Goal: Task Accomplishment & Management: Manage account settings

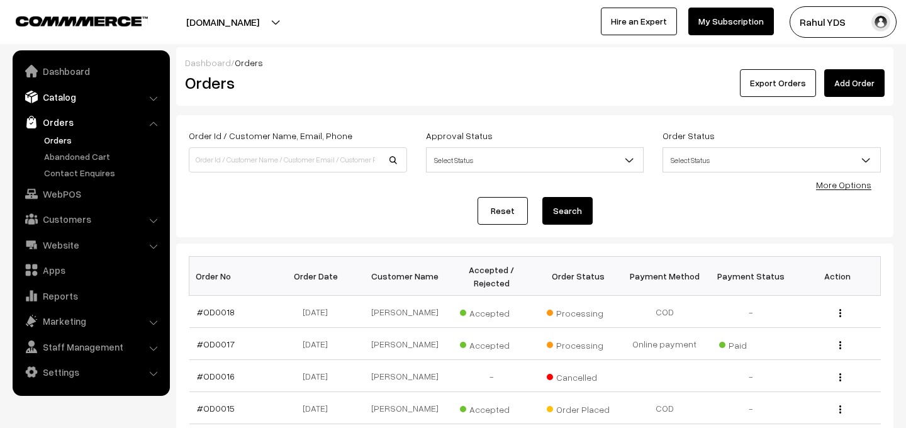
click at [65, 92] on link "Catalog" at bounding box center [91, 97] width 150 height 23
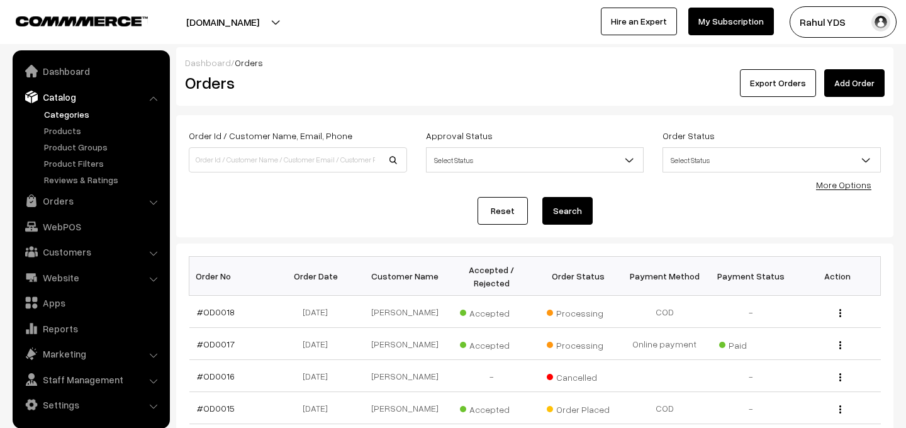
click at [65, 116] on link "Categories" at bounding box center [103, 114] width 125 height 13
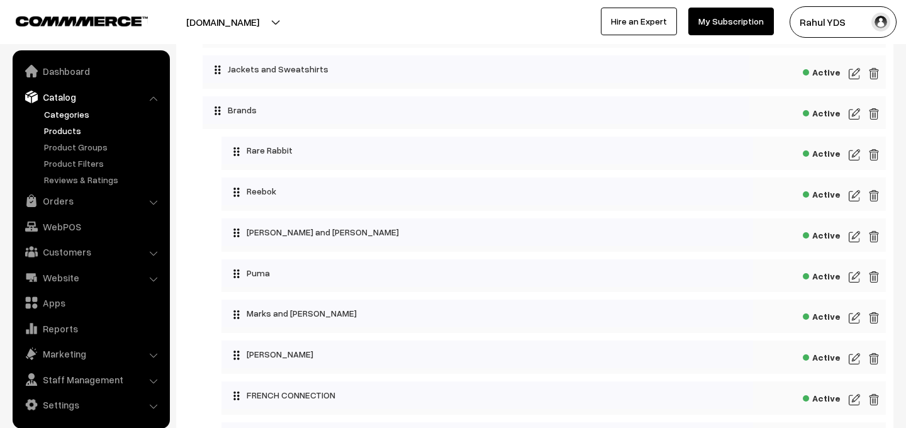
scroll to position [305, 0]
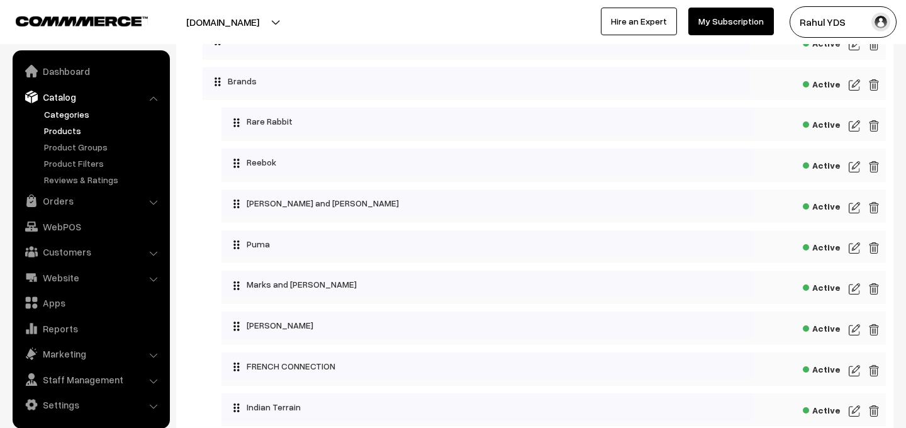
click at [47, 130] on link "Products" at bounding box center [103, 130] width 125 height 13
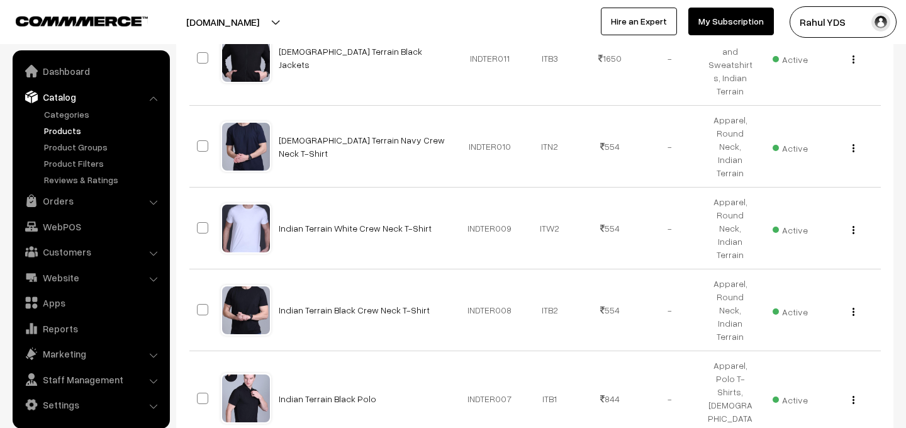
scroll to position [791, 0]
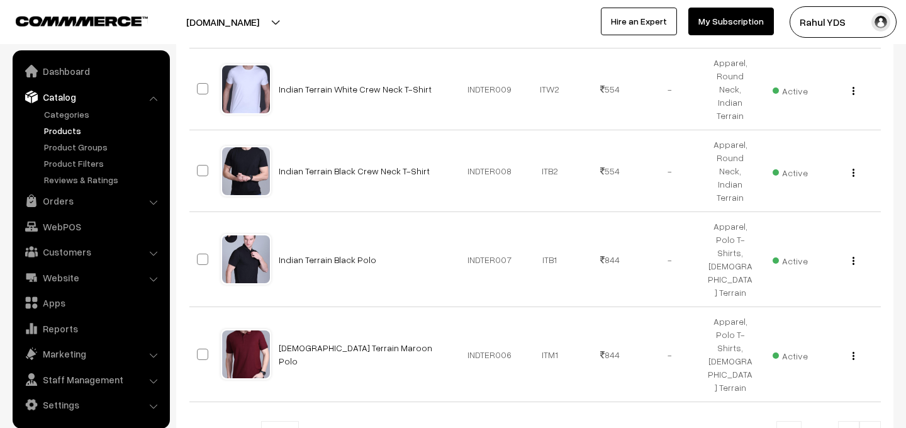
click at [285, 427] on b at bounding box center [291, 434] width 13 height 13
select select "60"
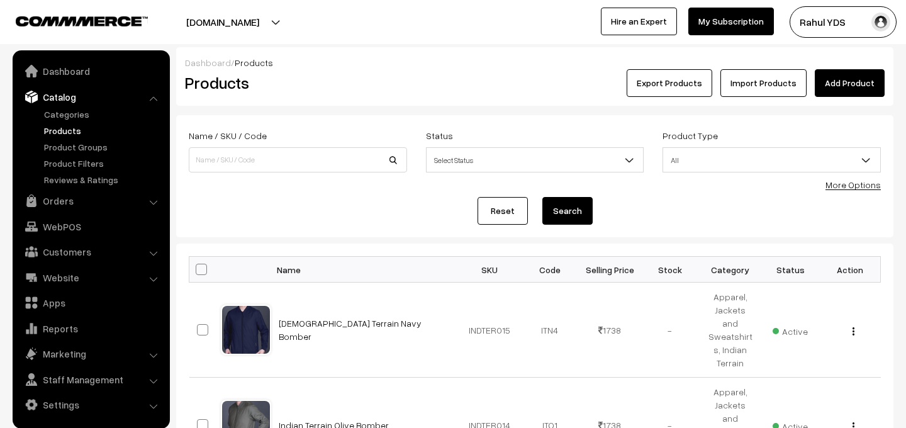
click at [72, 121] on ul "Categories" at bounding box center [91, 147] width 151 height 79
click at [70, 118] on link "Categories" at bounding box center [103, 114] width 125 height 13
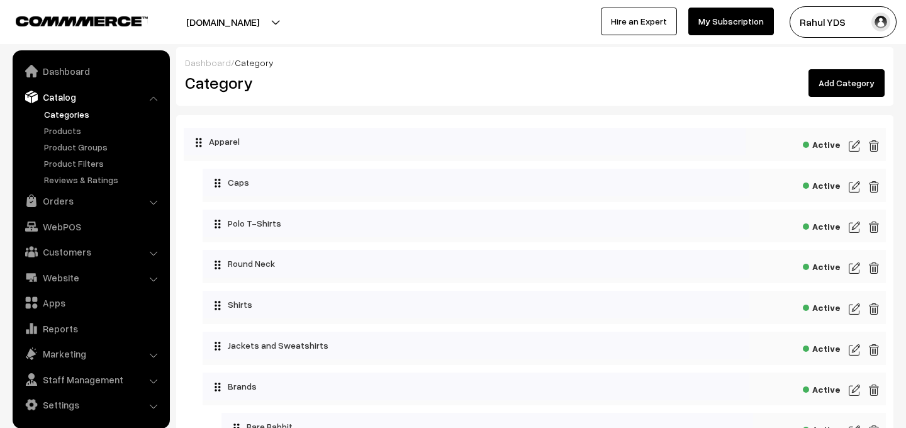
click at [842, 81] on link "Add Category" at bounding box center [847, 83] width 76 height 28
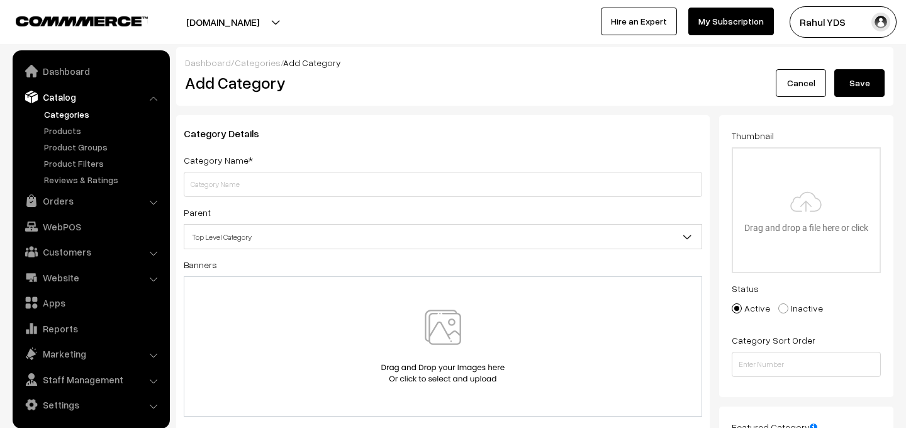
click at [450, 184] on input "text" at bounding box center [443, 184] width 519 height 25
type input "Stationery"
click at [490, 237] on span "Top Level Category" at bounding box center [442, 237] width 517 height 22
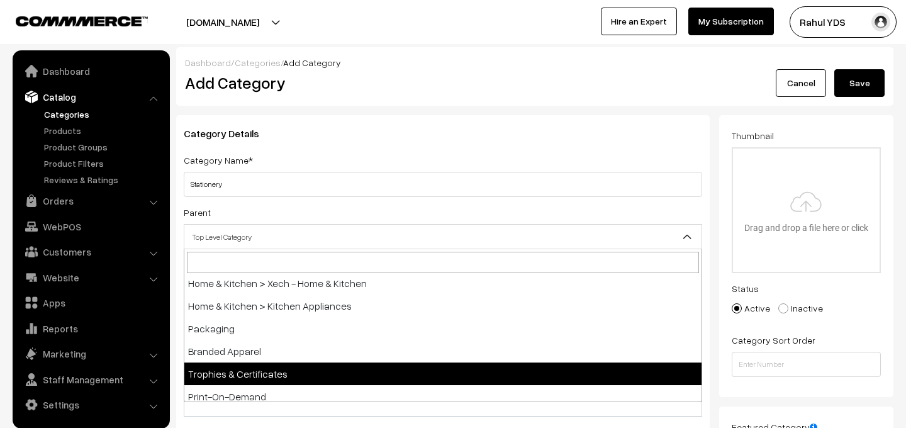
scroll to position [2321, 0]
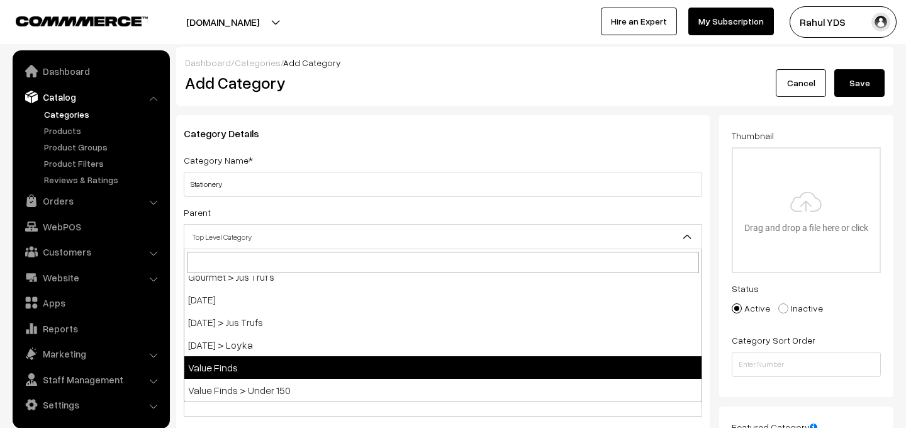
select select "109"
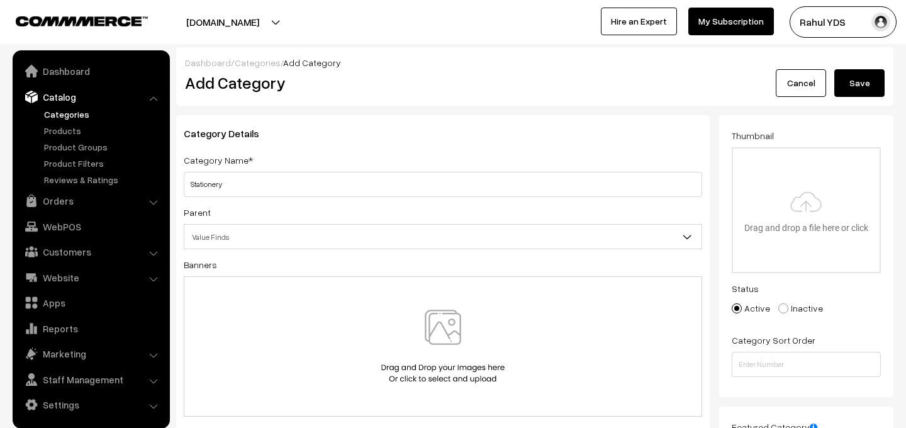
click at [855, 76] on button "Save" at bounding box center [860, 83] width 50 height 28
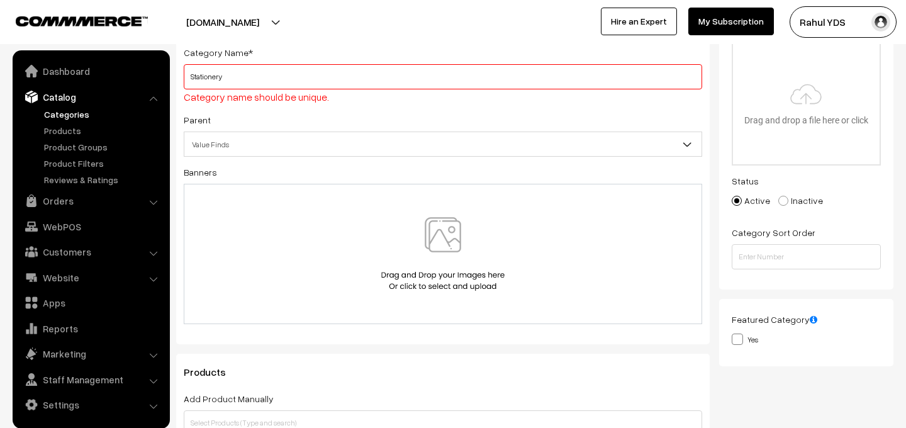
scroll to position [109, 0]
click at [349, 82] on input "Stationery" at bounding box center [443, 75] width 519 height 25
type input "Stationery"
paste input "stationery"
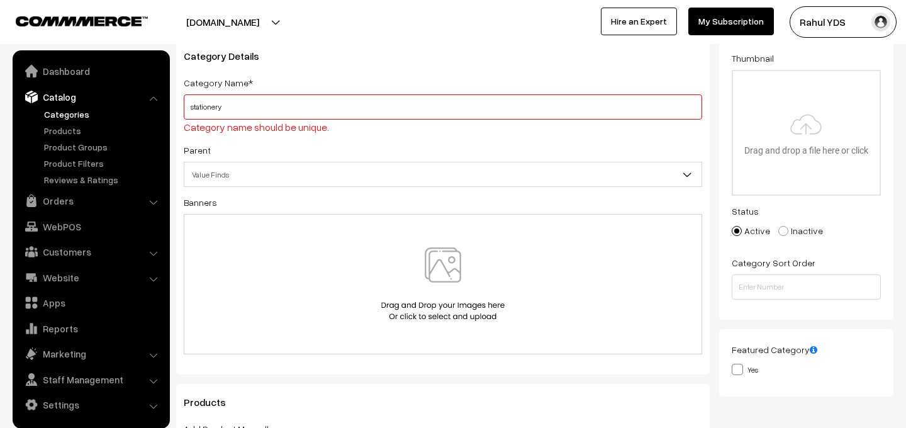
scroll to position [0, 0]
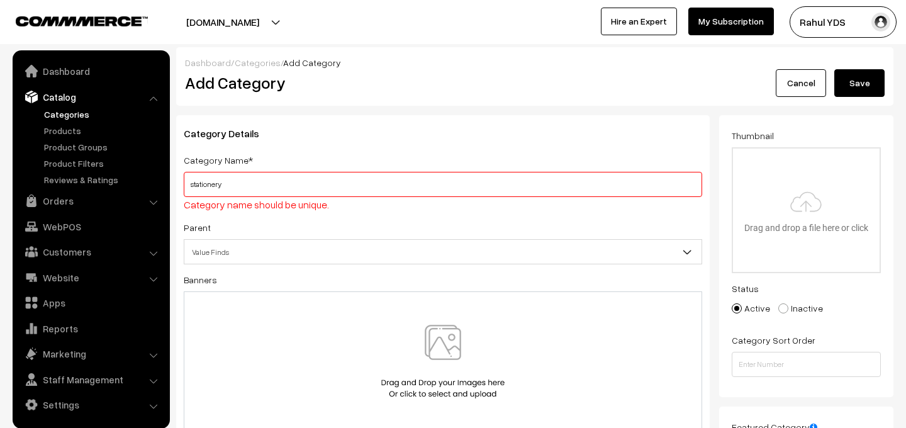
click at [874, 83] on button "Save" at bounding box center [860, 83] width 50 height 28
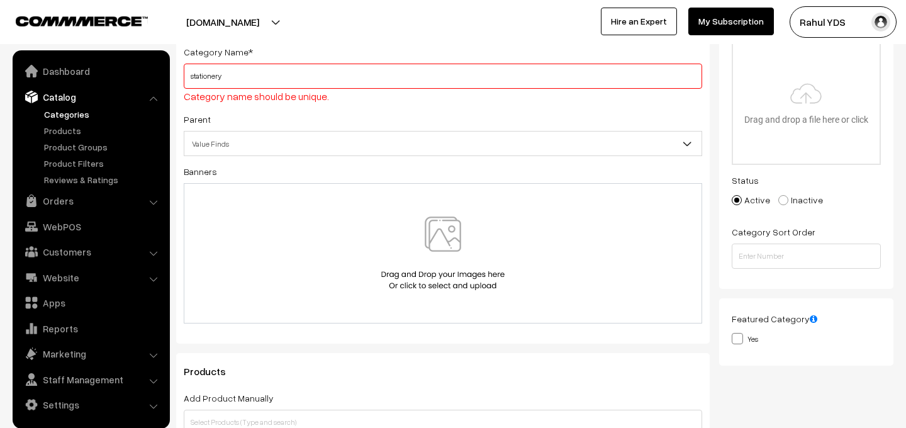
scroll to position [109, 0]
click at [414, 82] on input "stationery" at bounding box center [443, 75] width 519 height 25
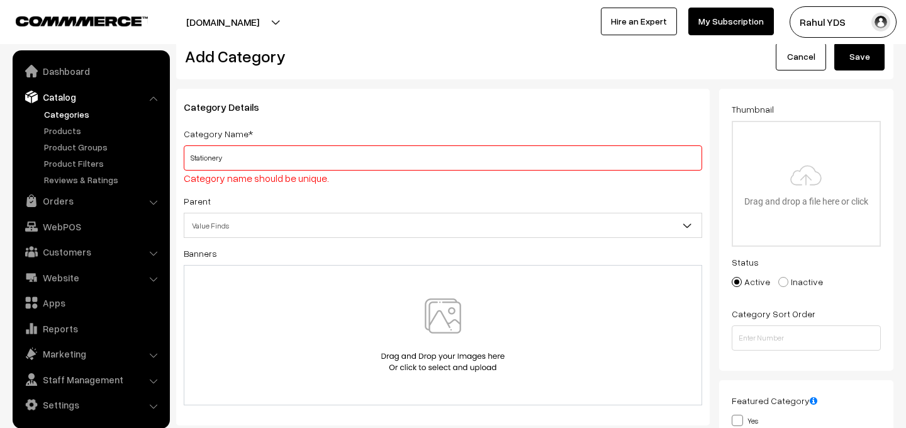
scroll to position [0, 0]
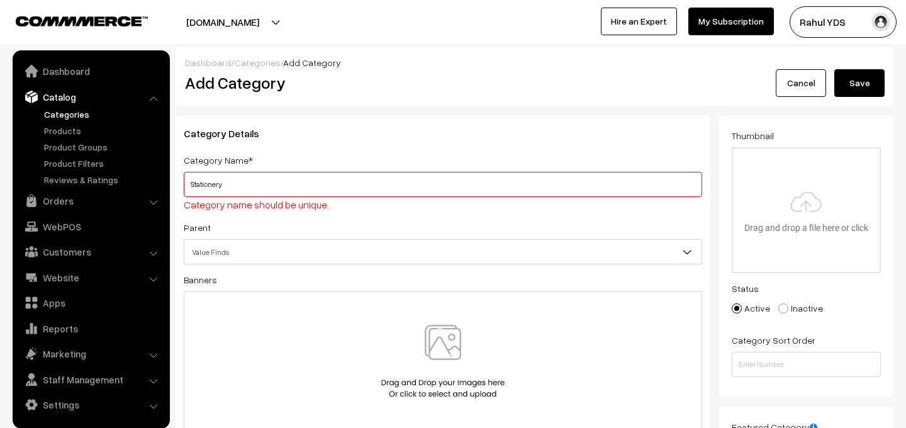
click at [849, 83] on button "Save" at bounding box center [860, 83] width 50 height 28
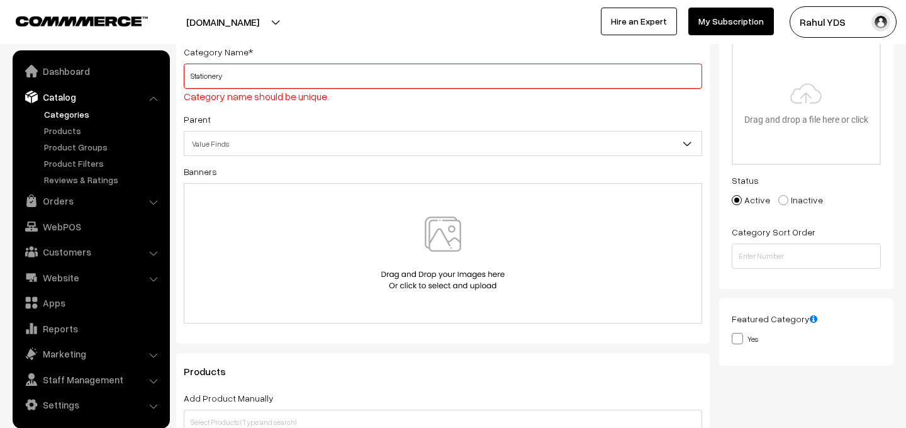
scroll to position [109, 0]
click at [447, 77] on input "Stationery" at bounding box center [443, 75] width 519 height 25
paste input "Office supplies"
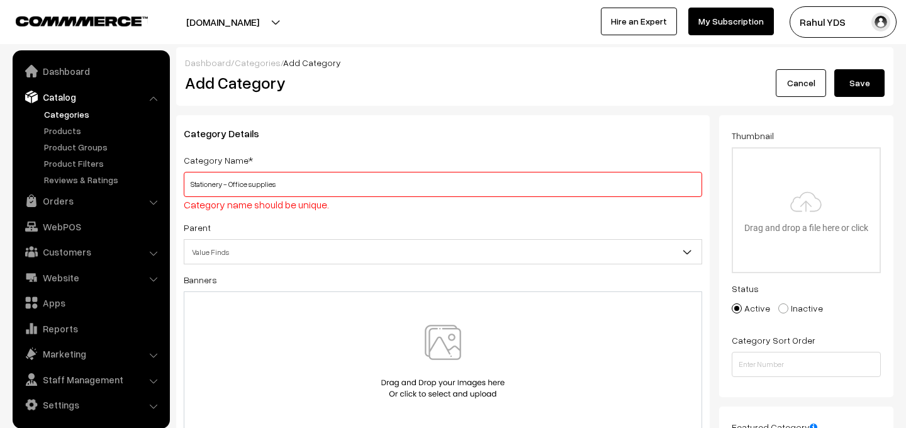
type input "Stationery - Office supplies"
click at [861, 82] on button "Save" at bounding box center [860, 83] width 50 height 28
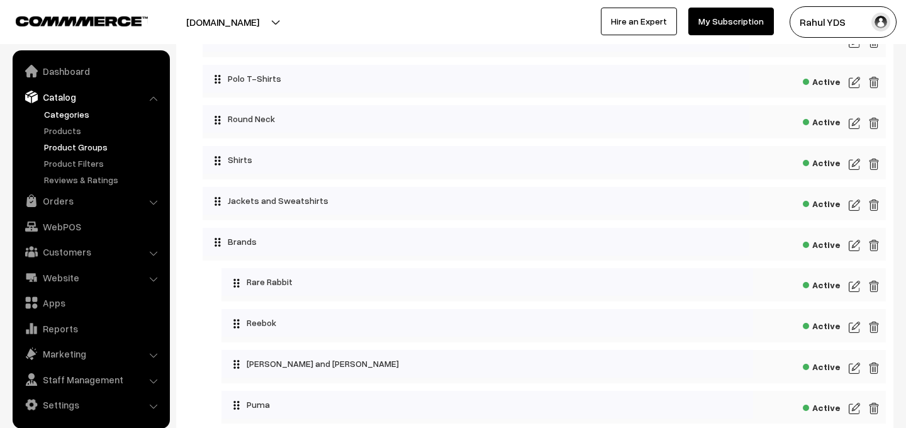
scroll to position [137, 0]
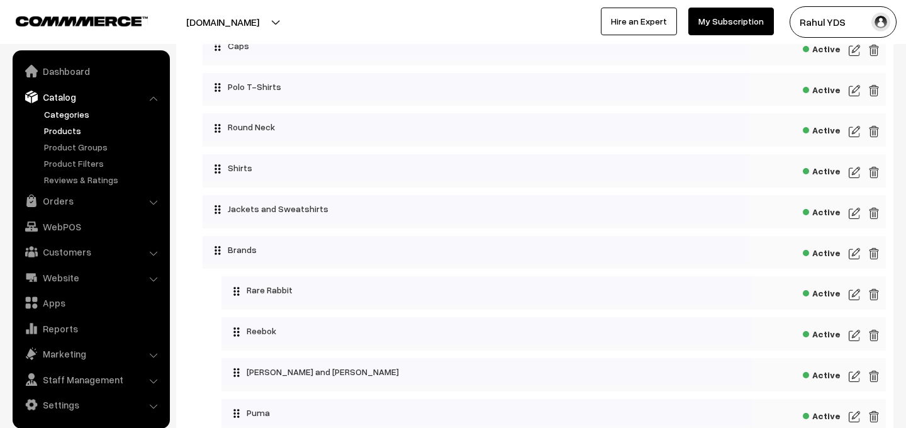
click at [57, 134] on link "Products" at bounding box center [103, 130] width 125 height 13
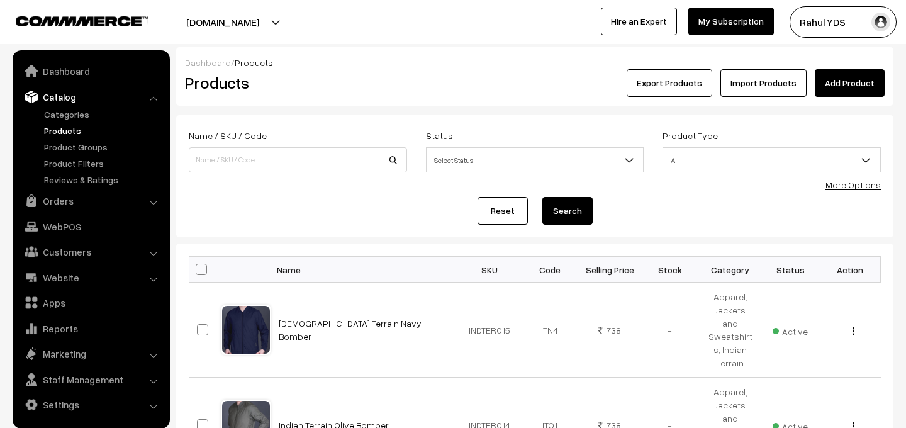
click at [842, 182] on link "More Options" at bounding box center [853, 184] width 55 height 11
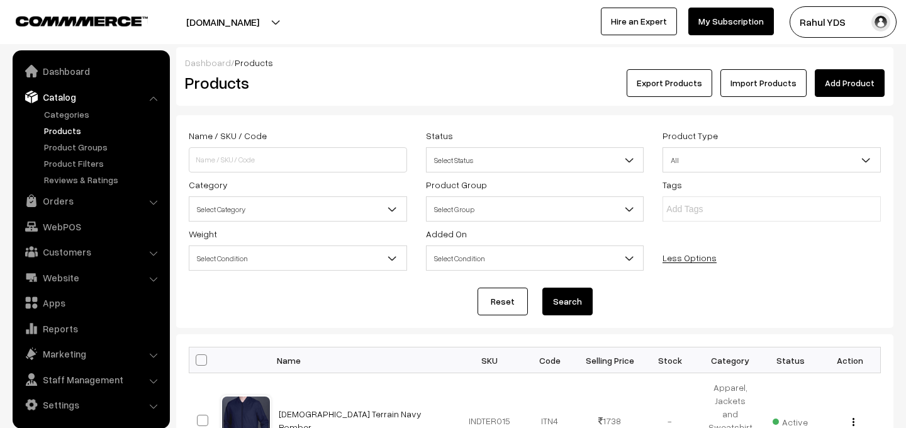
click at [276, 203] on span "Select Category" at bounding box center [297, 209] width 217 height 22
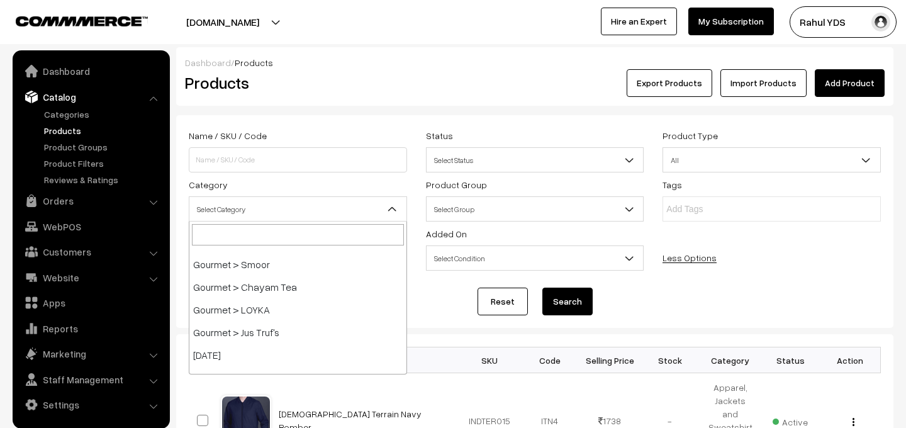
select select "109"
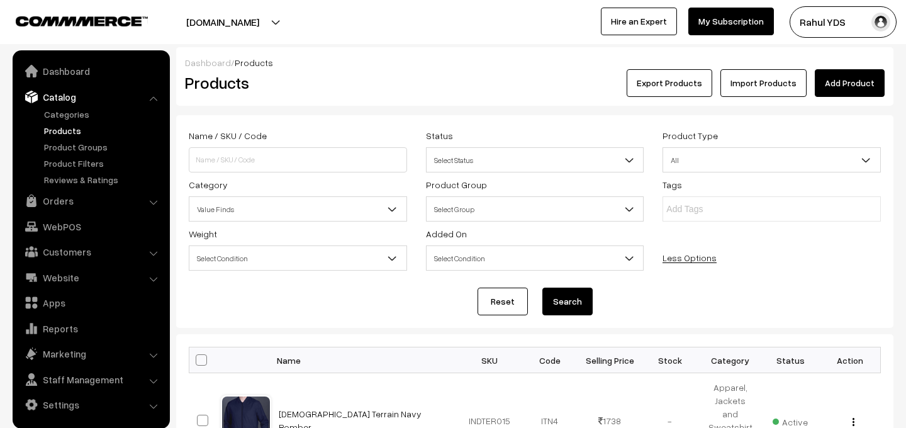
click at [581, 313] on button "Search" at bounding box center [568, 302] width 50 height 28
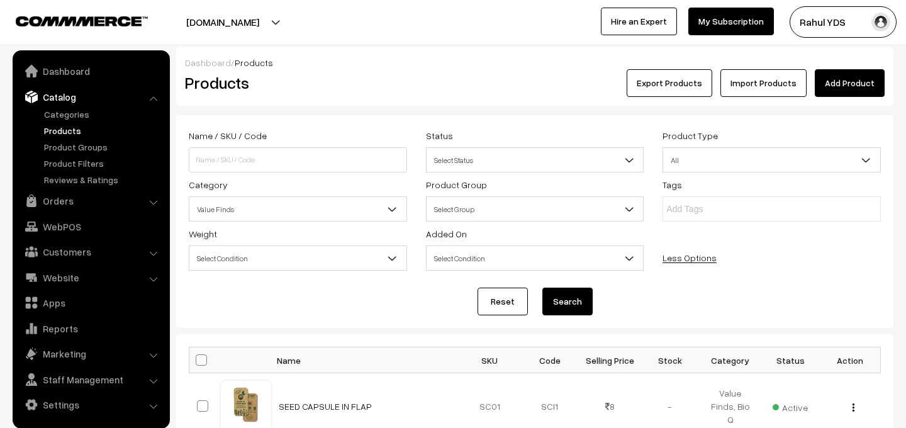
scroll to position [764, 0]
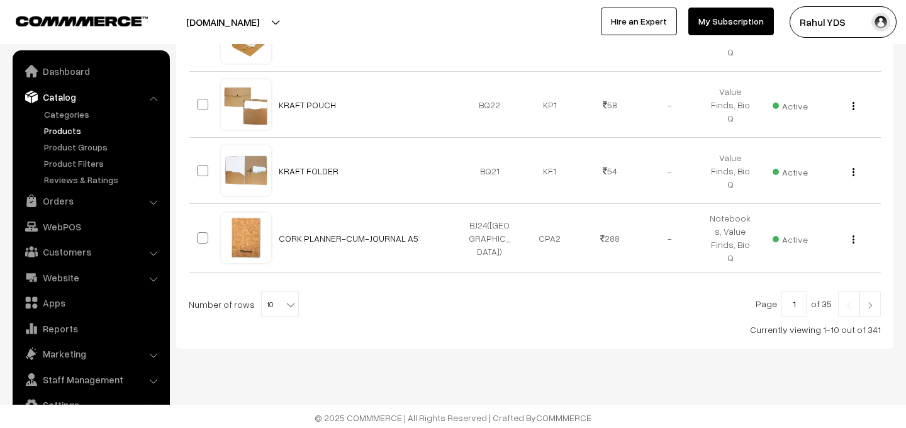
click at [285, 302] on b at bounding box center [291, 304] width 13 height 13
select select "100"
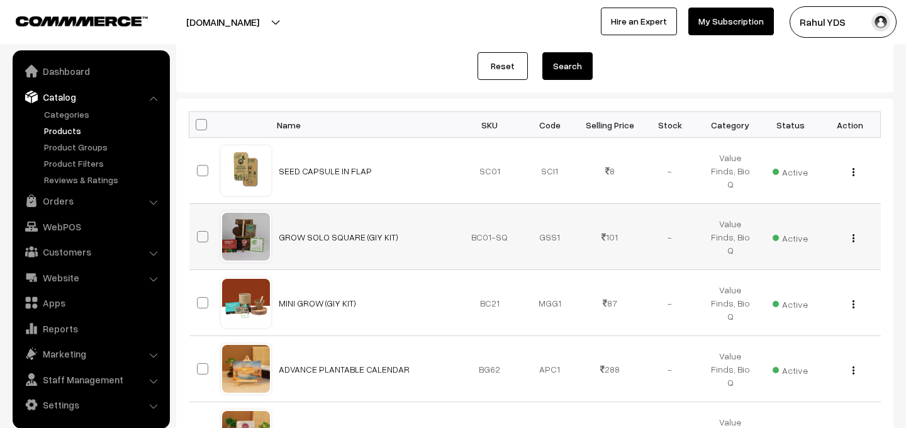
scroll to position [245, 0]
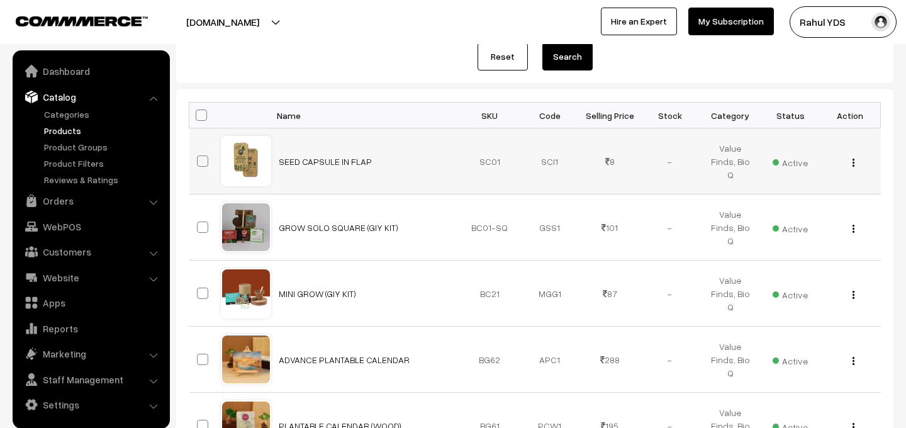
click at [204, 161] on span at bounding box center [202, 160] width 11 height 11
click at [199, 157] on input "checkbox" at bounding box center [195, 153] width 8 height 8
checkbox input "true"
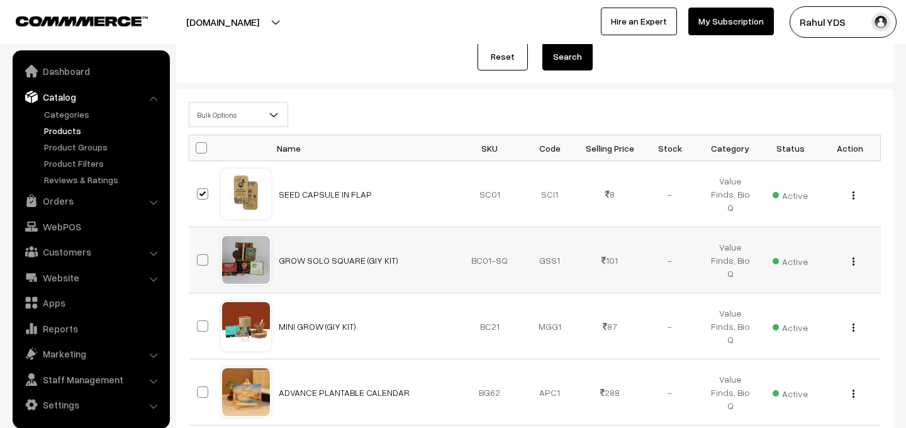
click at [205, 261] on span at bounding box center [202, 259] width 11 height 11
click at [199, 256] on input "checkbox" at bounding box center [195, 252] width 8 height 8
checkbox input "true"
click at [203, 325] on span at bounding box center [202, 325] width 11 height 11
click at [199, 322] on input "checkbox" at bounding box center [195, 318] width 8 height 8
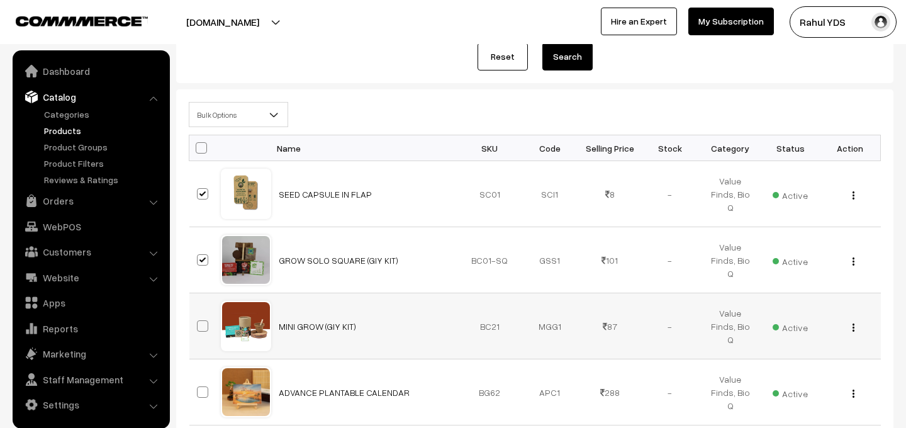
checkbox input "true"
click at [203, 393] on span at bounding box center [202, 391] width 11 height 11
click at [199, 388] on input "checkbox" at bounding box center [195, 384] width 8 height 8
checkbox input "true"
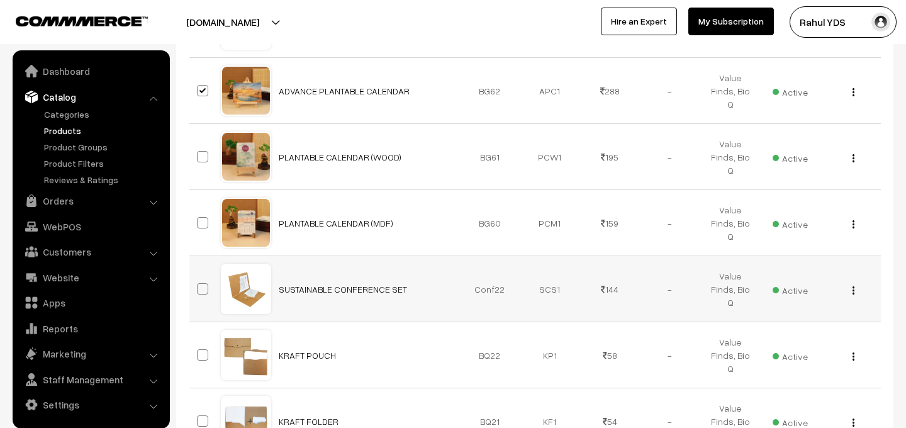
scroll to position [560, 0]
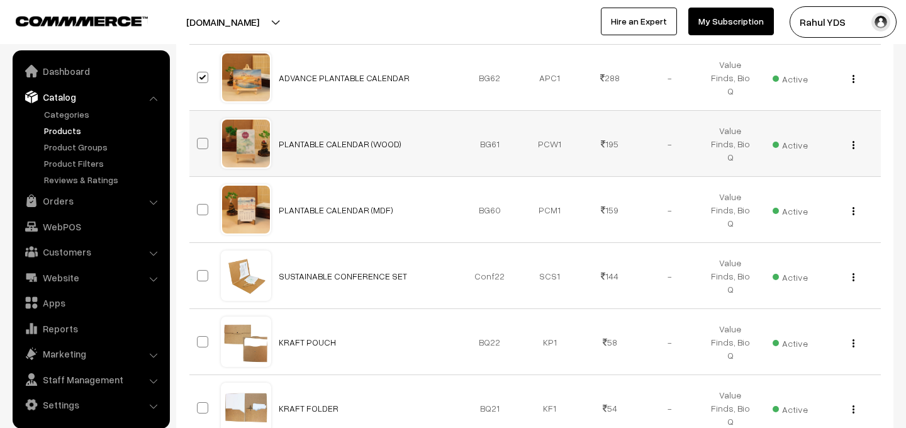
click at [205, 142] on span at bounding box center [202, 143] width 11 height 11
click at [199, 140] on input "checkbox" at bounding box center [195, 136] width 8 height 8
checkbox input "true"
click at [200, 211] on span at bounding box center [202, 209] width 11 height 11
click at [199, 206] on input "checkbox" at bounding box center [195, 202] width 8 height 8
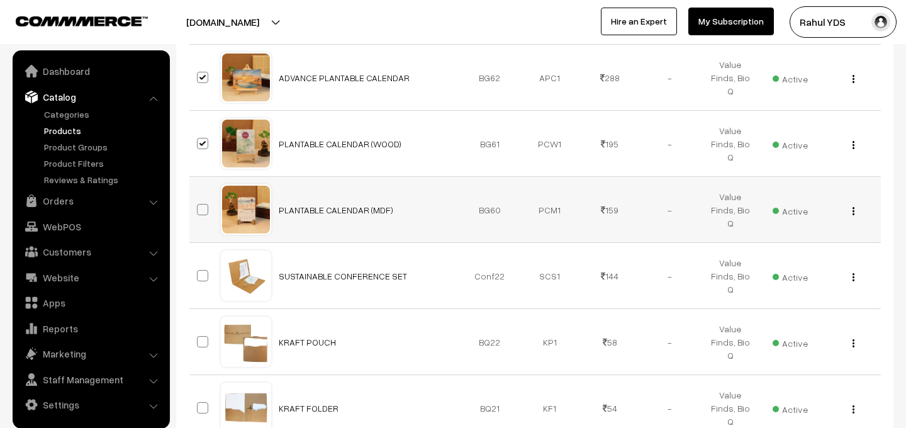
checkbox input "true"
click at [201, 284] on td at bounding box center [204, 276] width 31 height 66
click at [201, 274] on span at bounding box center [202, 275] width 11 height 11
click at [199, 272] on input "checkbox" at bounding box center [195, 268] width 8 height 8
checkbox input "true"
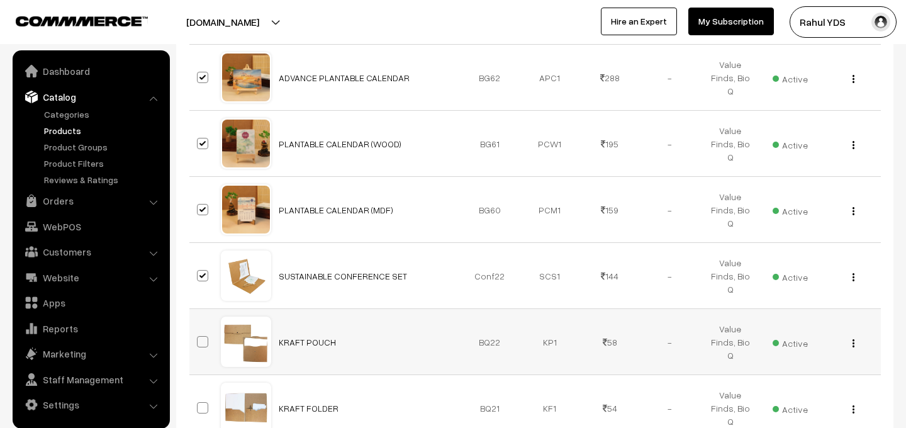
click at [201, 341] on span at bounding box center [202, 341] width 11 height 11
click at [199, 338] on input "checkbox" at bounding box center [195, 334] width 8 height 8
checkbox input "true"
click at [200, 409] on span at bounding box center [202, 407] width 11 height 11
click at [199, 404] on input "checkbox" at bounding box center [195, 400] width 8 height 8
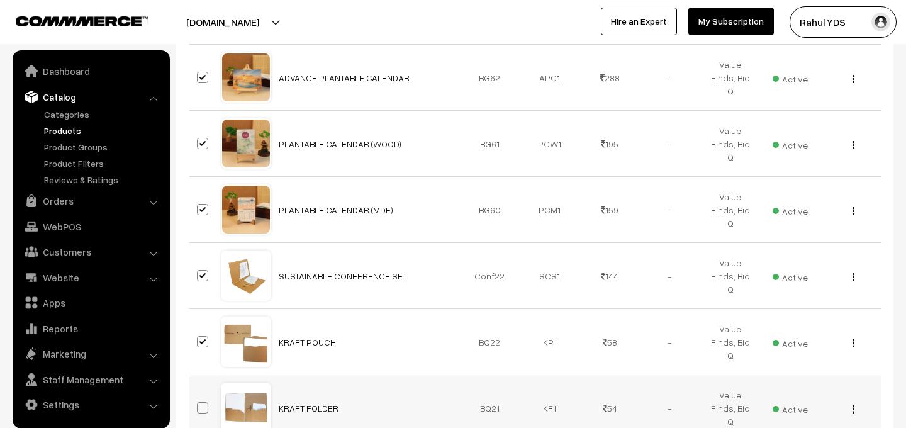
checkbox input "true"
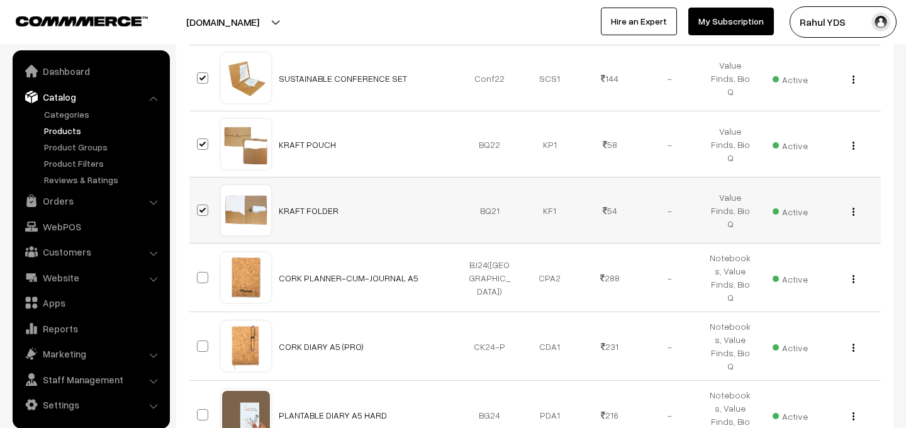
scroll to position [784, 0]
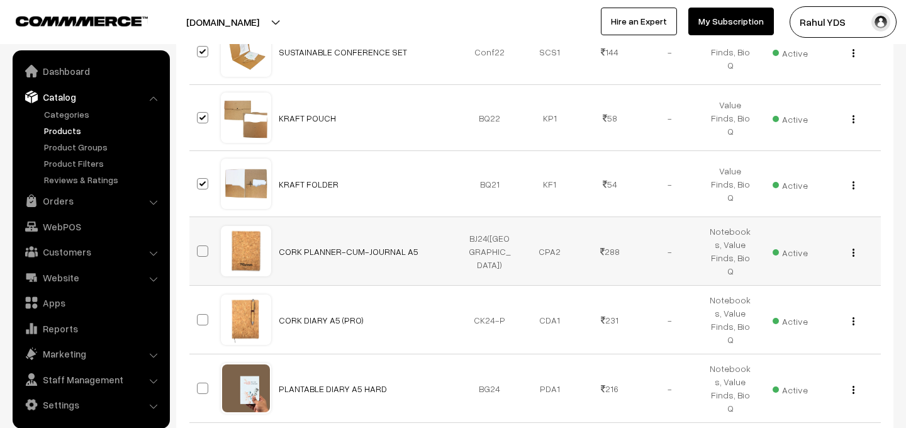
click at [205, 254] on span at bounding box center [202, 250] width 11 height 11
click at [199, 247] on input "checkbox" at bounding box center [195, 243] width 8 height 8
checkbox input "true"
click at [201, 322] on label at bounding box center [204, 319] width 15 height 15
click at [199, 316] on input "checkbox" at bounding box center [195, 312] width 8 height 8
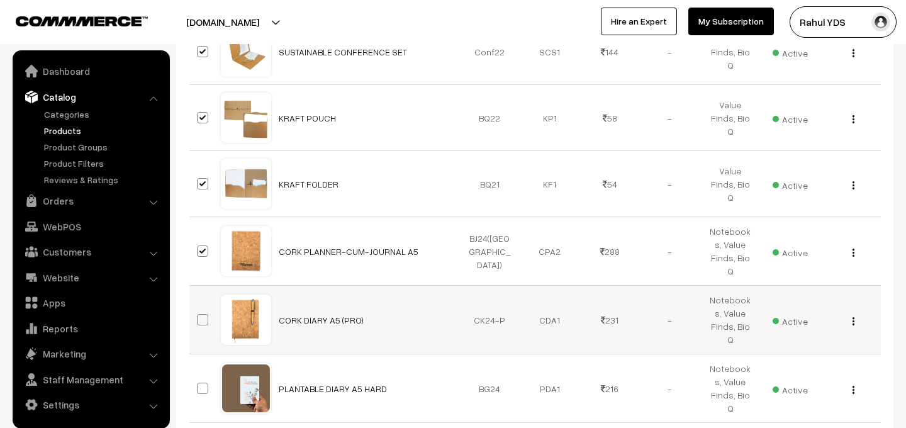
checkbox input "true"
click at [205, 385] on span at bounding box center [202, 388] width 11 height 11
click at [199, 385] on input "checkbox" at bounding box center [195, 380] width 8 height 8
checkbox input "true"
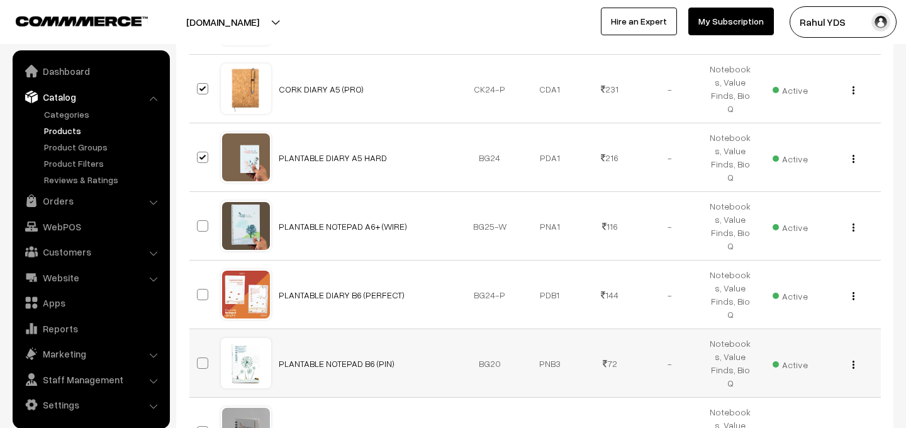
scroll to position [1022, 0]
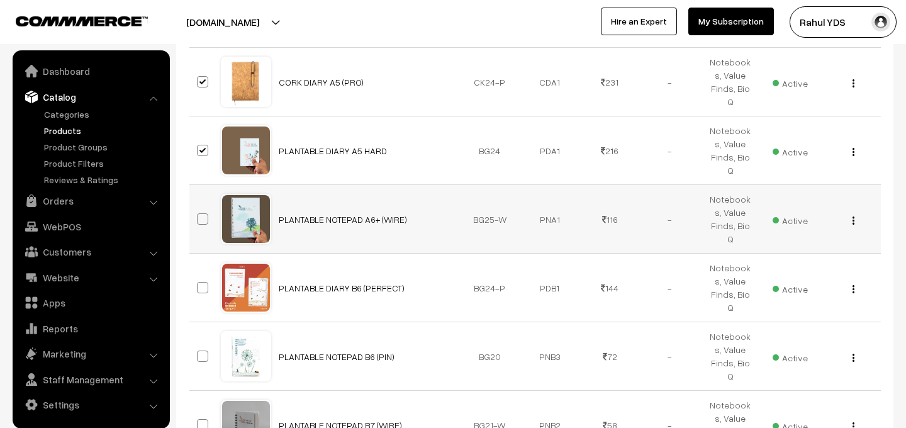
click at [201, 213] on span at bounding box center [202, 218] width 11 height 11
click at [199, 207] on input "checkbox" at bounding box center [195, 211] width 8 height 8
checkbox input "true"
click at [200, 282] on span at bounding box center [202, 287] width 11 height 11
click at [199, 276] on input "checkbox" at bounding box center [195, 280] width 8 height 8
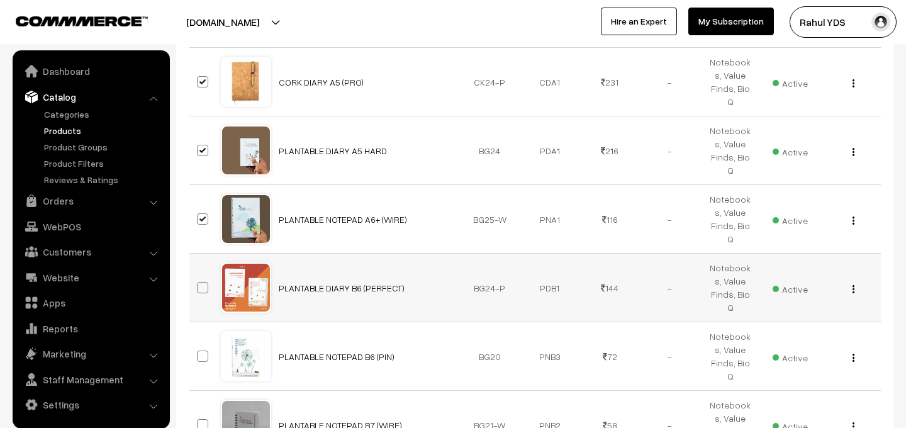
checkbox input "true"
click at [201, 351] on span at bounding box center [202, 356] width 11 height 11
click at [199, 344] on input "checkbox" at bounding box center [195, 348] width 8 height 8
checkbox input "true"
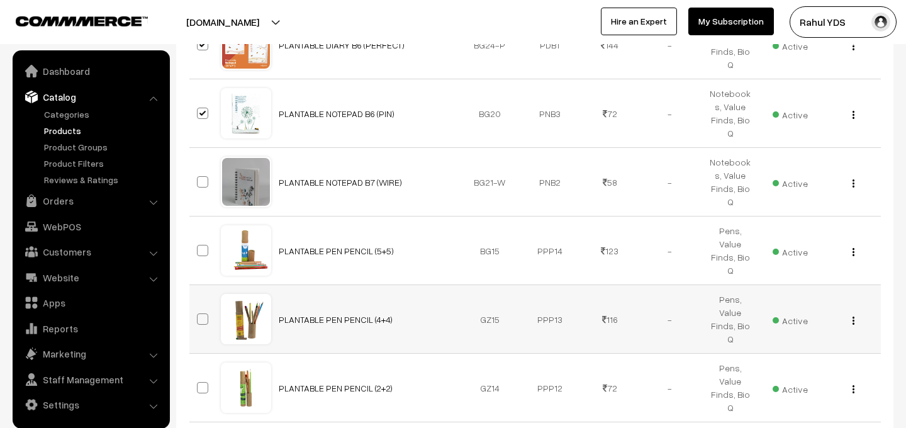
scroll to position [1268, 0]
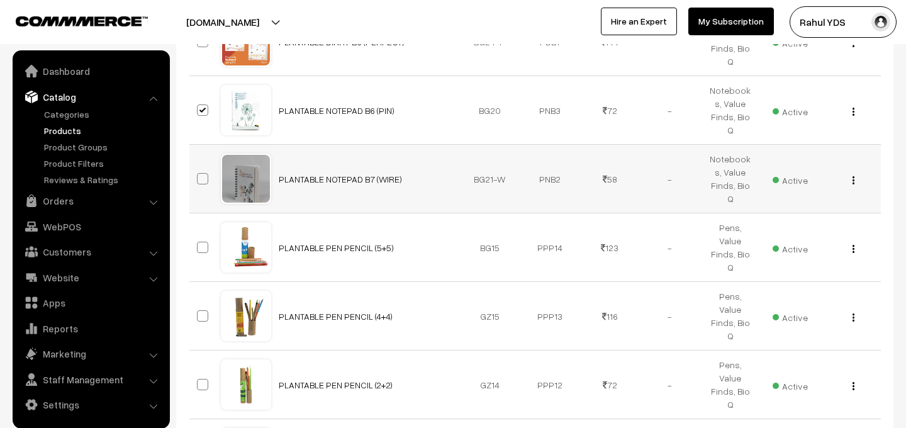
click at [205, 173] on span at bounding box center [202, 178] width 11 height 11
click at [199, 167] on input "checkbox" at bounding box center [195, 171] width 8 height 8
checkbox input "true"
click at [201, 240] on label at bounding box center [204, 247] width 15 height 15
click at [199, 235] on input "checkbox" at bounding box center [195, 239] width 8 height 8
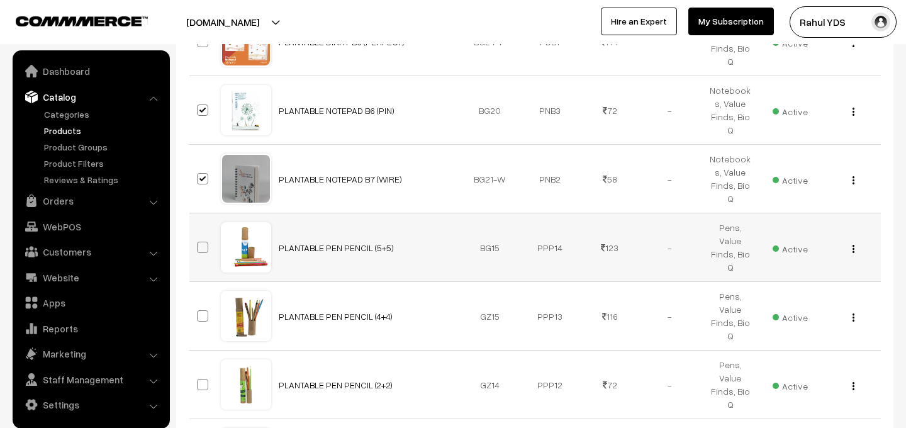
checkbox input "true"
click at [205, 310] on span at bounding box center [202, 315] width 11 height 11
click at [199, 304] on input "checkbox" at bounding box center [195, 308] width 8 height 8
checkbox input "true"
click at [198, 379] on span at bounding box center [202, 384] width 11 height 11
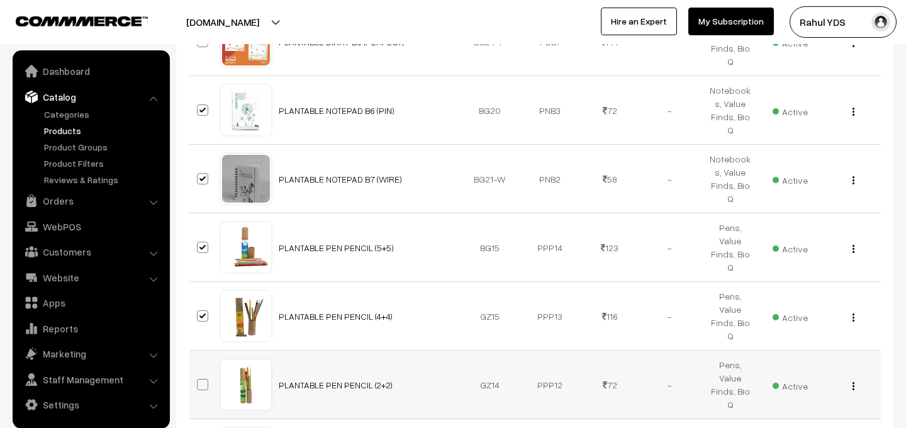
click at [198, 373] on input "checkbox" at bounding box center [195, 377] width 8 height 8
checkbox input "true"
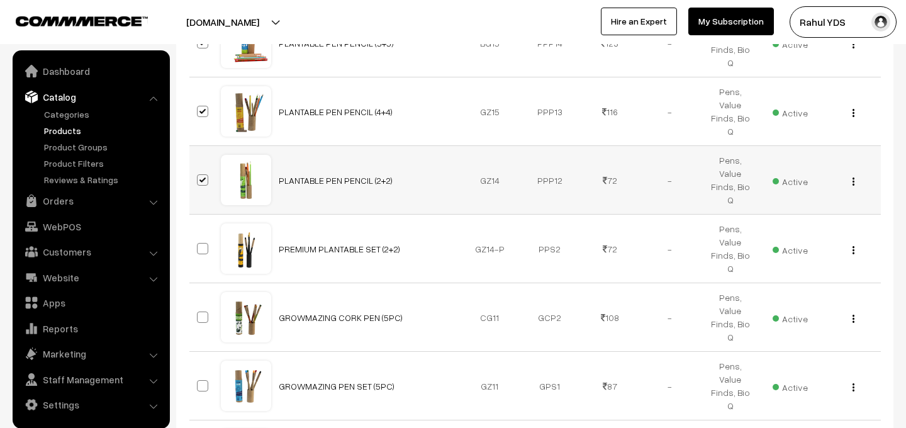
scroll to position [1491, 0]
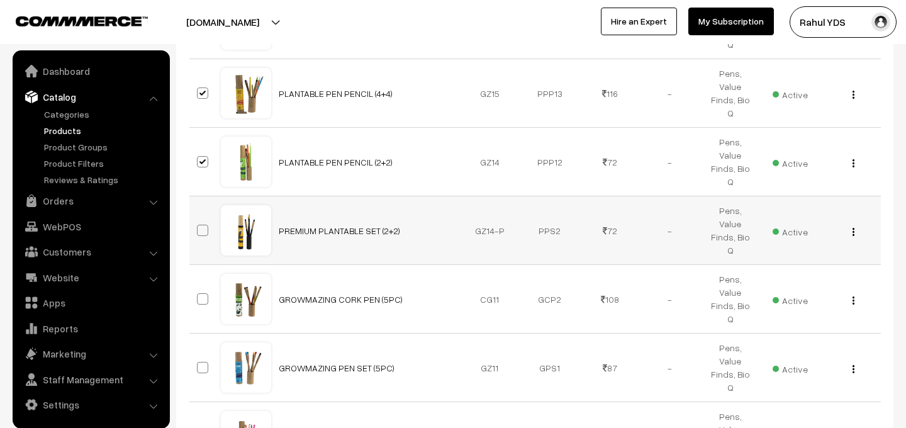
click at [201, 225] on span at bounding box center [202, 230] width 11 height 11
click at [199, 218] on input "checkbox" at bounding box center [195, 222] width 8 height 8
checkbox input "true"
click at [203, 293] on span at bounding box center [202, 298] width 11 height 11
click at [199, 287] on input "checkbox" at bounding box center [195, 291] width 8 height 8
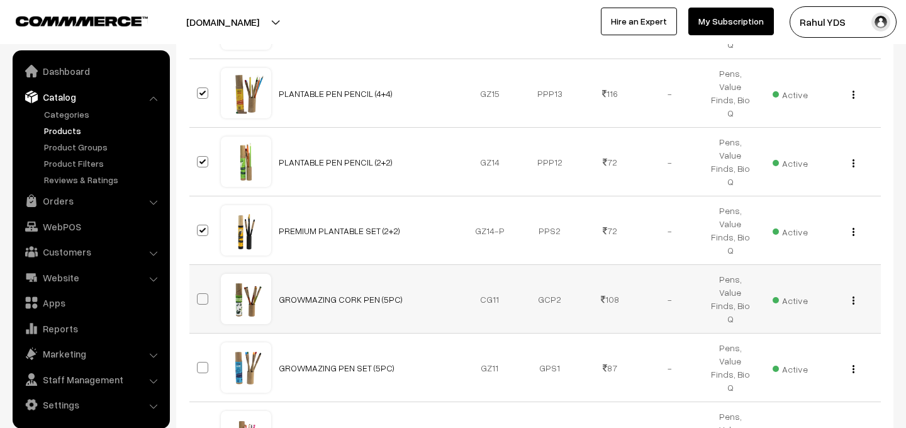
checkbox input "true"
click at [202, 362] on span at bounding box center [202, 367] width 11 height 11
click at [199, 356] on input "checkbox" at bounding box center [195, 360] width 8 height 8
checkbox input "true"
click at [204, 427] on span at bounding box center [202, 436] width 11 height 11
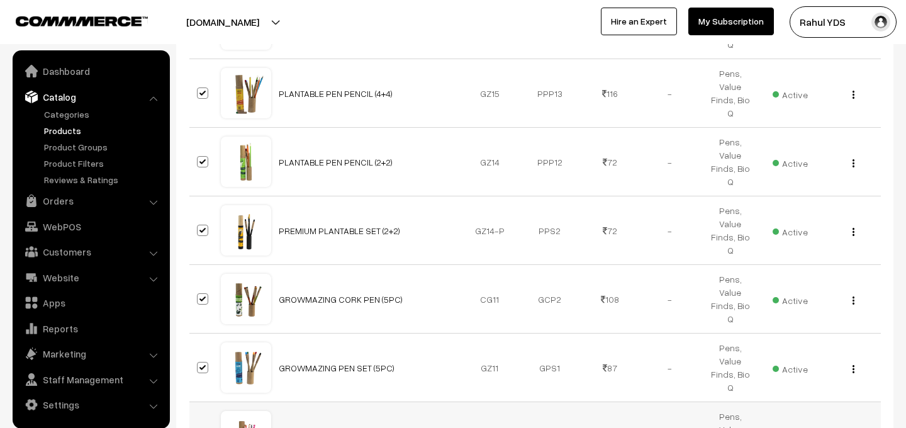
click at [199, 424] on input "checkbox" at bounding box center [195, 428] width 8 height 8
checkbox input "true"
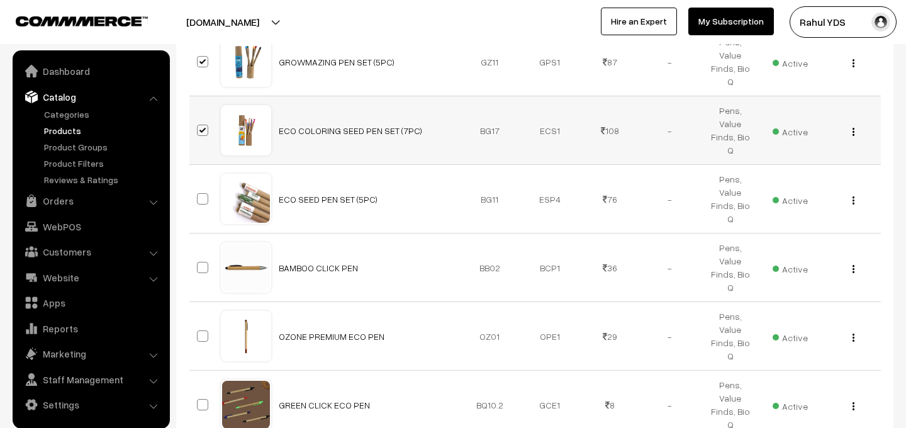
scroll to position [1819, 0]
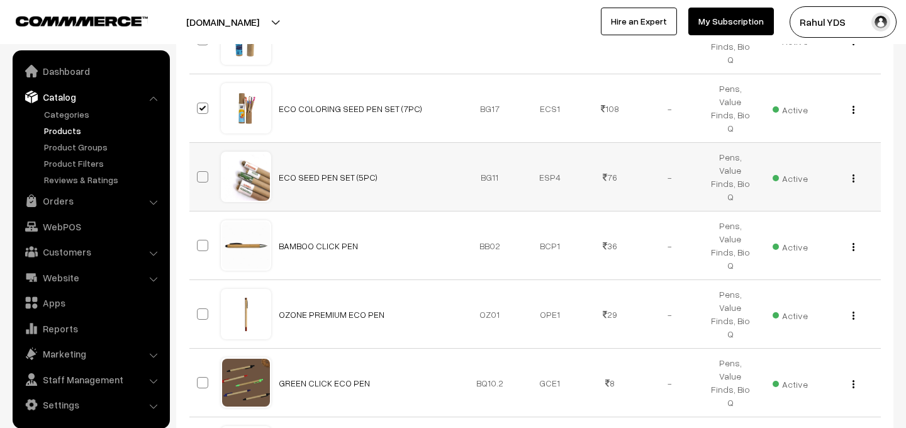
click at [205, 169] on label at bounding box center [204, 176] width 15 height 15
click at [199, 165] on input "checkbox" at bounding box center [195, 169] width 8 height 8
checkbox input "true"
click at [204, 240] on span at bounding box center [202, 245] width 11 height 11
click at [199, 234] on input "checkbox" at bounding box center [195, 238] width 8 height 8
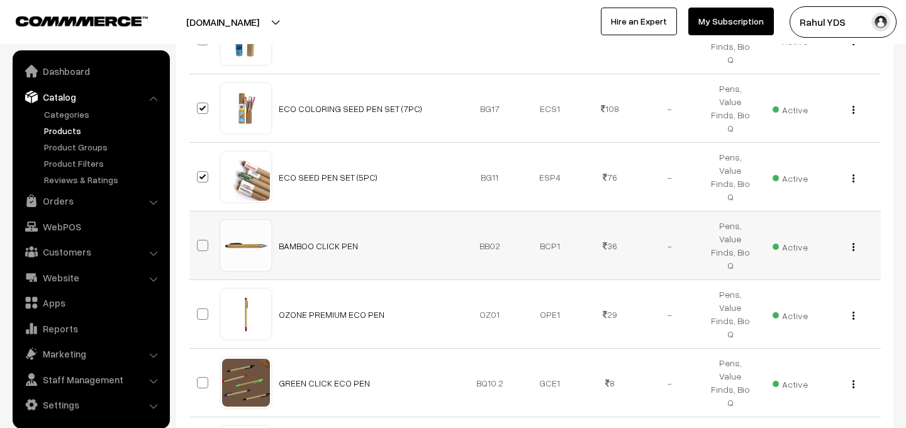
checkbox input "true"
click at [202, 308] on span at bounding box center [202, 313] width 11 height 11
click at [199, 302] on input "checkbox" at bounding box center [195, 306] width 8 height 8
checkbox input "true"
click at [201, 377] on span at bounding box center [202, 382] width 11 height 11
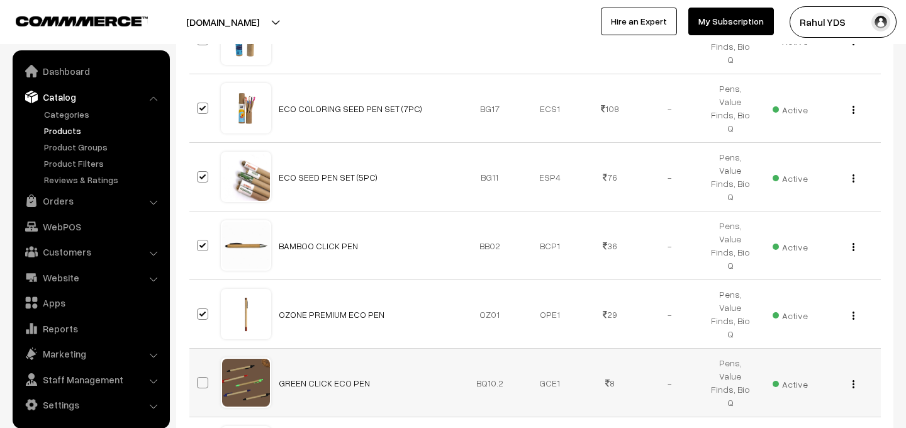
click at [199, 371] on input "checkbox" at bounding box center [195, 375] width 8 height 8
checkbox input "true"
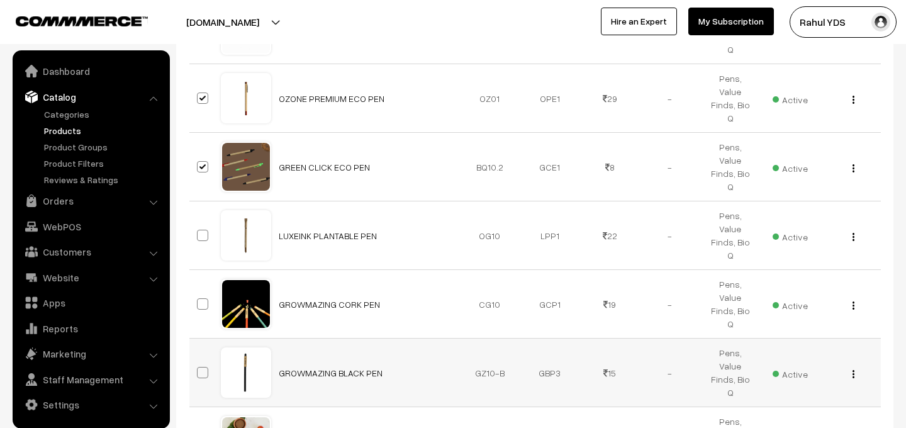
scroll to position [2038, 0]
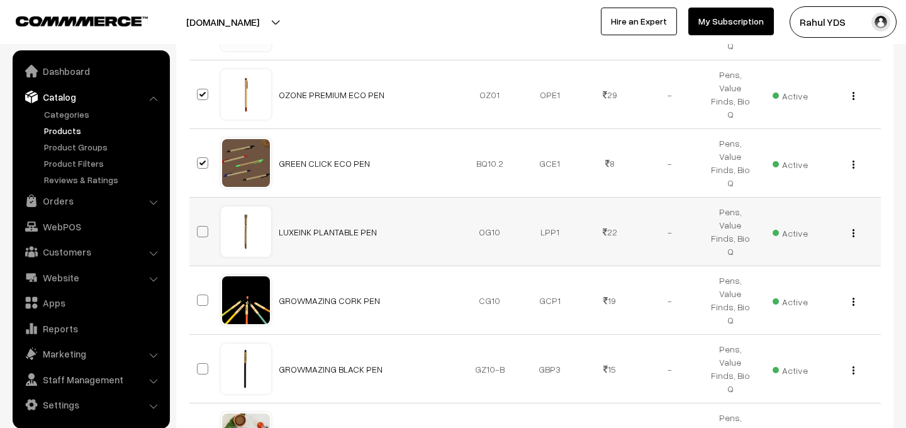
click at [205, 226] on span at bounding box center [202, 231] width 11 height 11
click at [199, 220] on input "checkbox" at bounding box center [195, 224] width 8 height 8
checkbox input "true"
click at [201, 293] on label at bounding box center [204, 300] width 15 height 15
click at [199, 288] on input "checkbox" at bounding box center [195, 292] width 8 height 8
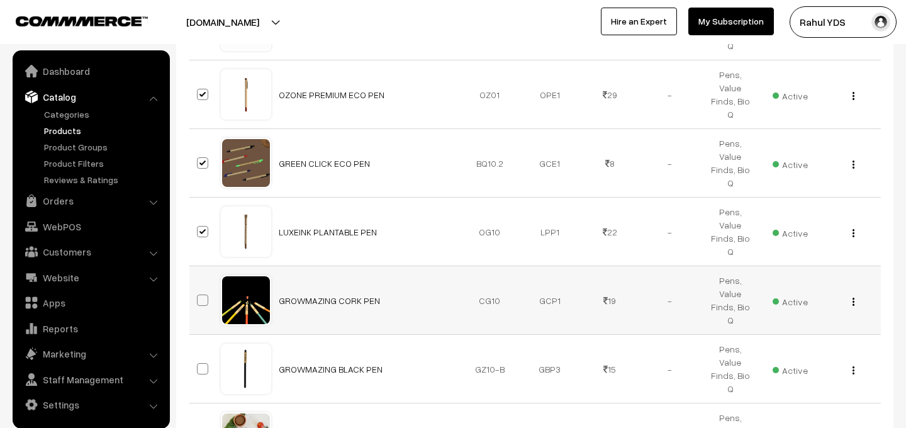
checkbox input "true"
click at [201, 363] on span at bounding box center [202, 368] width 11 height 11
click at [199, 357] on input "checkbox" at bounding box center [195, 361] width 8 height 8
checkbox input "true"
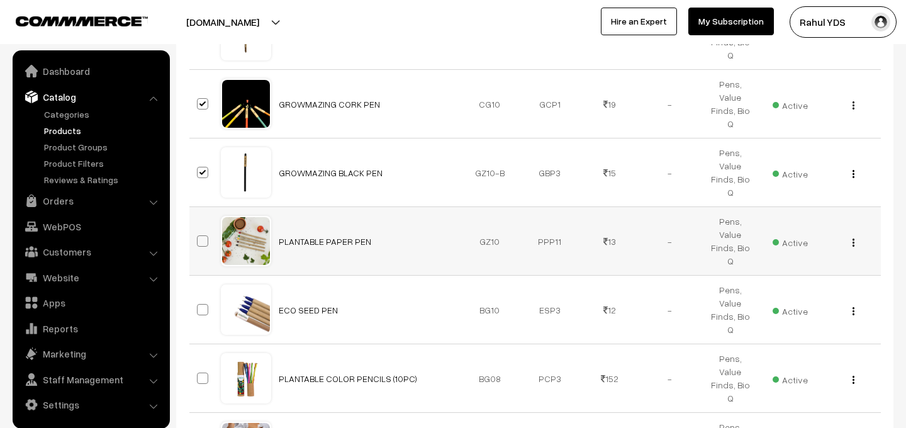
scroll to position [2252, 0]
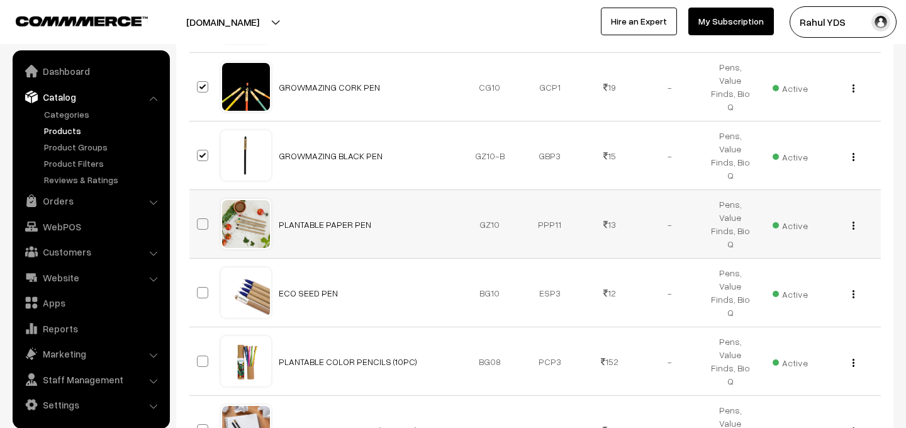
click at [201, 218] on span at bounding box center [202, 223] width 11 height 11
click at [199, 212] on input "checkbox" at bounding box center [195, 216] width 8 height 8
checkbox input "true"
click at [204, 287] on span at bounding box center [202, 292] width 11 height 11
click at [199, 281] on input "checkbox" at bounding box center [195, 285] width 8 height 8
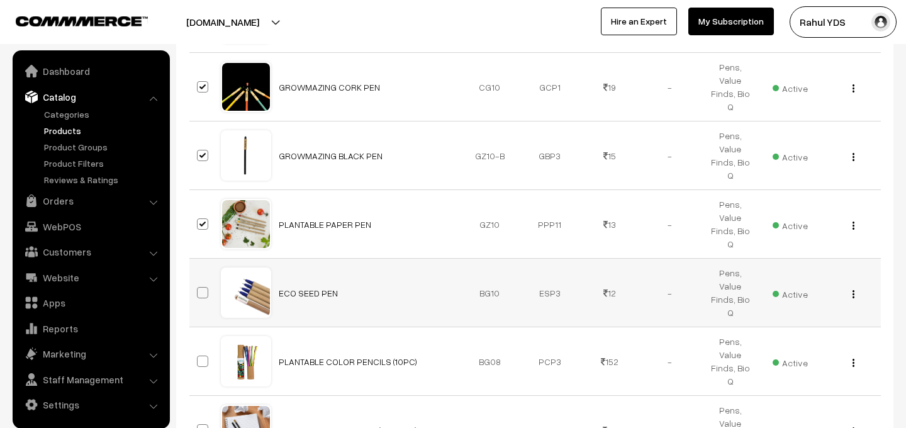
checkbox input "true"
click at [203, 356] on span at bounding box center [202, 361] width 11 height 11
click at [199, 349] on input "checkbox" at bounding box center [195, 353] width 8 height 8
checkbox input "true"
click at [202, 424] on span at bounding box center [202, 429] width 11 height 11
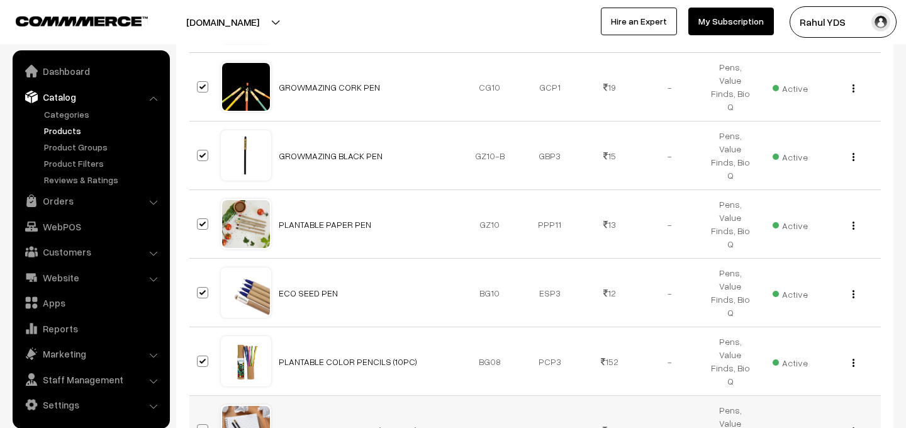
click at [199, 418] on input "checkbox" at bounding box center [195, 422] width 8 height 8
checkbox input "true"
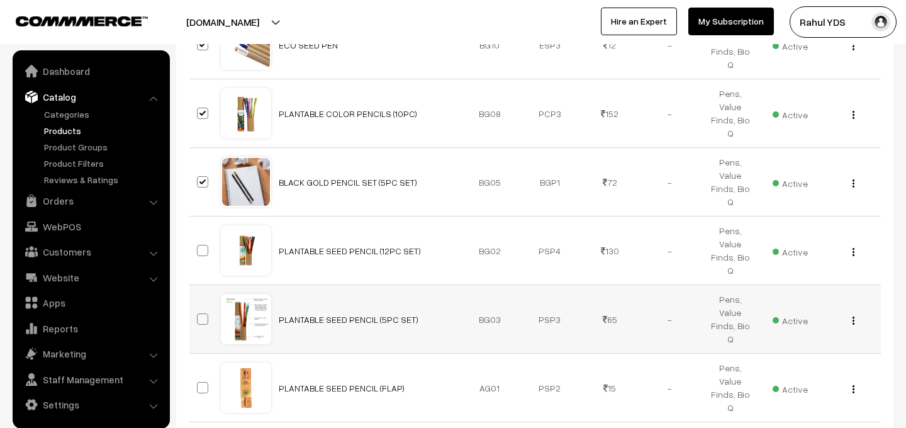
scroll to position [2503, 0]
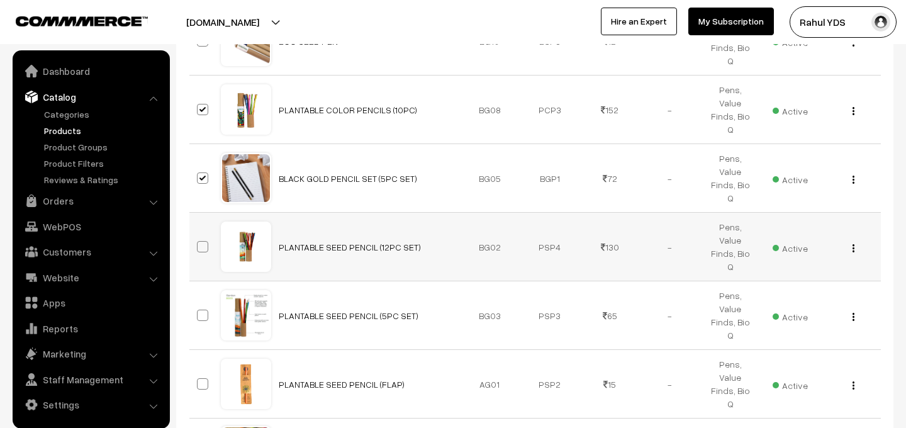
click at [202, 241] on span at bounding box center [202, 246] width 11 height 11
click at [199, 235] on input "checkbox" at bounding box center [195, 239] width 8 height 8
checkbox input "true"
click at [204, 310] on span at bounding box center [202, 315] width 11 height 11
click at [199, 303] on input "checkbox" at bounding box center [195, 307] width 8 height 8
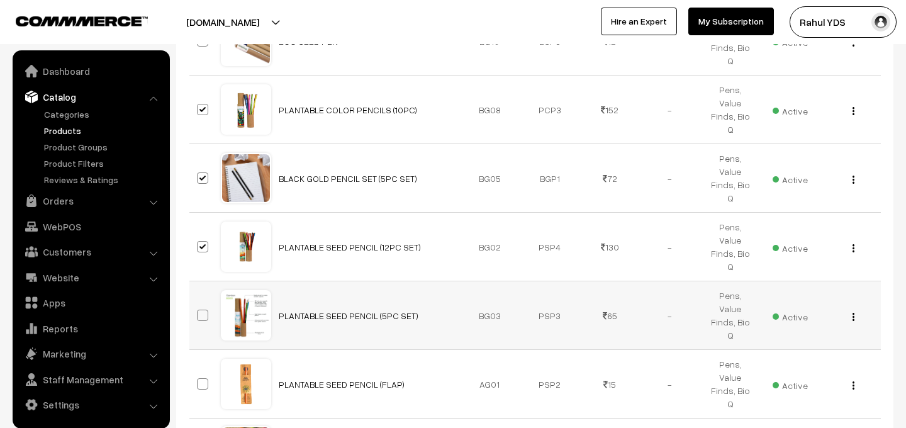
checkbox input "true"
click at [203, 378] on span at bounding box center [202, 383] width 11 height 11
click at [199, 372] on input "checkbox" at bounding box center [195, 376] width 8 height 8
checkbox input "true"
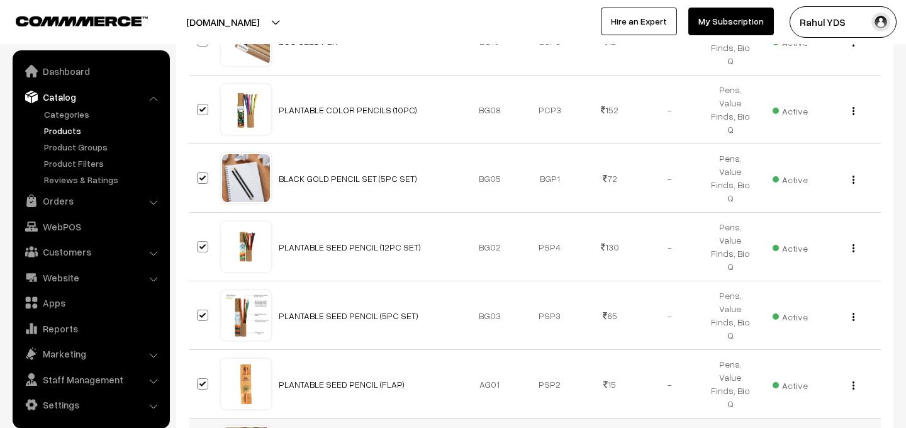
checkbox input "true"
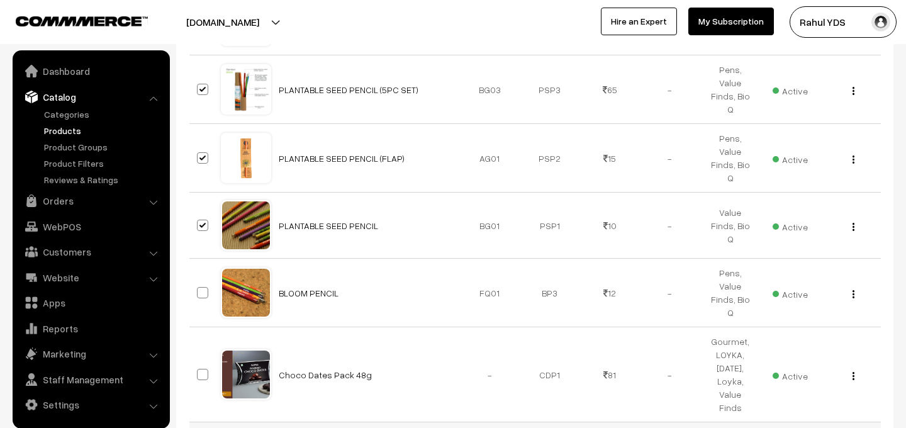
scroll to position [2746, 0]
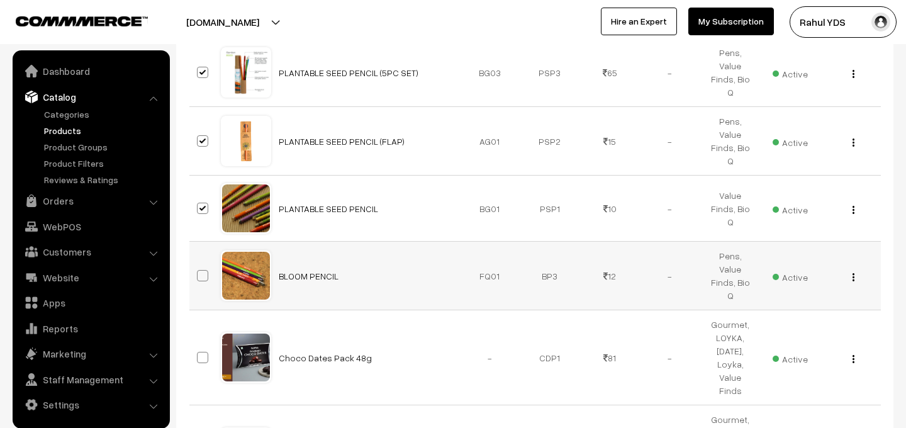
click at [198, 270] on span at bounding box center [202, 275] width 11 height 11
click at [198, 264] on input "checkbox" at bounding box center [195, 268] width 8 height 8
checkbox input "true"
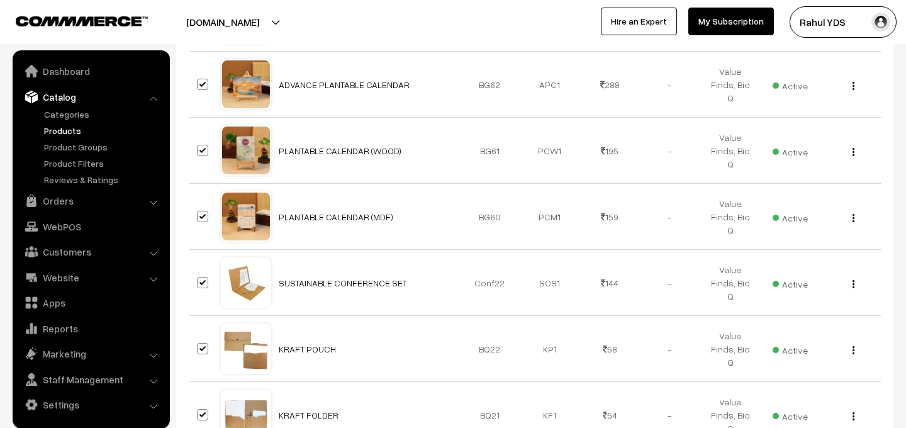
scroll to position [0, 0]
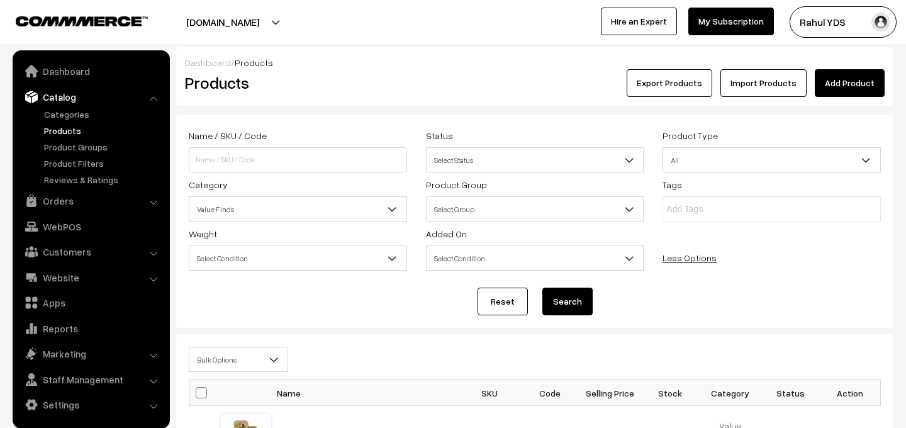
click at [235, 356] on span "Bulk Options" at bounding box center [238, 360] width 98 height 22
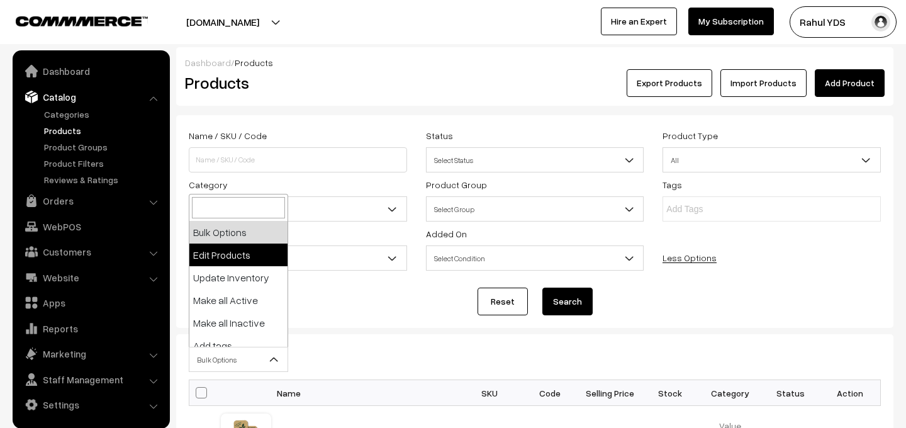
select select "editProduct"
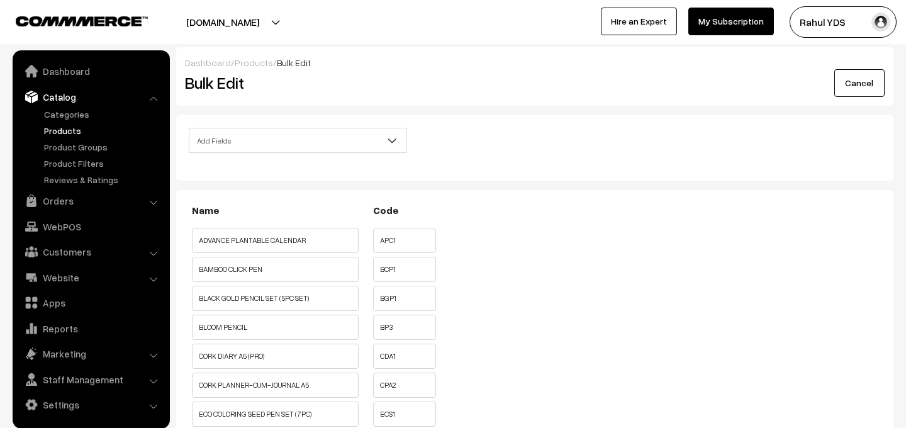
click at [262, 142] on span "Add Fields" at bounding box center [297, 141] width 217 height 22
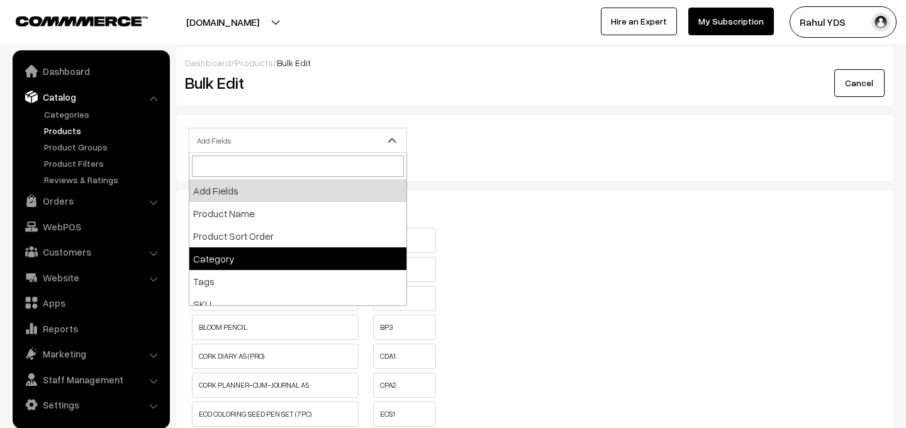
select select "category"
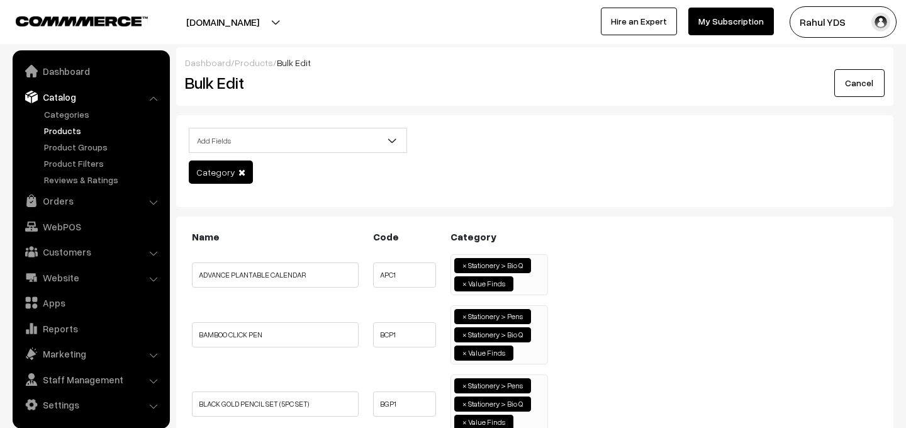
click at [531, 280] on ul "× Stationery > Bio Q × Value Finds" at bounding box center [499, 273] width 96 height 37
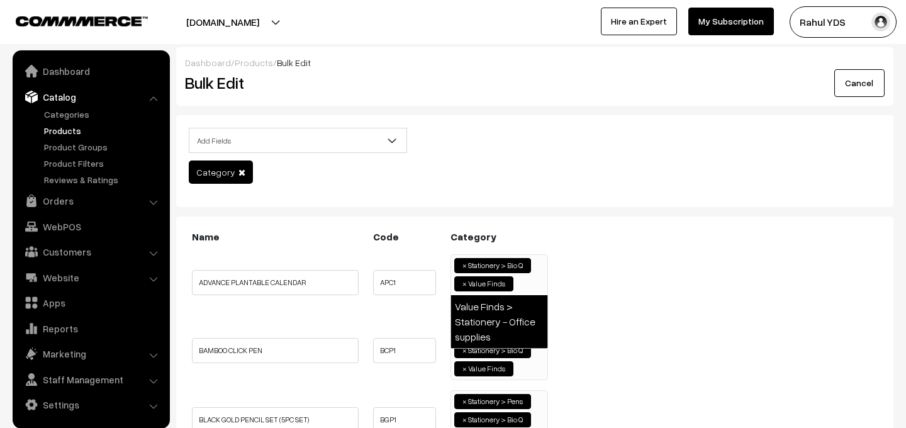
type input "offi"
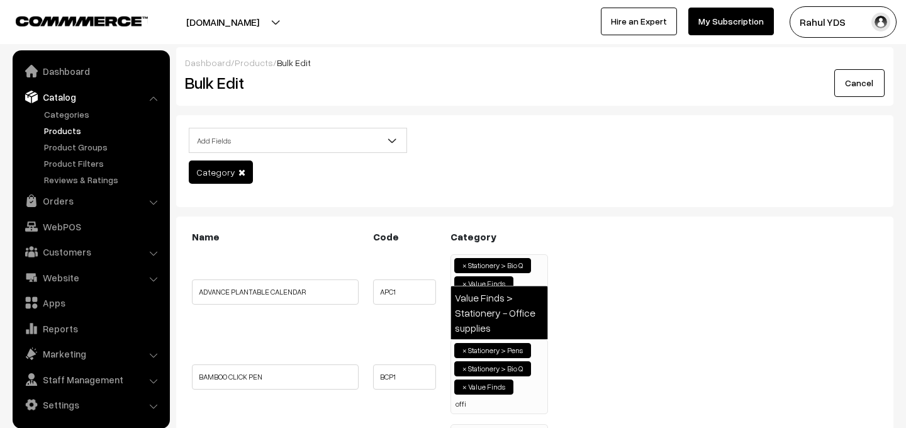
type input "offi"
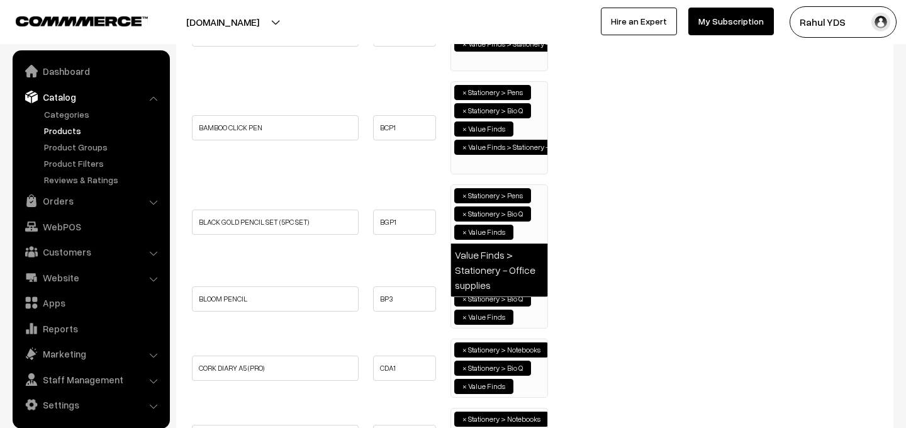
type input "offi"
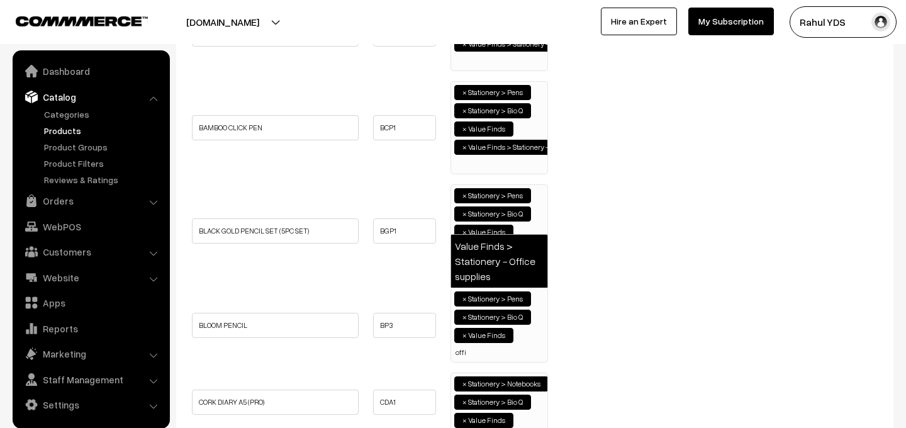
type input "offi"
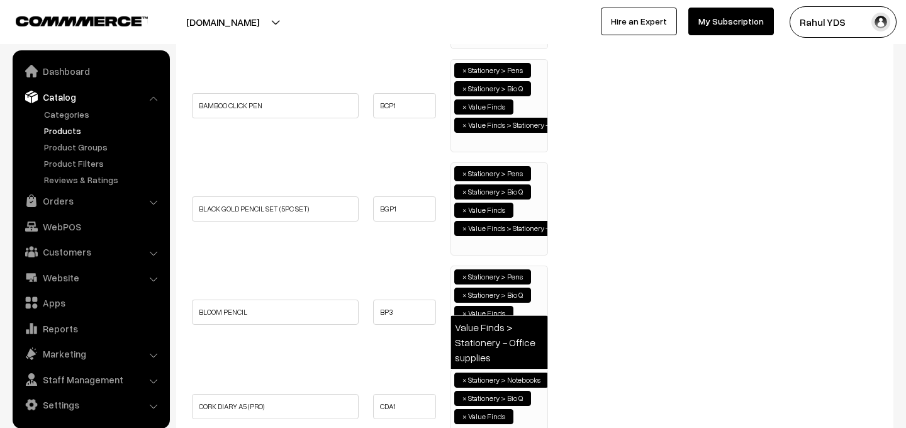
type input "offi"
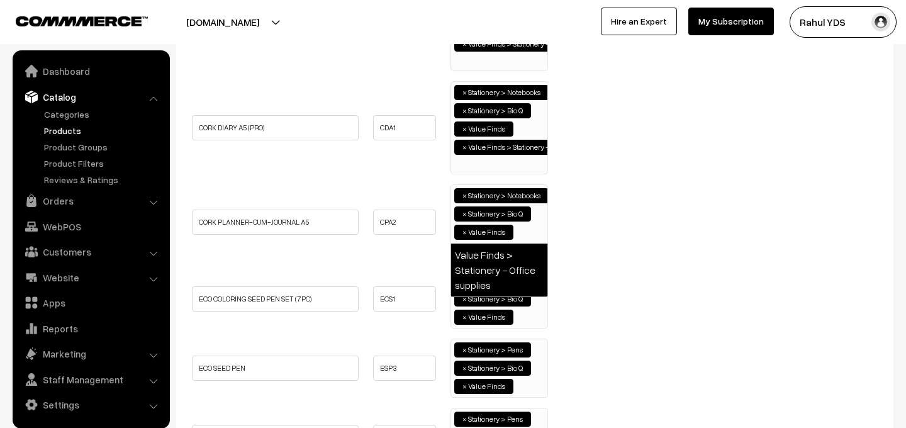
type input "offi"
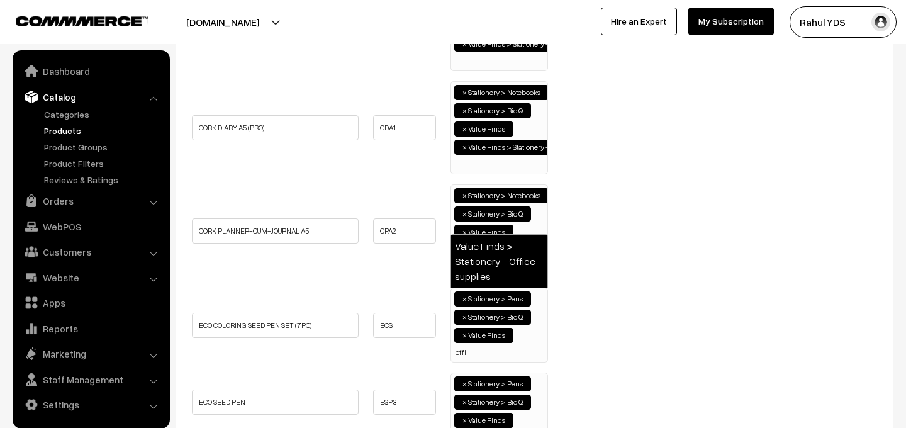
type input "offi"
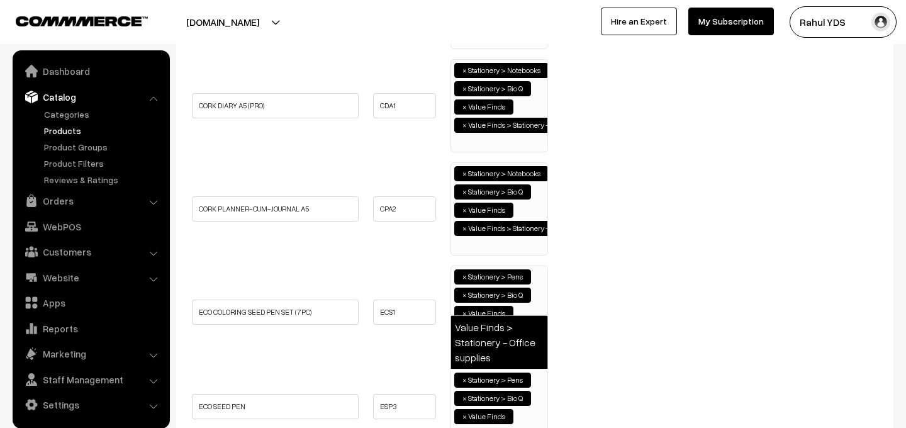
type input "offi"
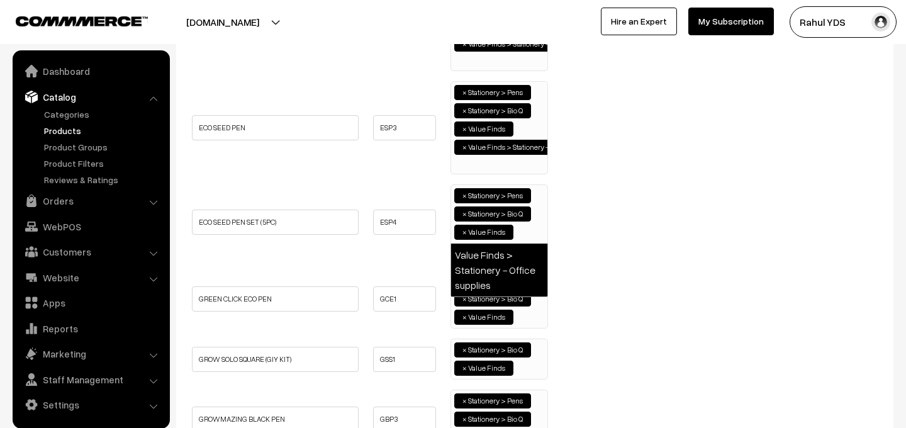
type input "offi"
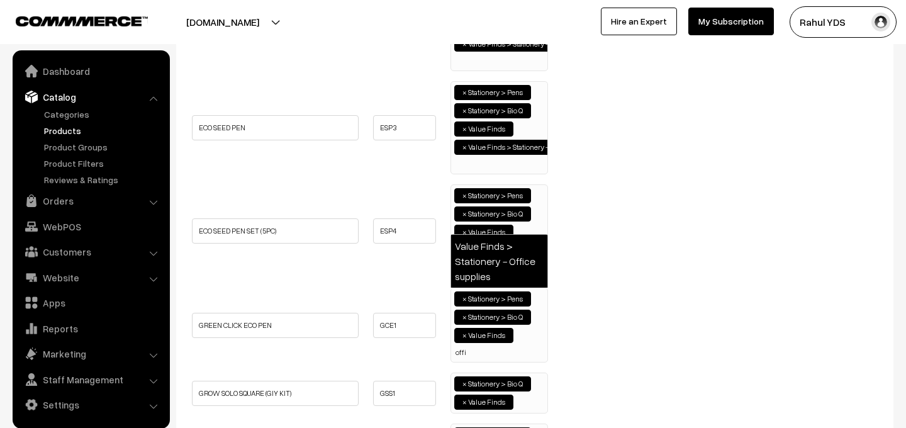
type input "offi"
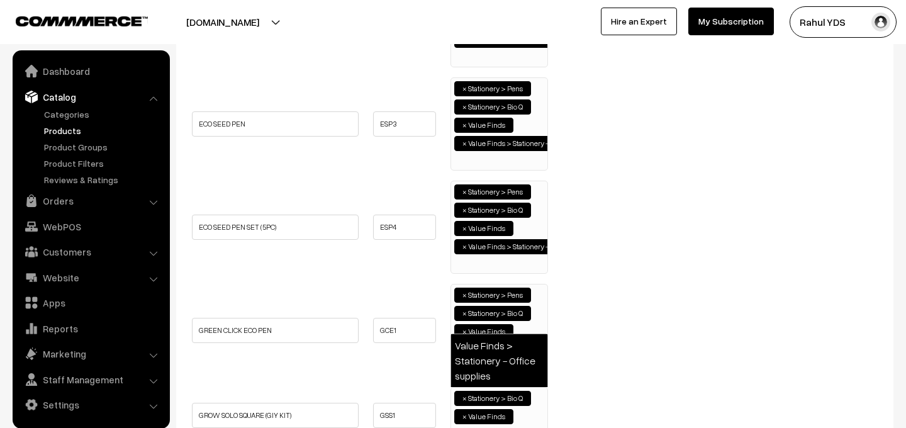
type input "offi"
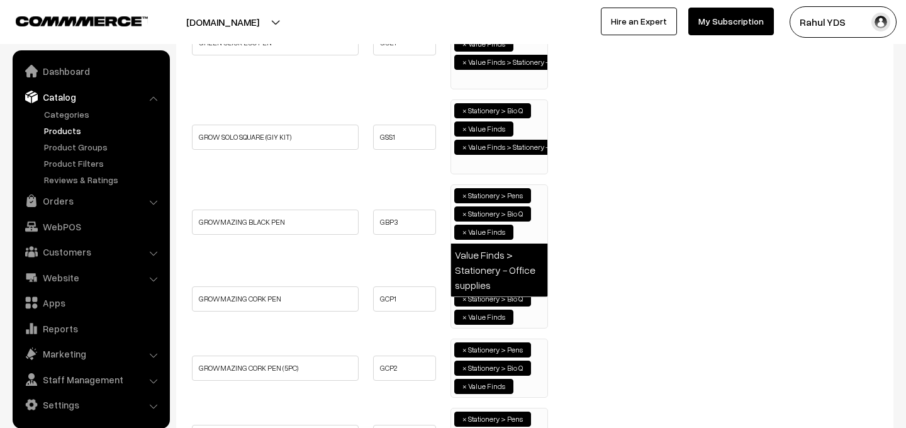
type input "offi"
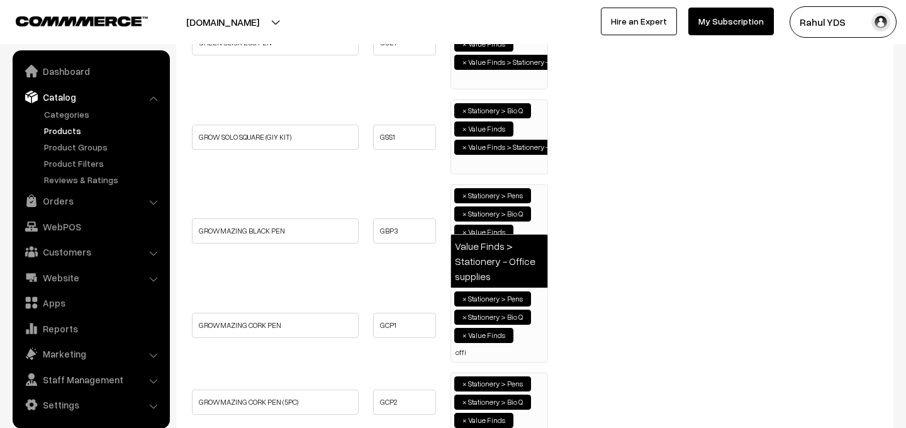
type input "offi"
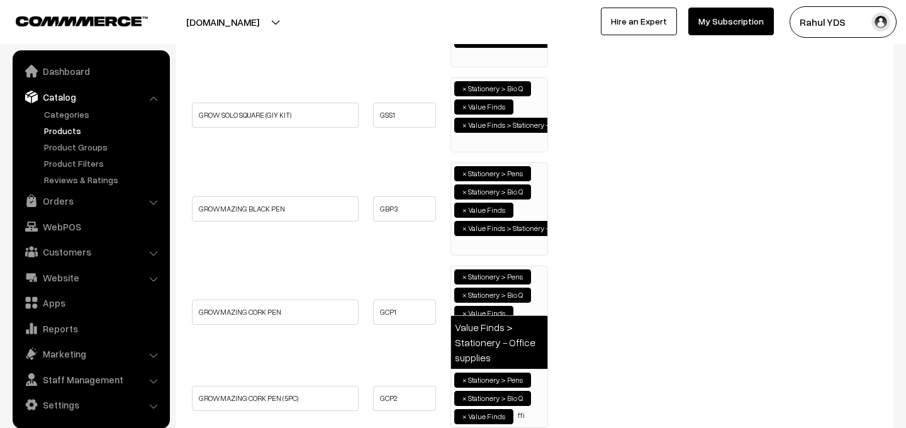
type input "ffi"
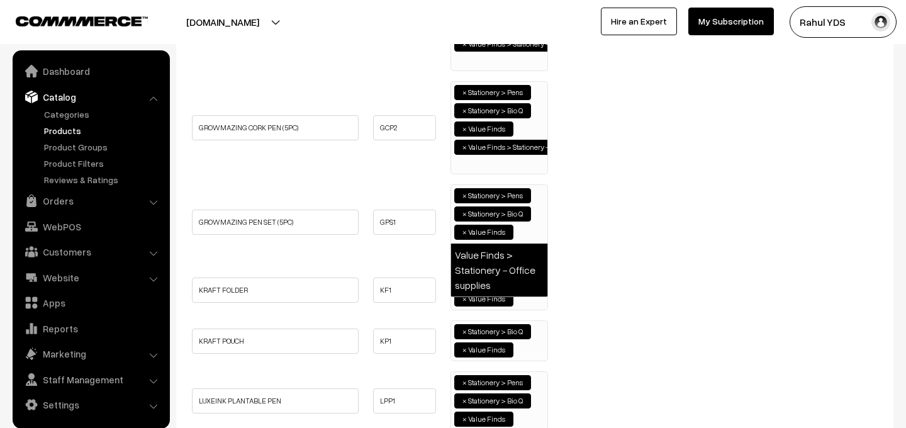
type input "offi"
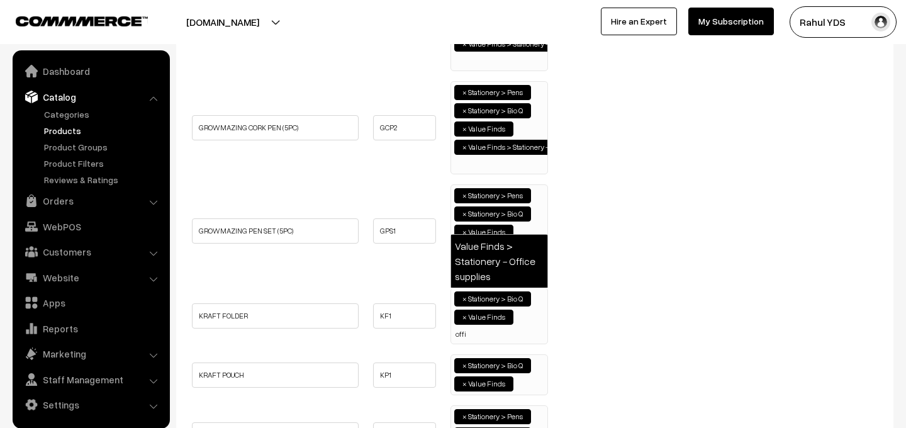
type input "offi"
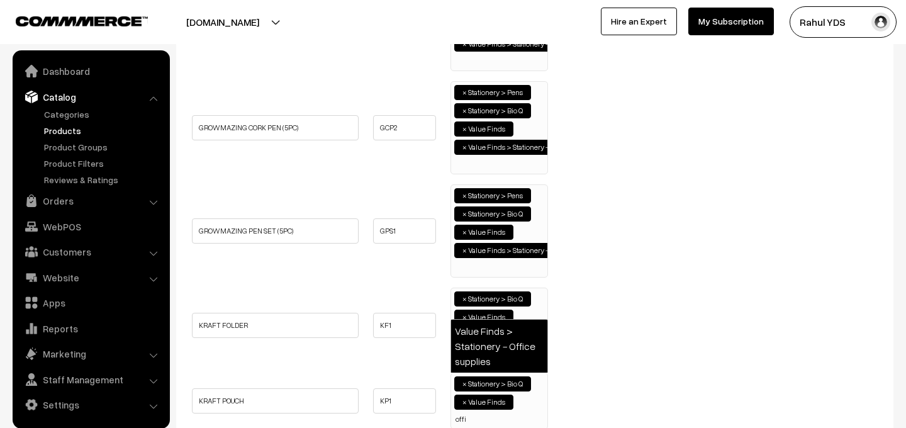
type input "offi"
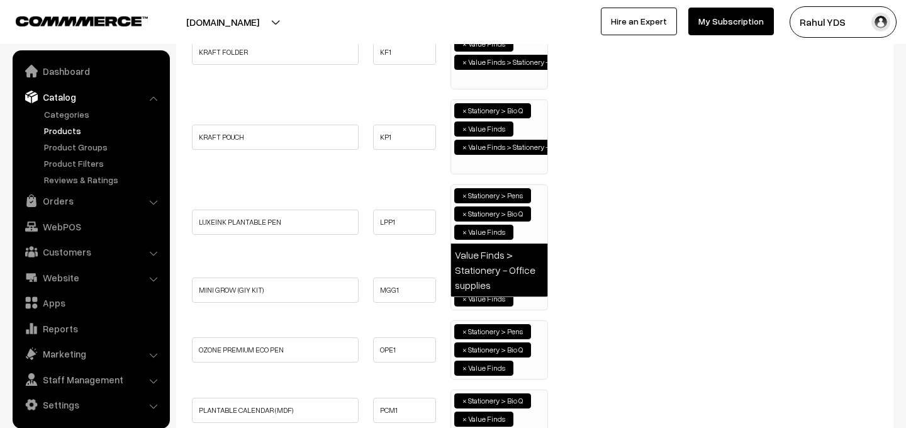
type input "offi"
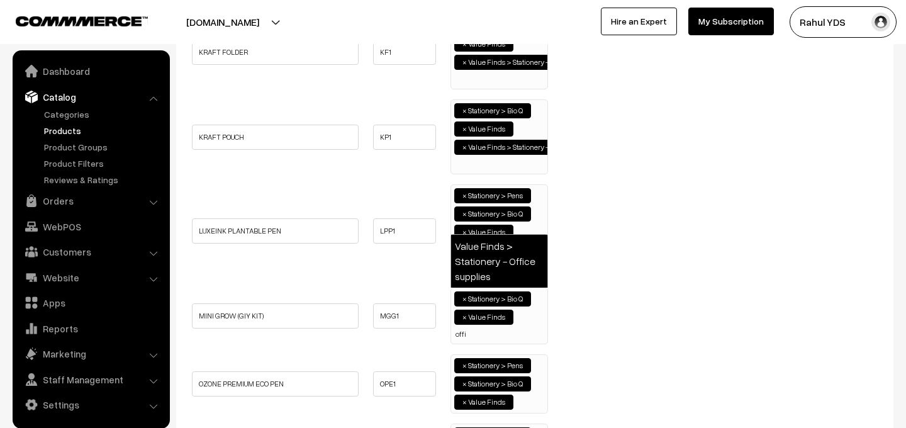
type input "offi"
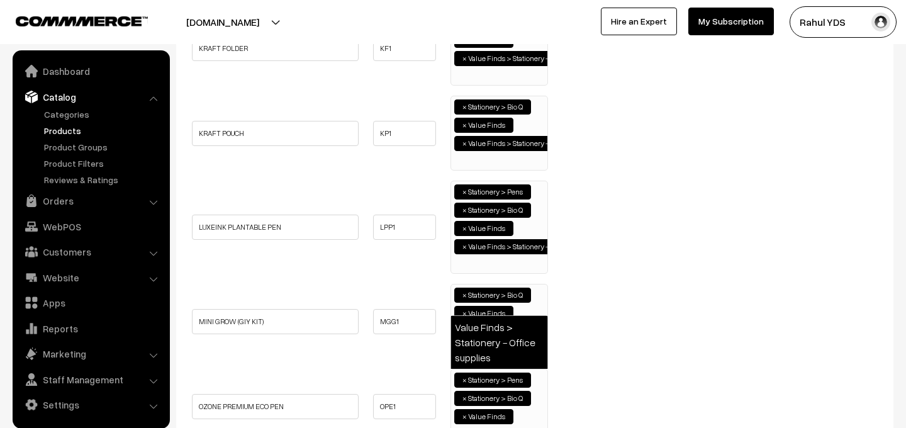
type input "offi"
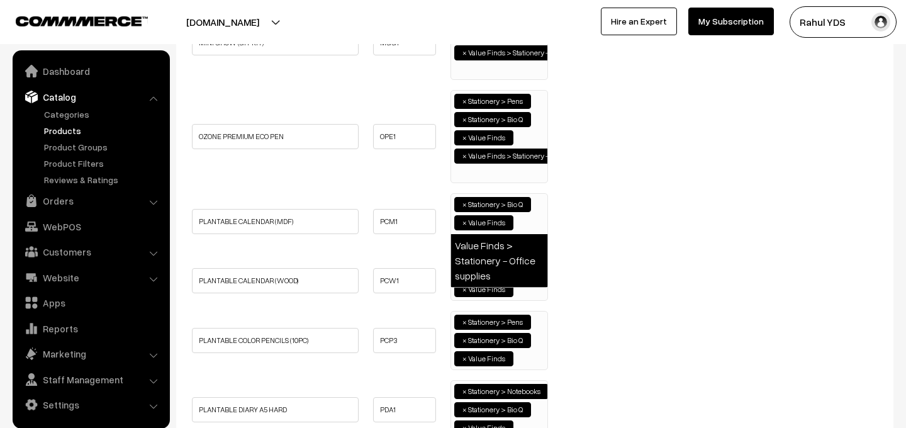
type input "offi"
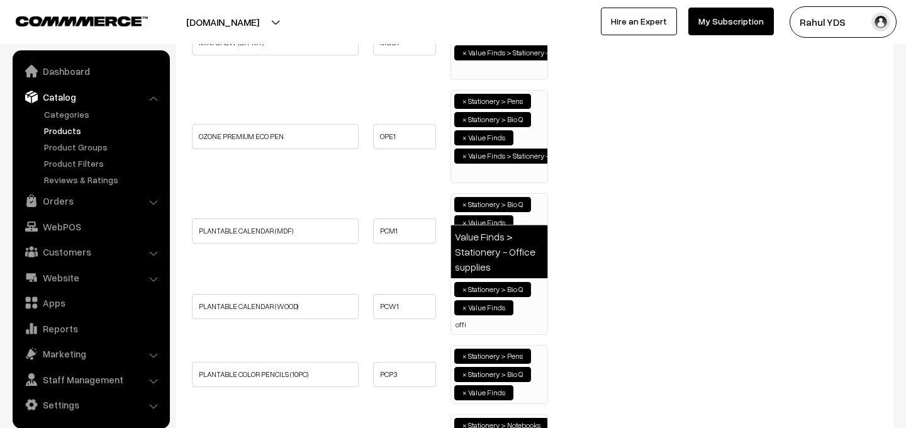
type input "offi"
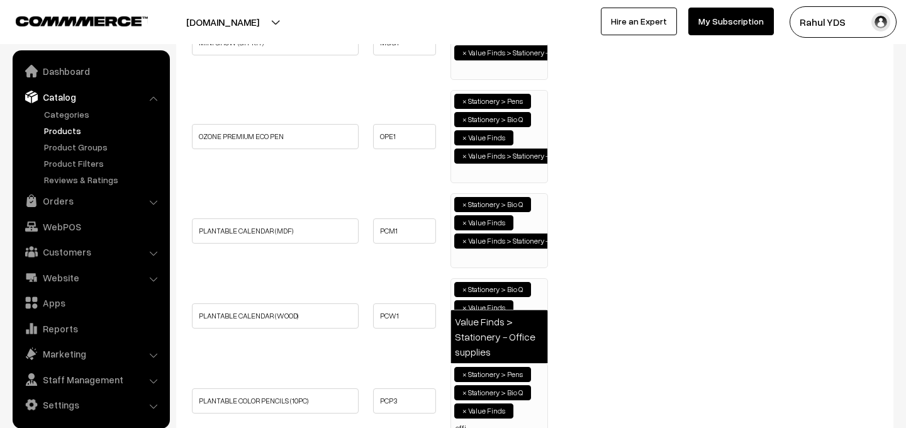
type input "offi"
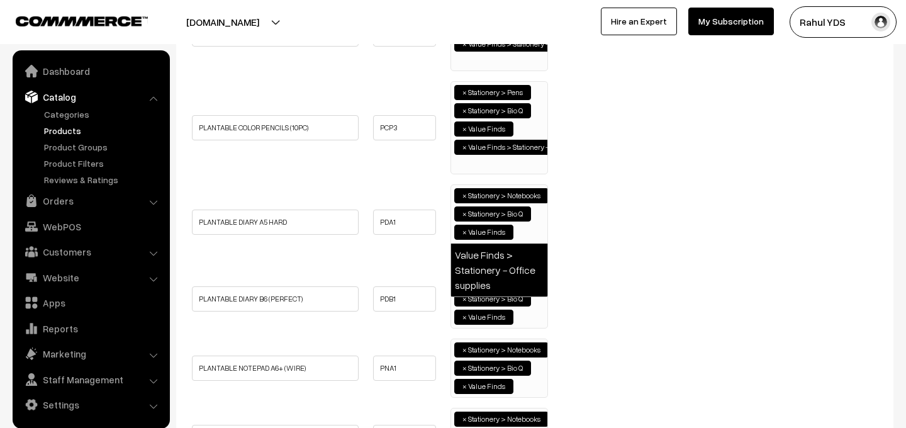
type input "offi"
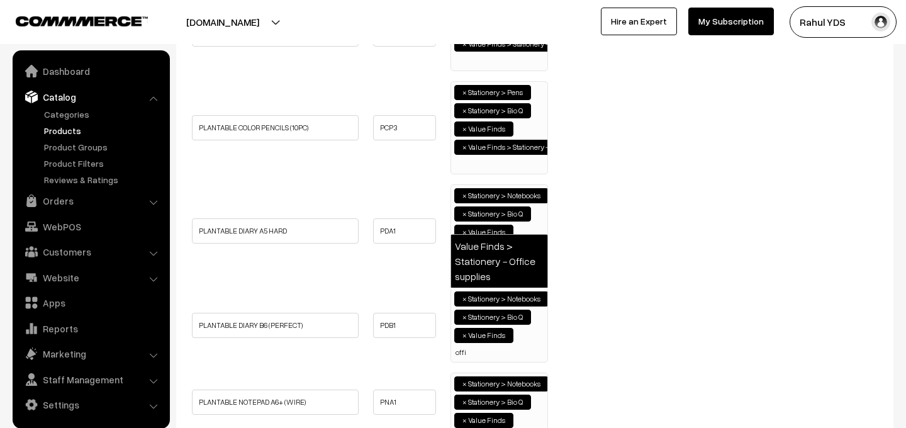
type input "offi"
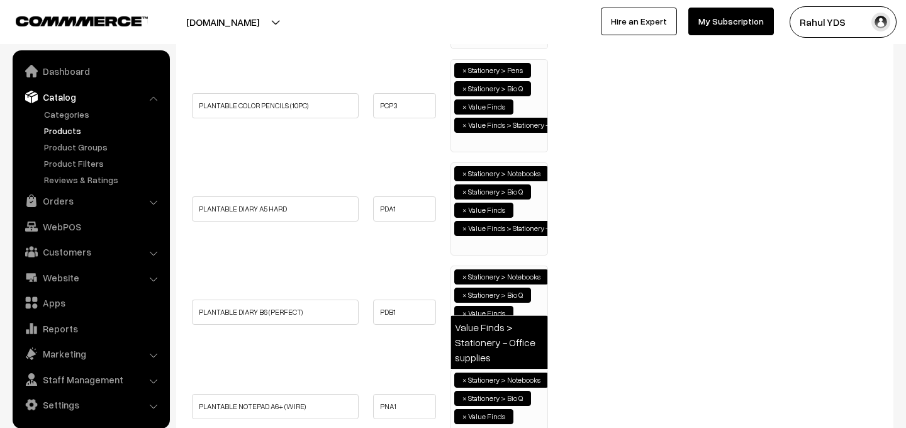
type input "offi"
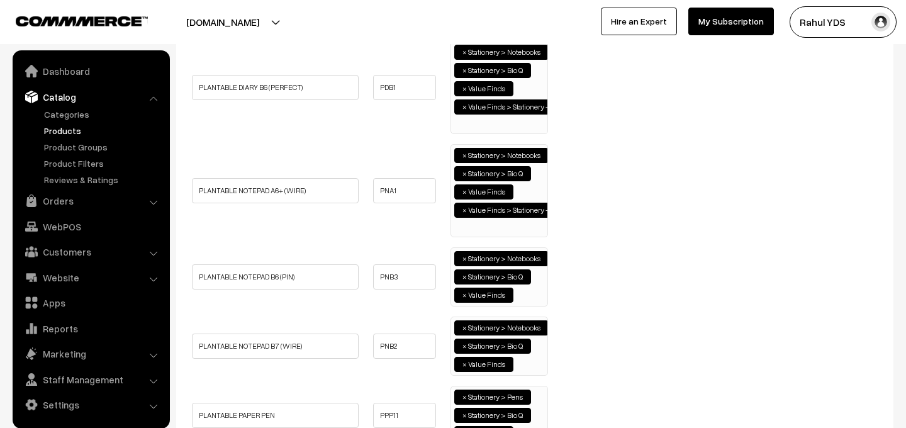
click at [535, 294] on ul "× Stationery > Notebooks × Stationery > Bio Q × Value Finds" at bounding box center [499, 275] width 96 height 55
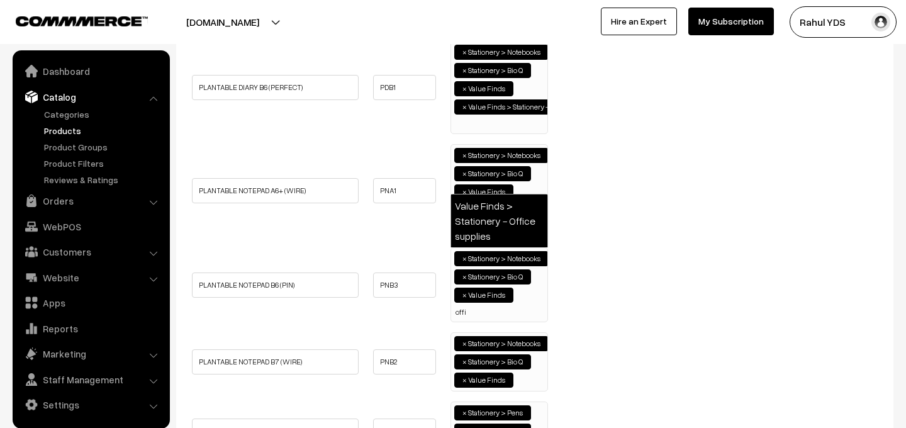
type input "offi"
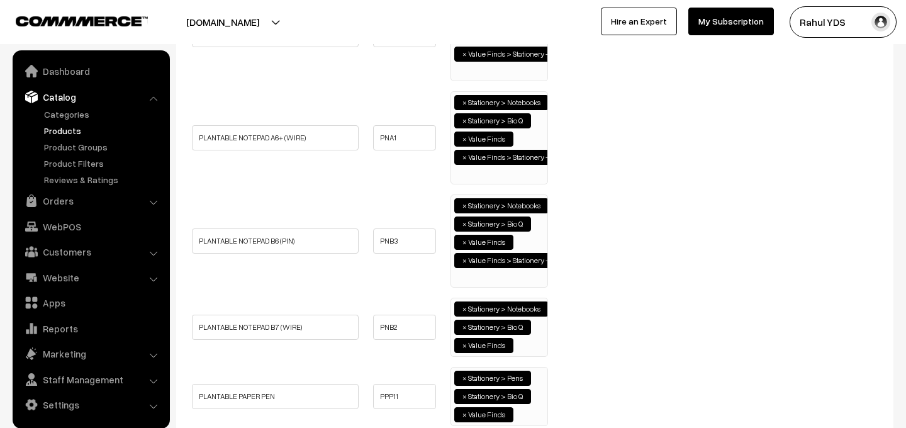
click at [546, 344] on ul "× Stationery > Notebooks × Stationery > Bio Q × Value Finds" at bounding box center [499, 325] width 96 height 55
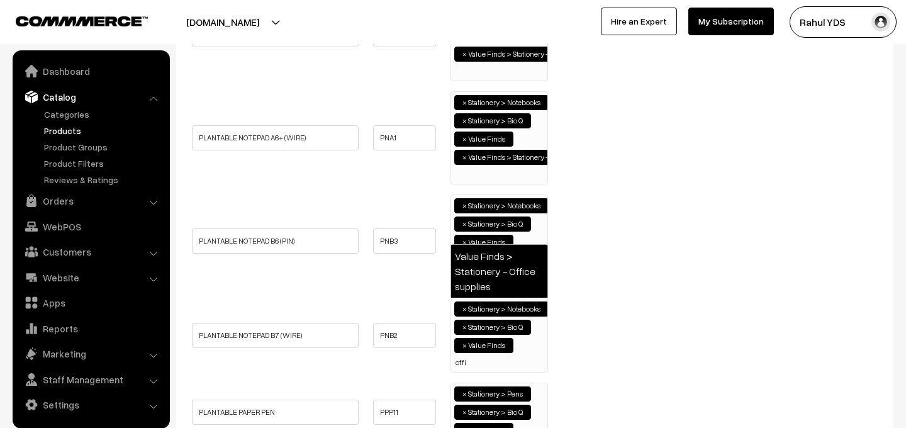
type input "offi"
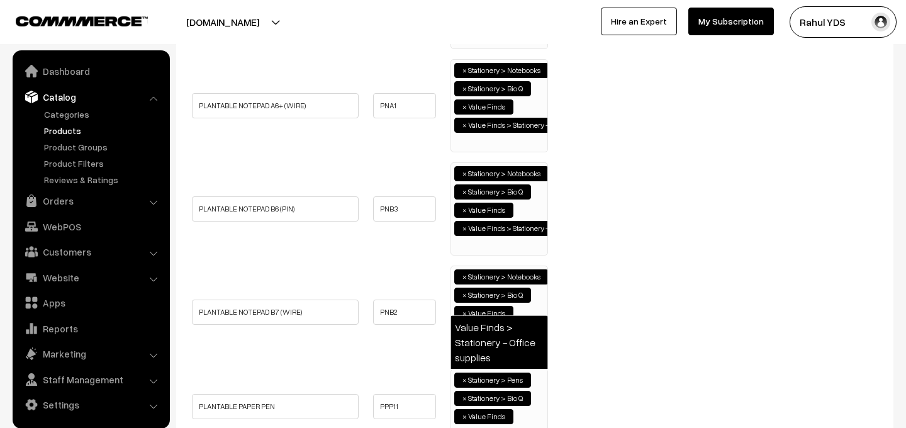
type input "offi"
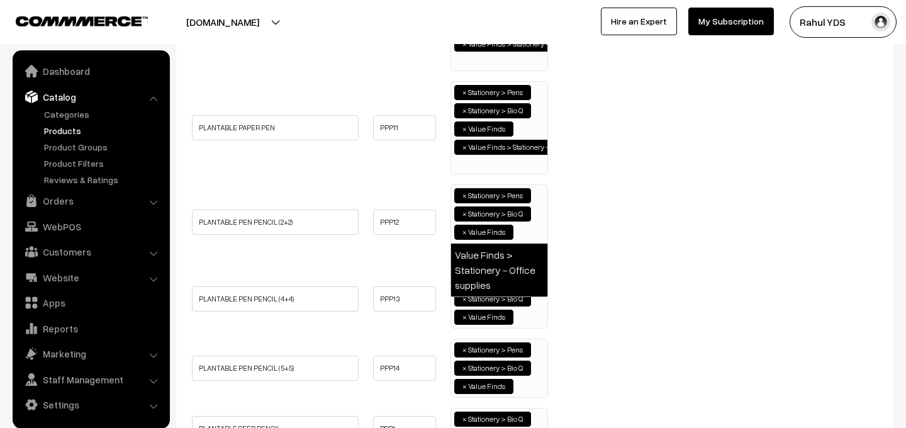
type input "offi"
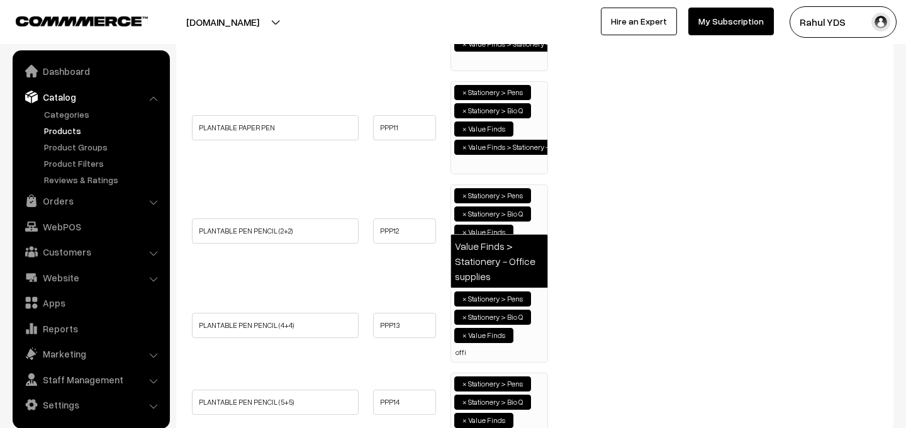
type input "offi"
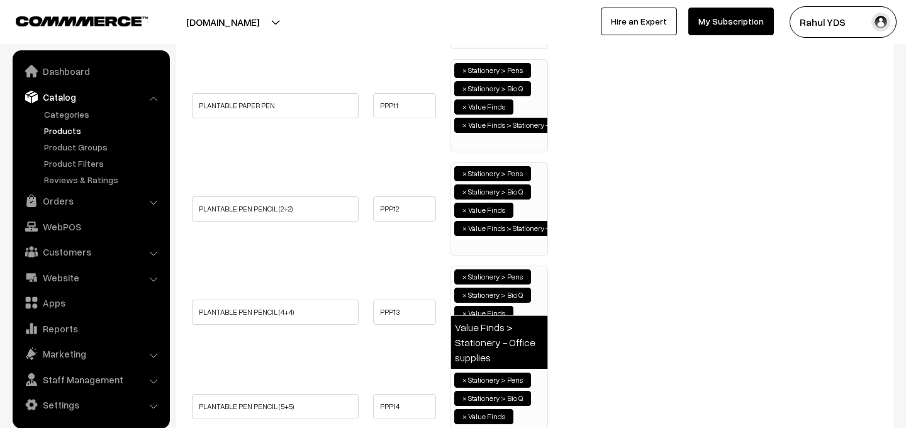
type input "offi"
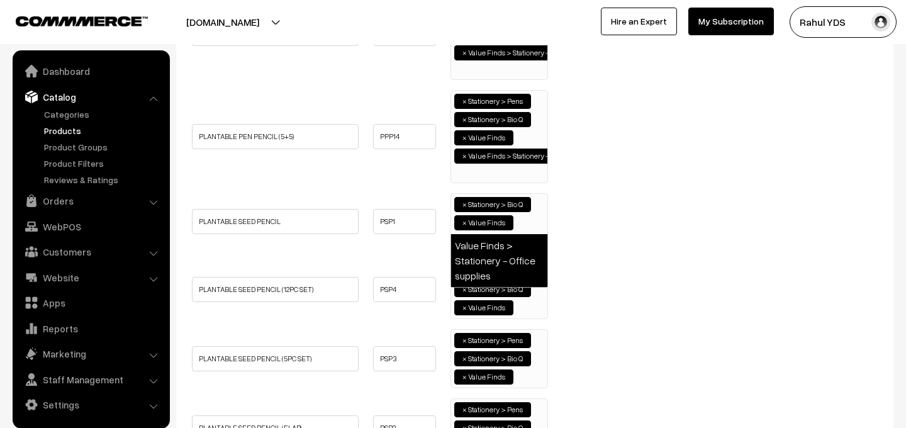
type input "offi"
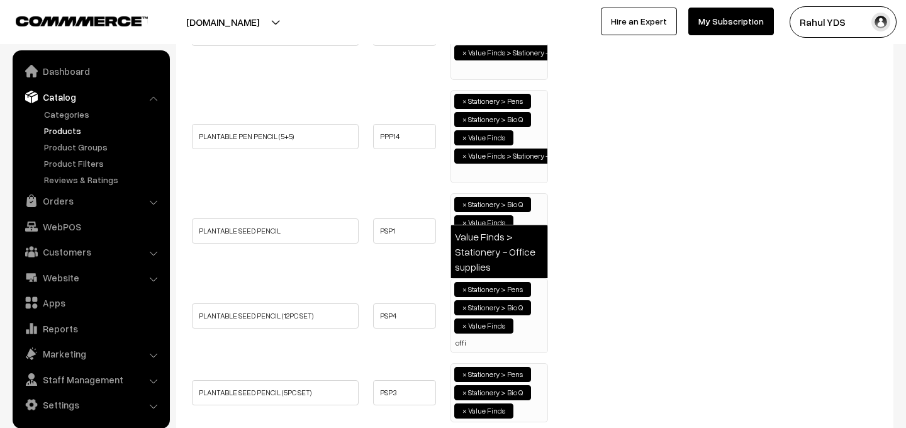
type input "offi"
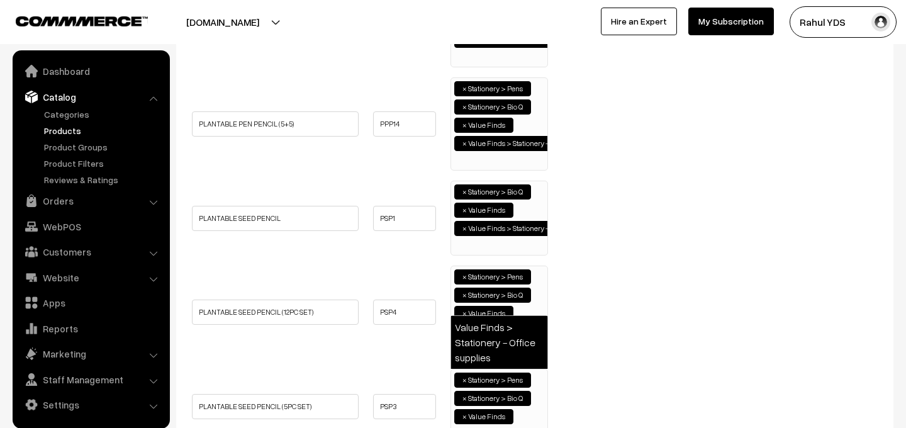
type input "offi"
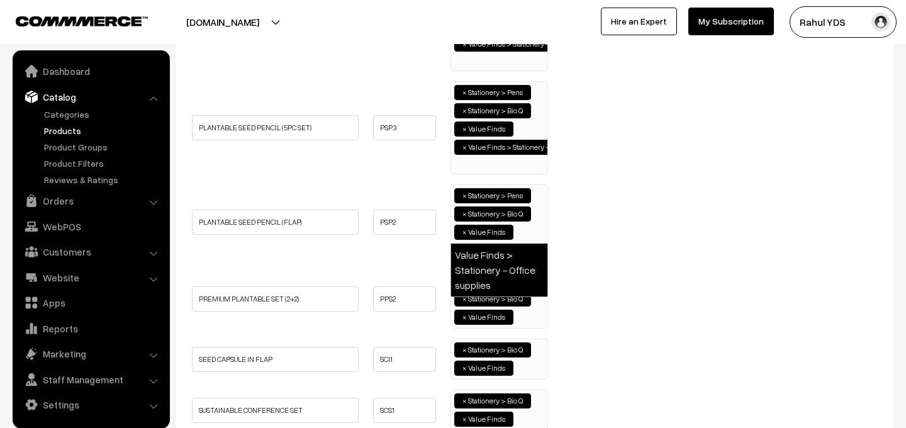
type input "offi"
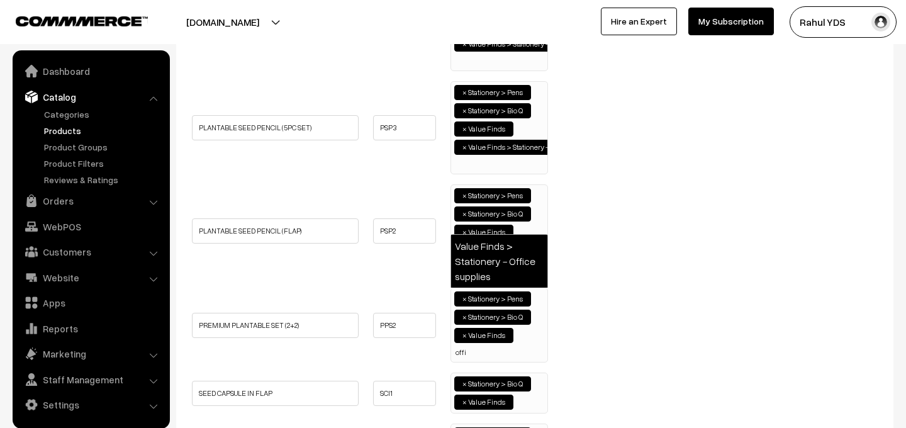
type input "offi"
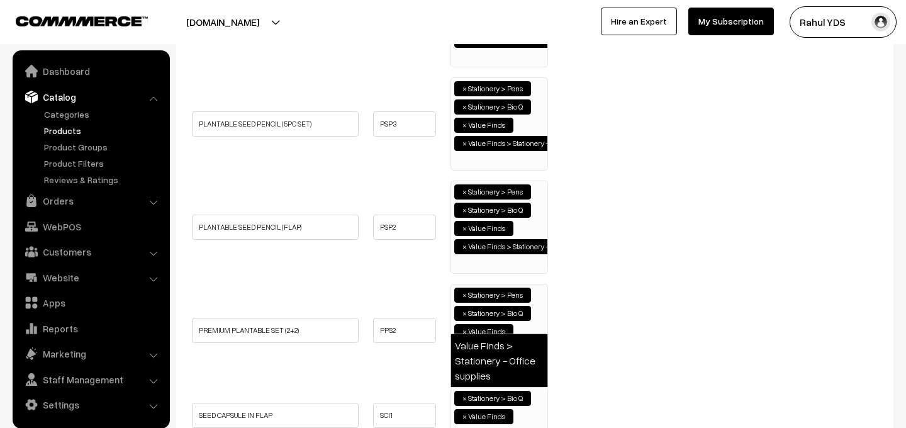
type input "offi"
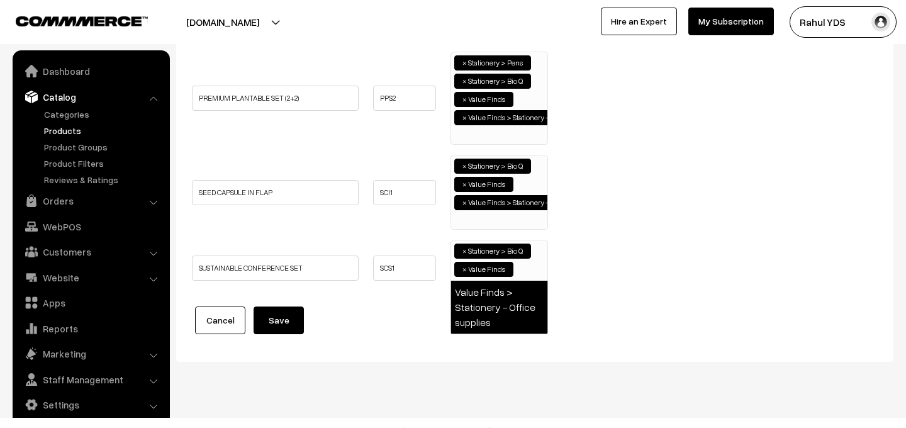
type input "offi"
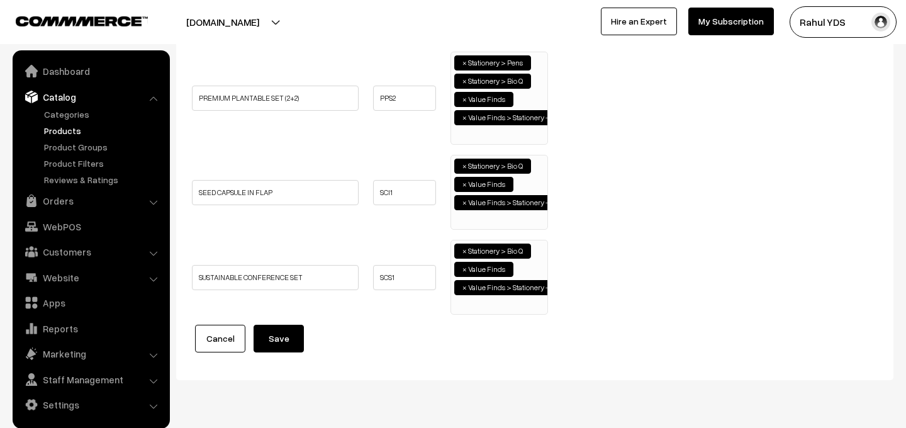
click at [281, 343] on button "Save" at bounding box center [279, 339] width 50 height 28
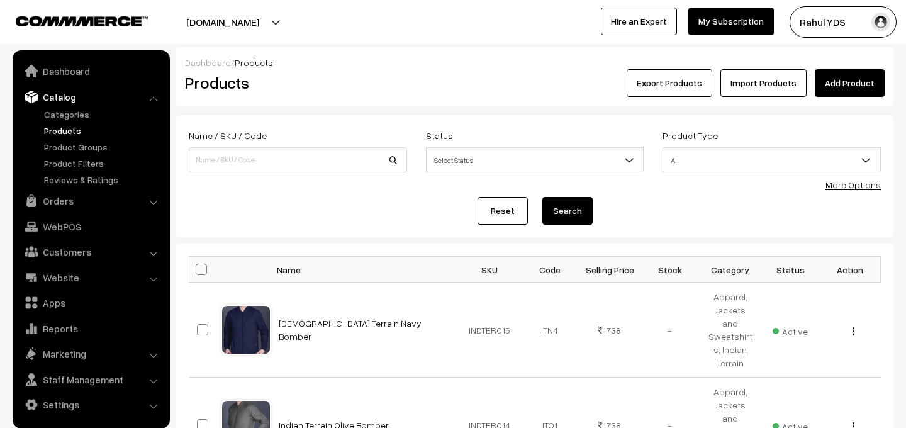
click at [867, 184] on link "More Options" at bounding box center [853, 184] width 55 height 11
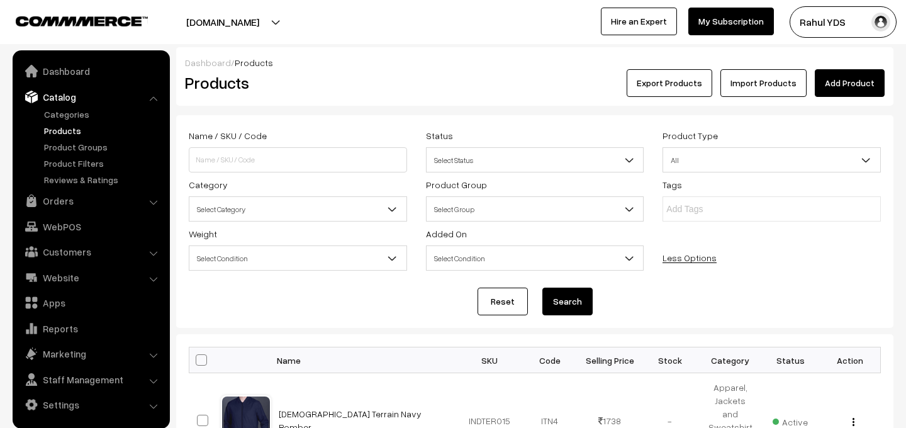
click at [308, 208] on span "Select Category" at bounding box center [297, 209] width 217 height 22
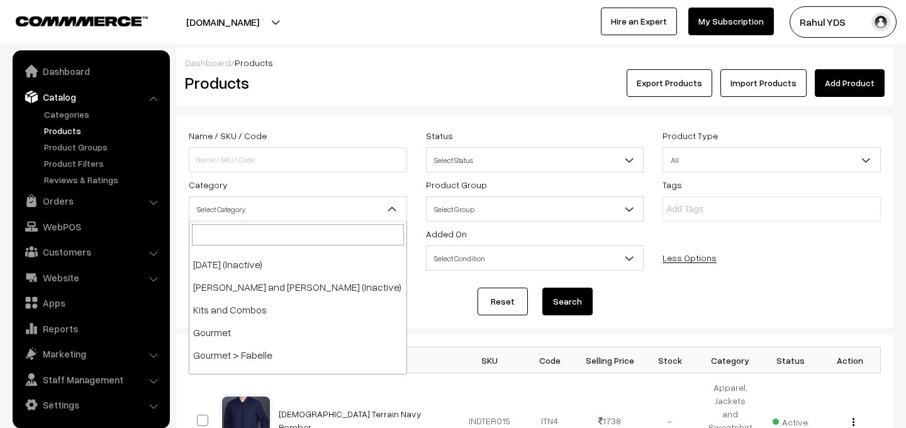
scroll to position [2450, 0]
select select "109"
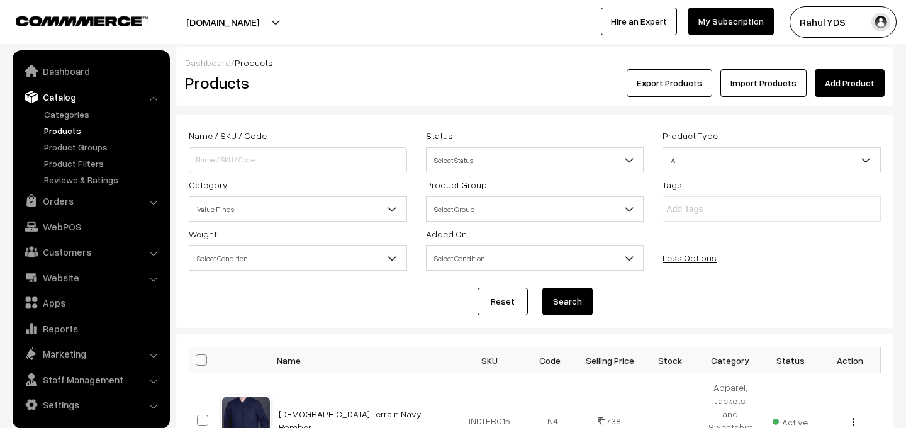
click at [573, 310] on button "Search" at bounding box center [568, 302] width 50 height 28
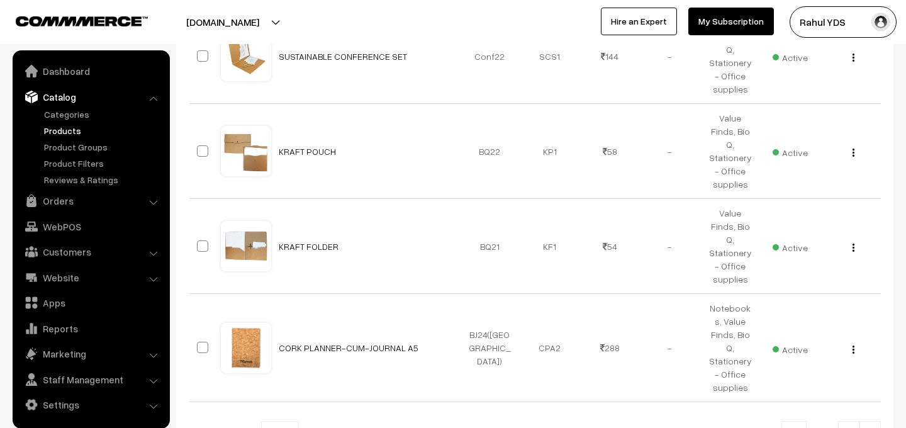
scroll to position [935, 0]
click at [270, 422] on span "10" at bounding box center [280, 434] width 37 height 25
select select "100"
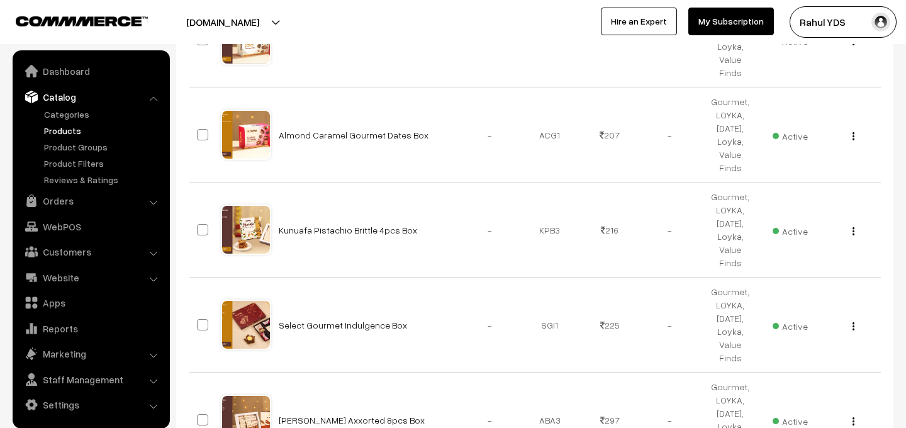
scroll to position [7718, 0]
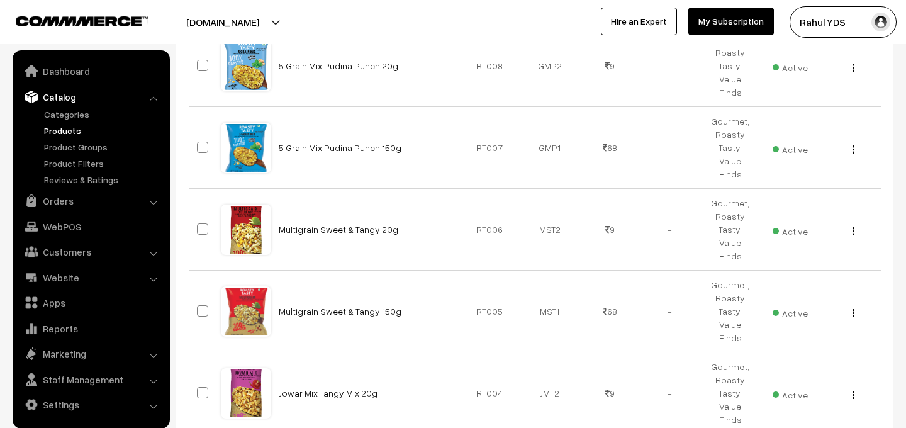
scroll to position [2987, 0]
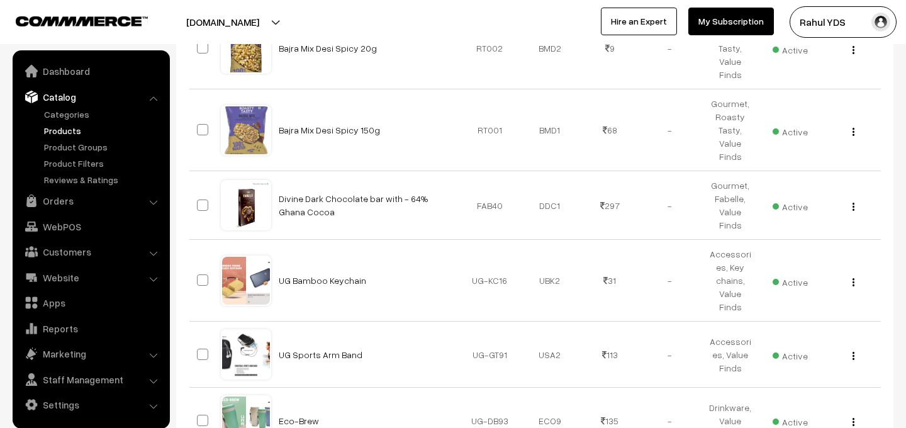
checkbox input "true"
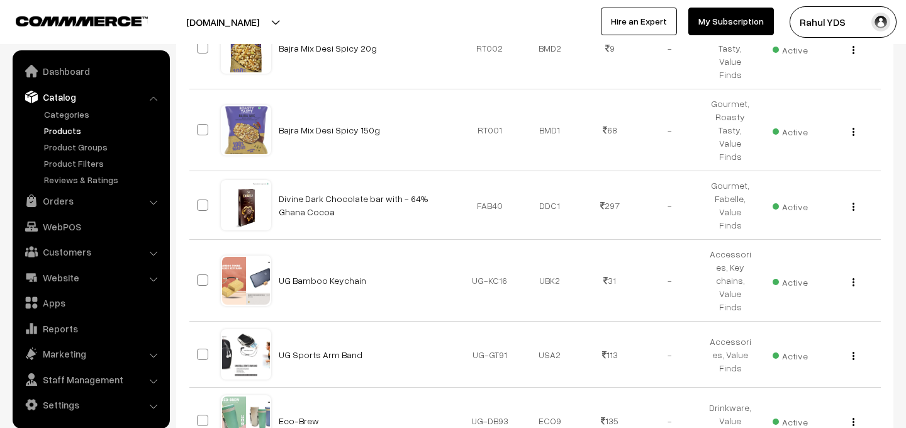
checkbox input "true"
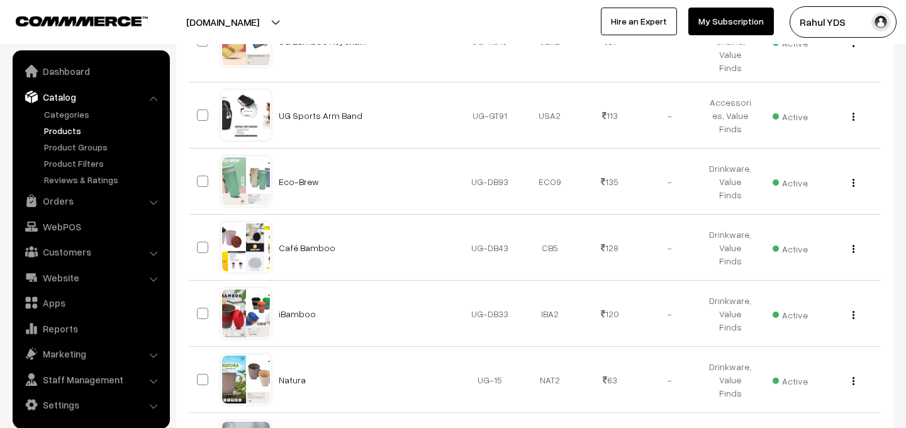
scroll to position [3749, 0]
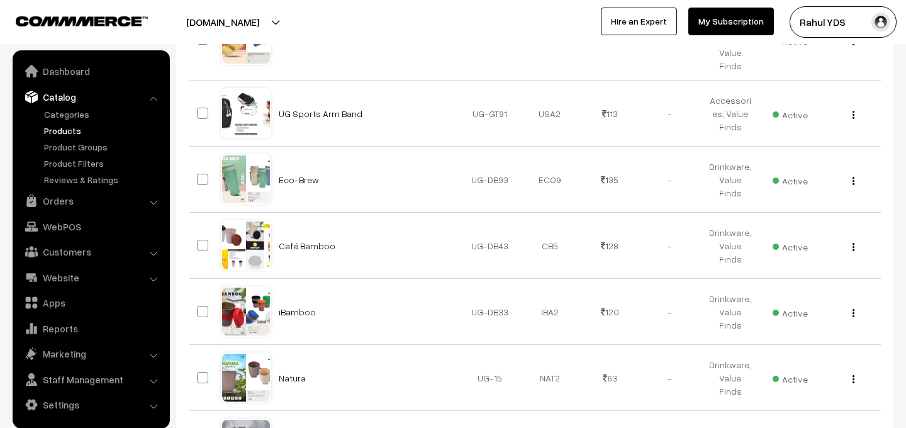
checkbox input "true"
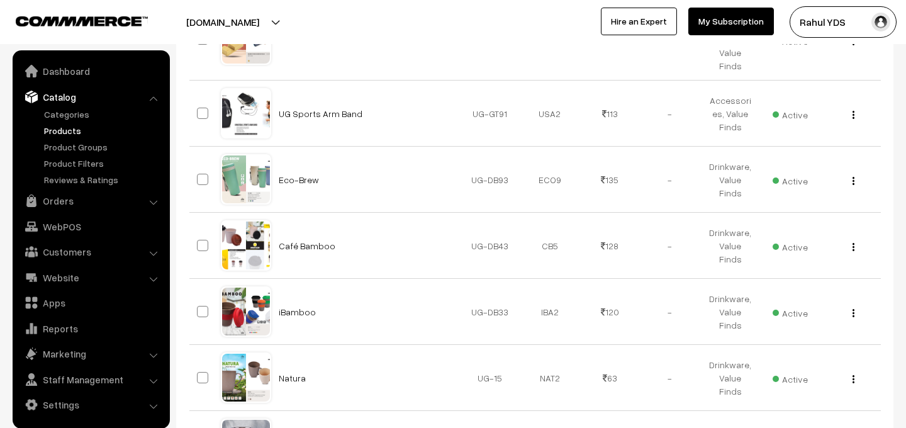
checkbox input "true"
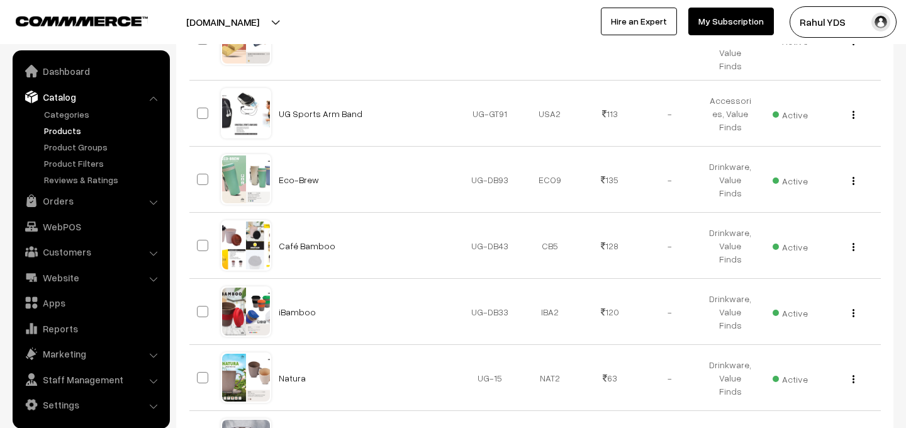
checkbox input "true"
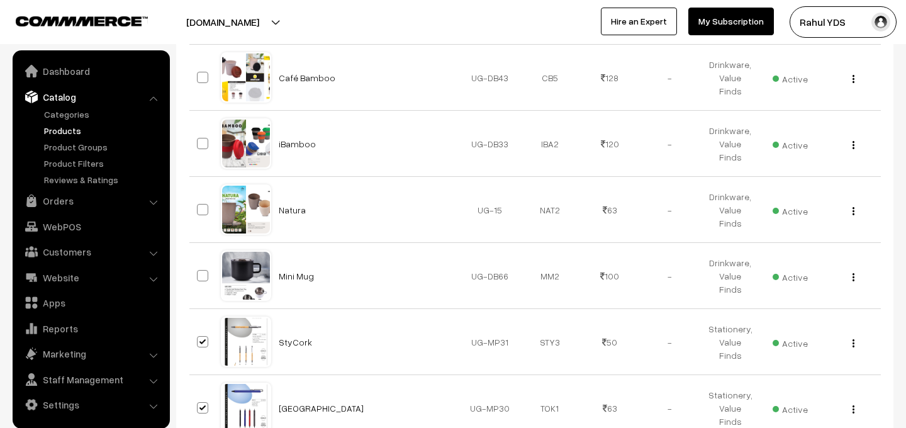
scroll to position [3936, 0]
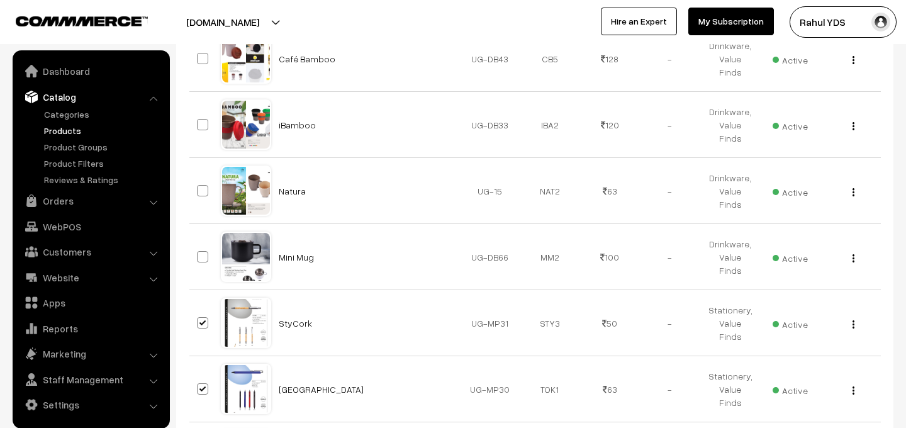
checkbox input "true"
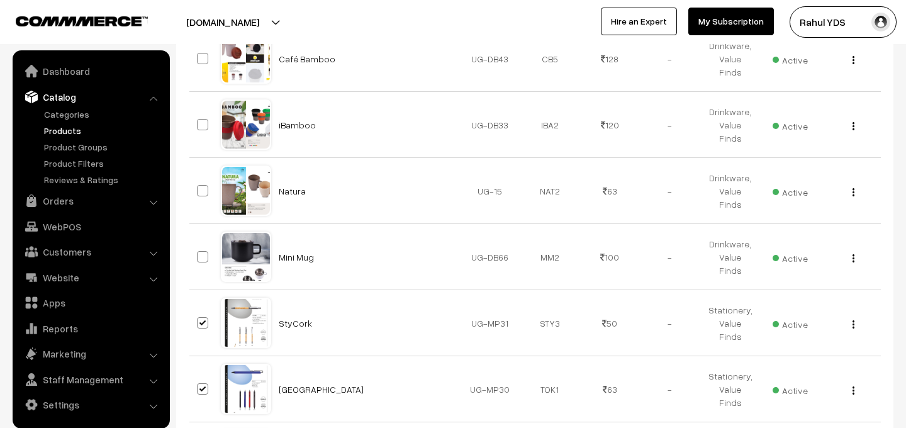
checkbox input "true"
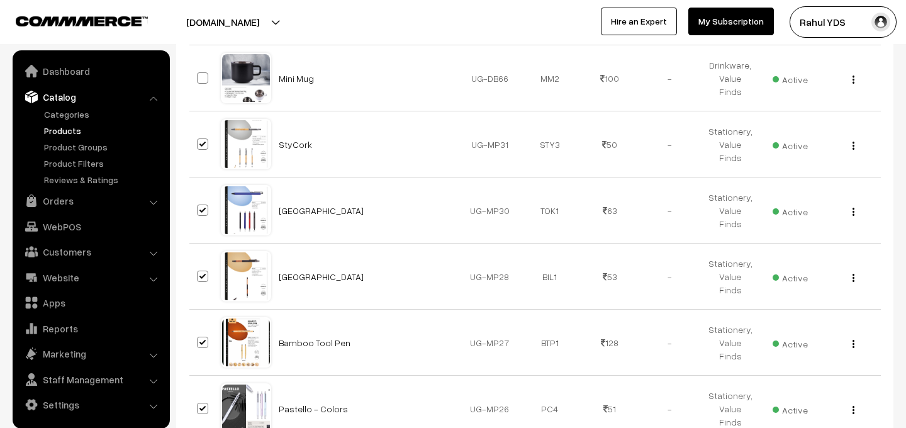
scroll to position [4121, 0]
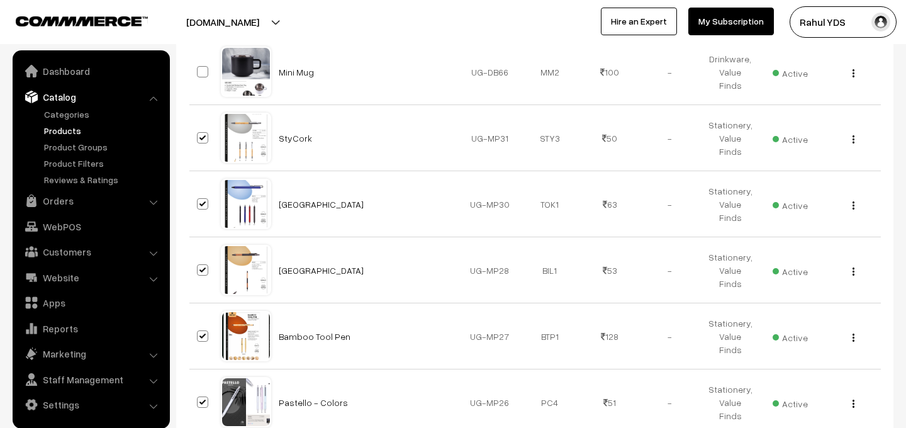
checkbox input "true"
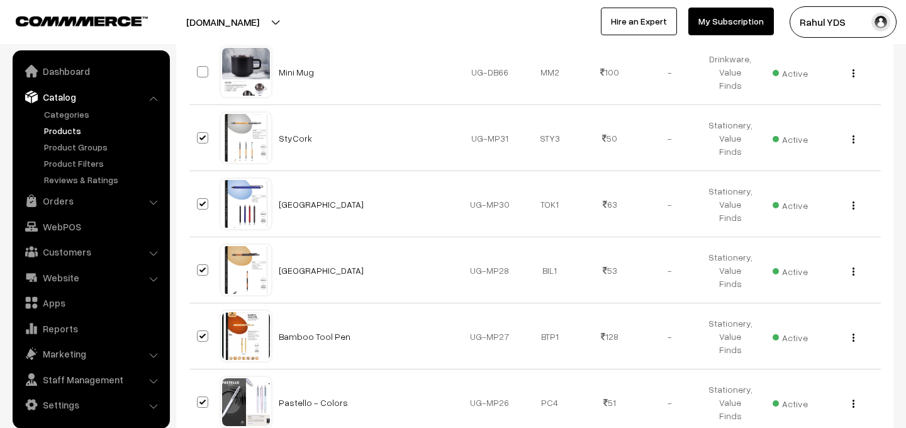
checkbox input "true"
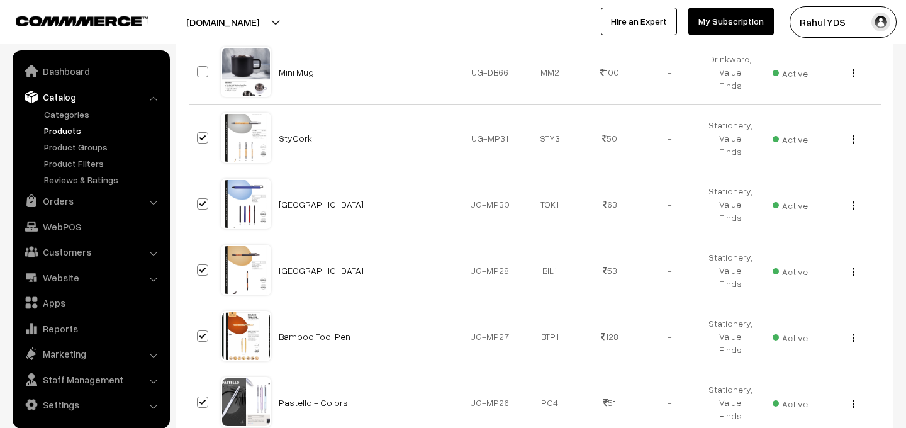
checkbox input "true"
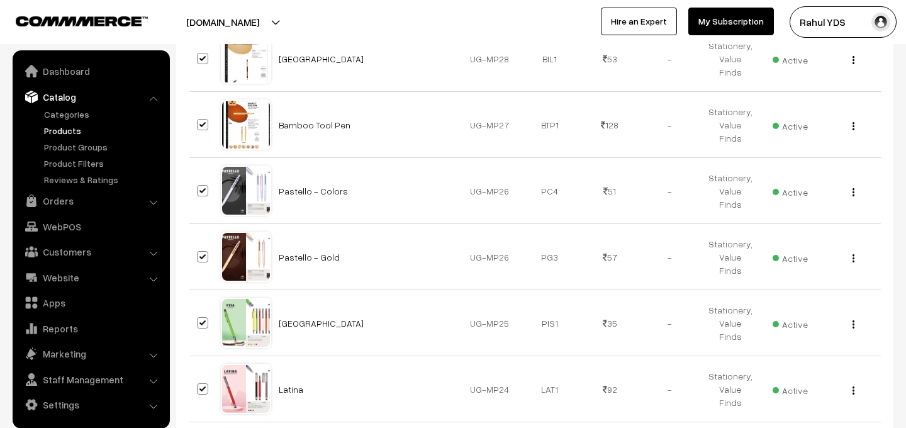
scroll to position [4343, 0]
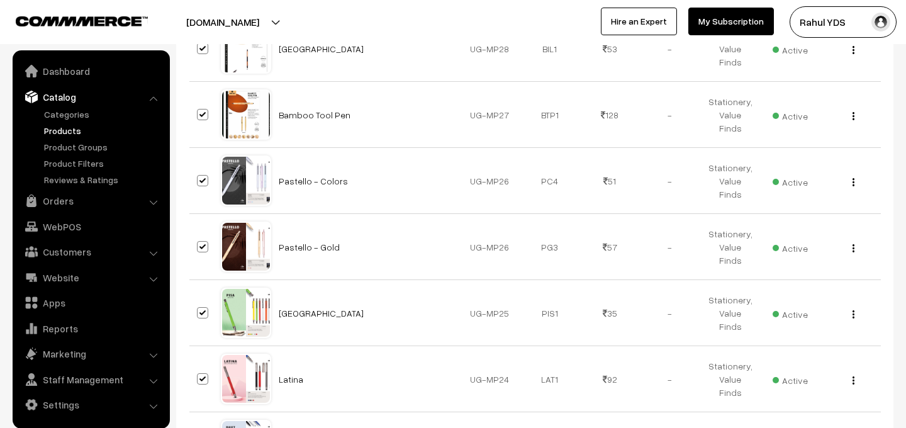
checkbox input "true"
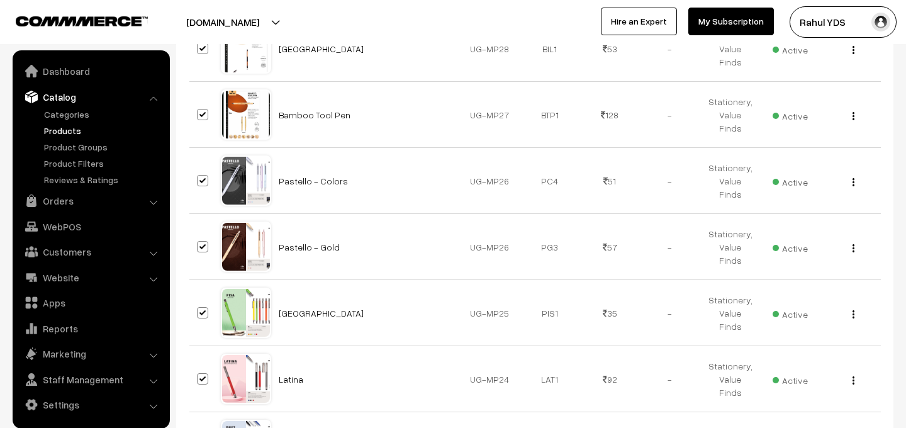
checkbox input "true"
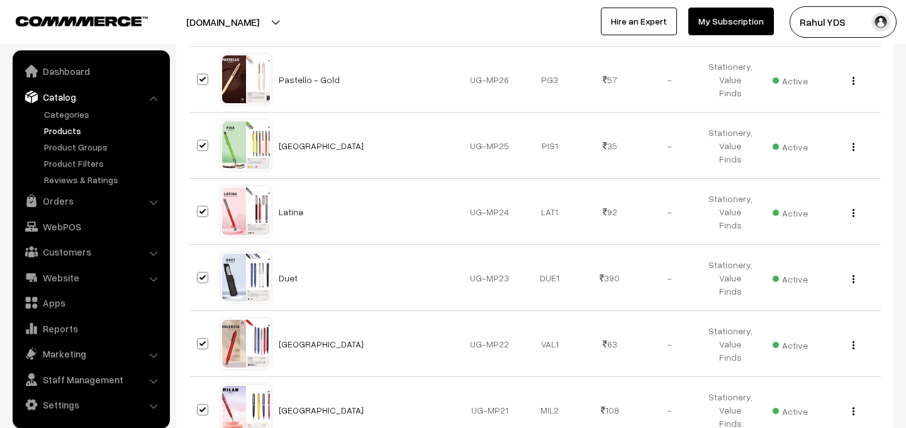
scroll to position [4536, 0]
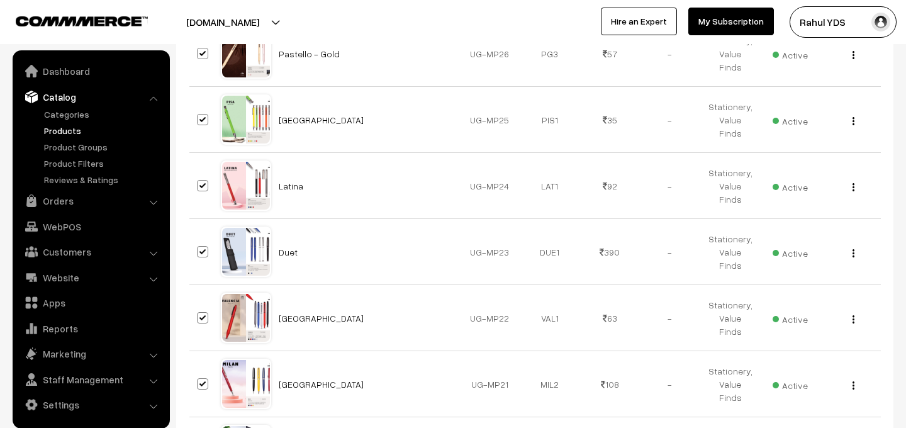
checkbox input "true"
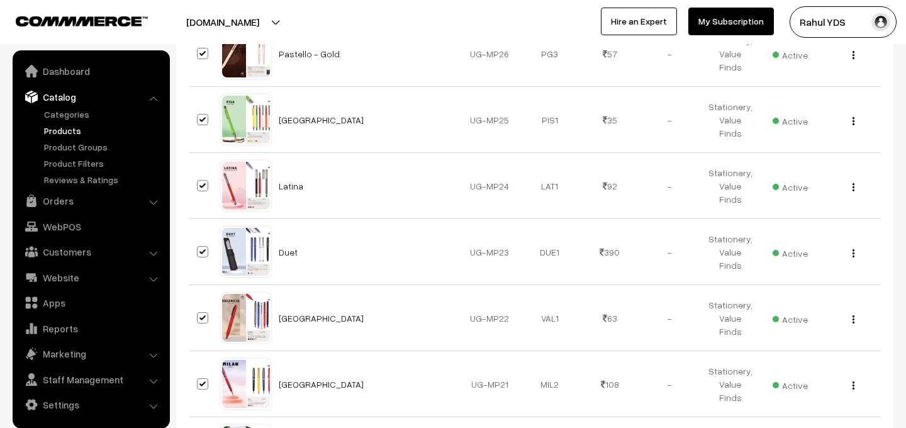
checkbox input "true"
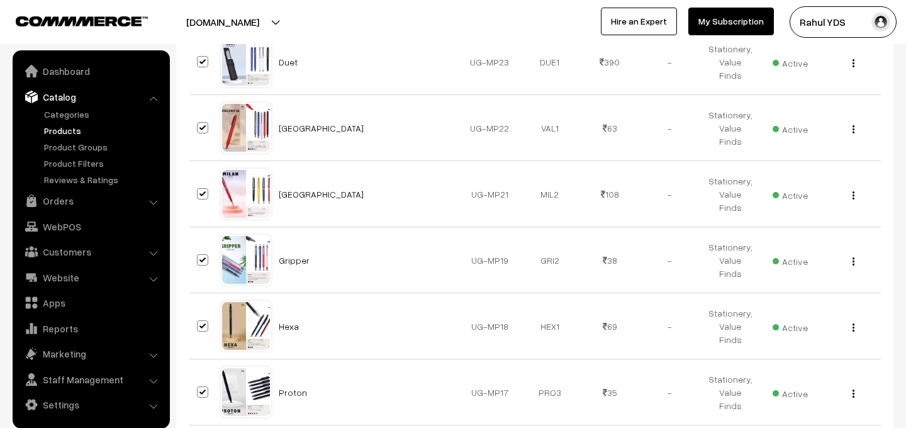
scroll to position [4735, 0]
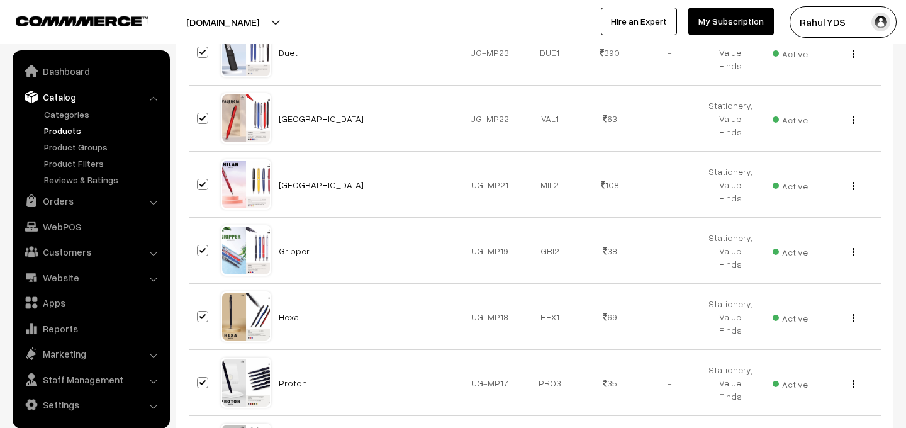
checkbox input "true"
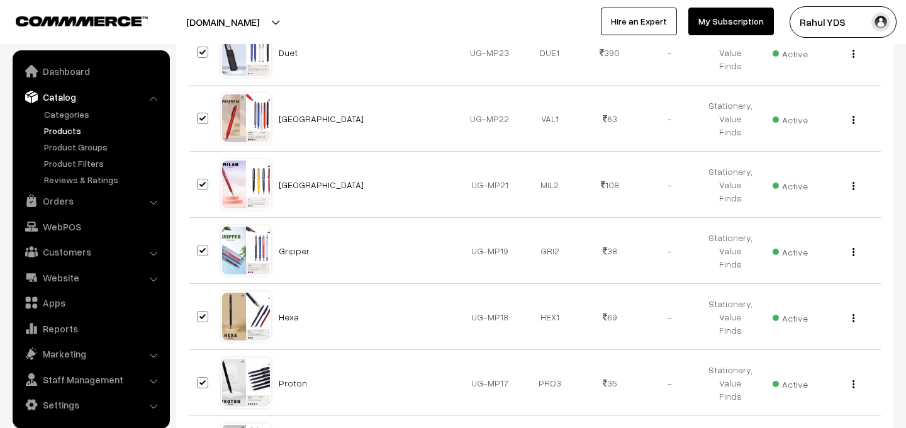
checkbox input "true"
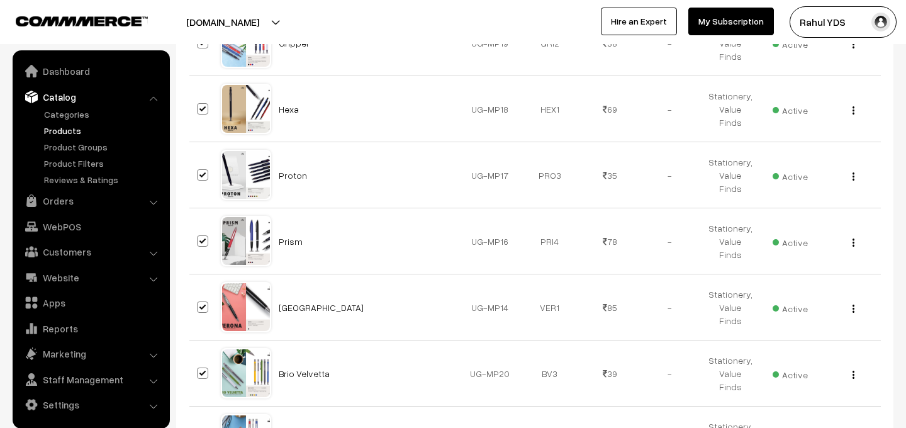
scroll to position [4947, 0]
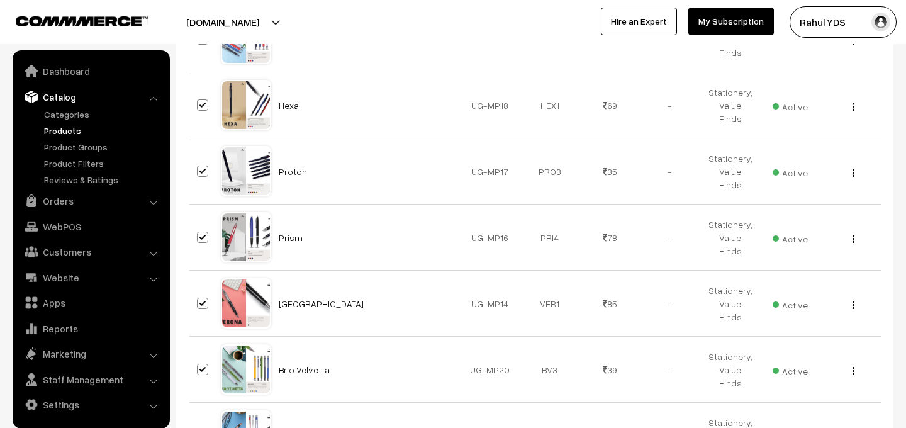
checkbox input "true"
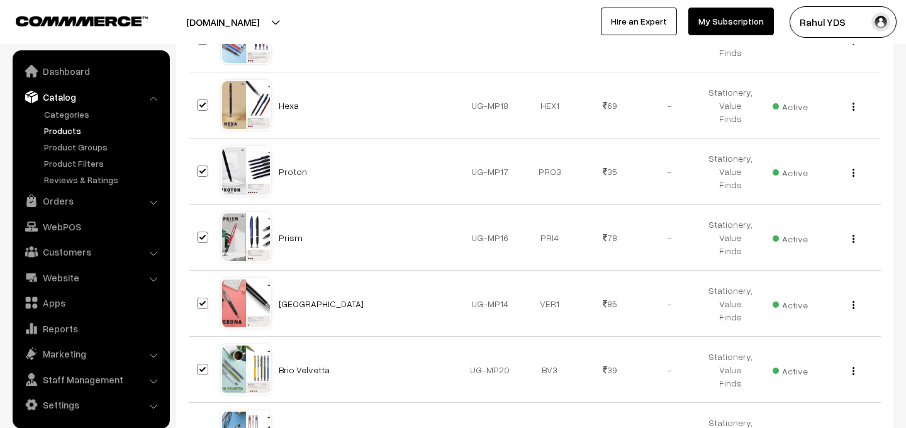
checkbox input "true"
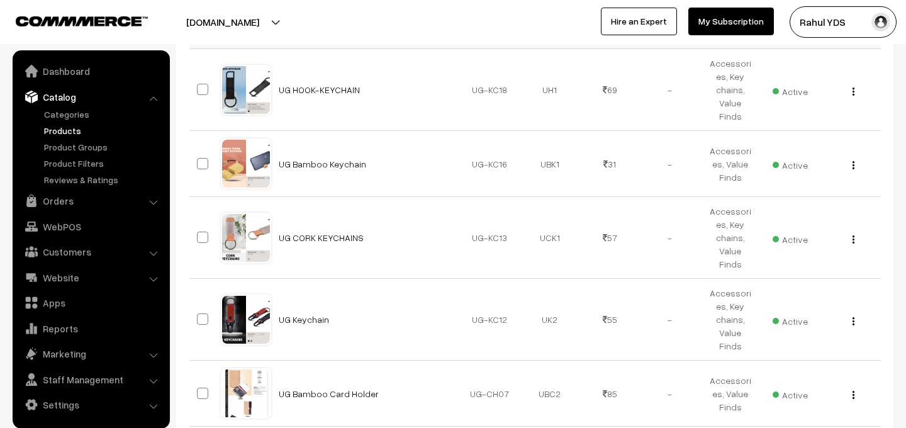
scroll to position [5846, 0]
checkbox input "true"
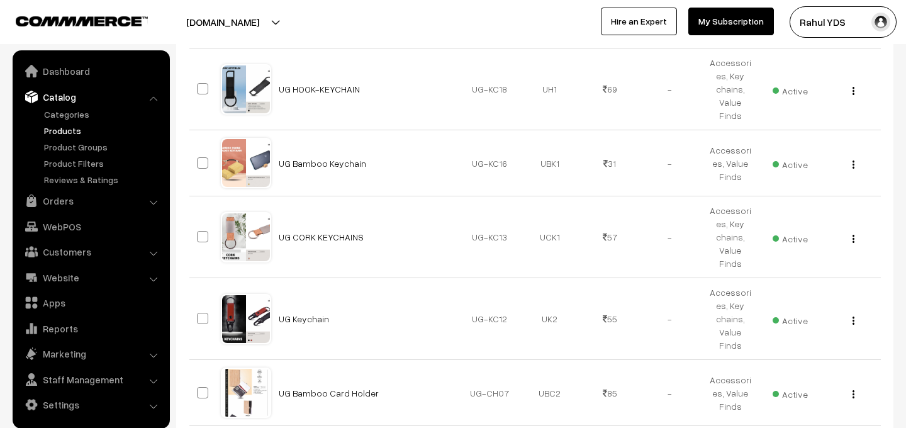
checkbox input "true"
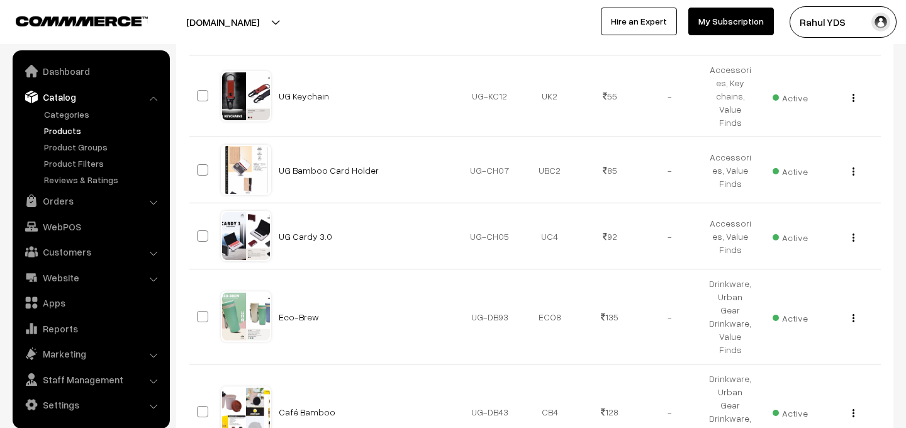
scroll to position [6091, 0]
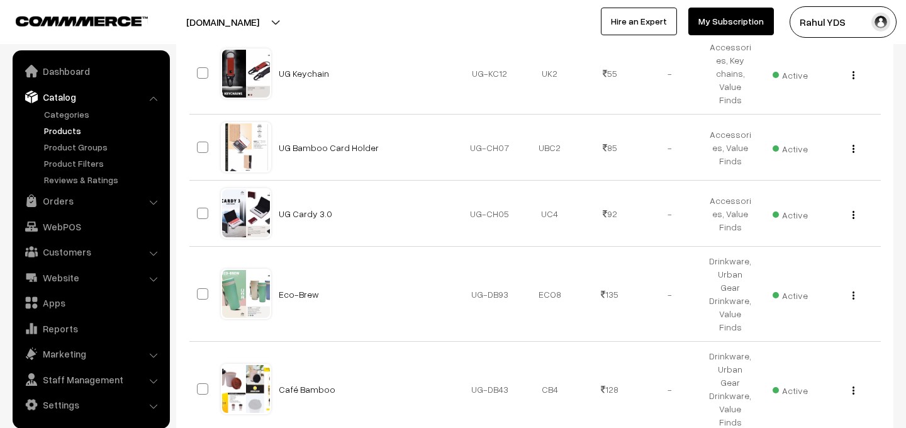
checkbox input "true"
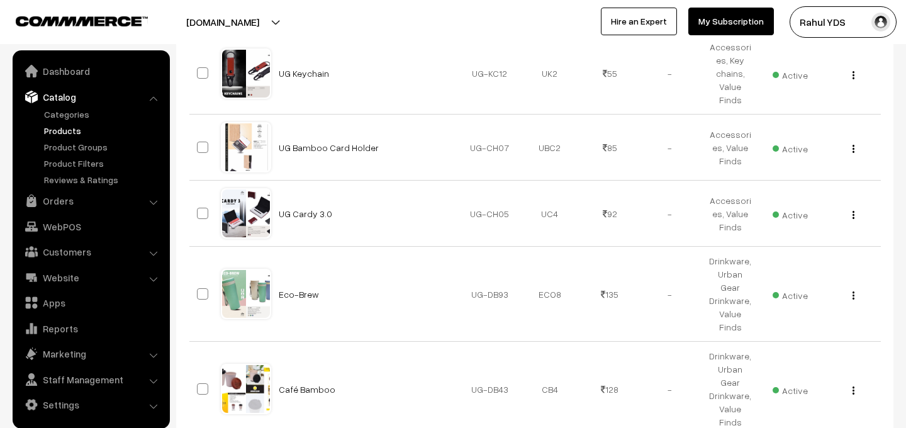
checkbox input "true"
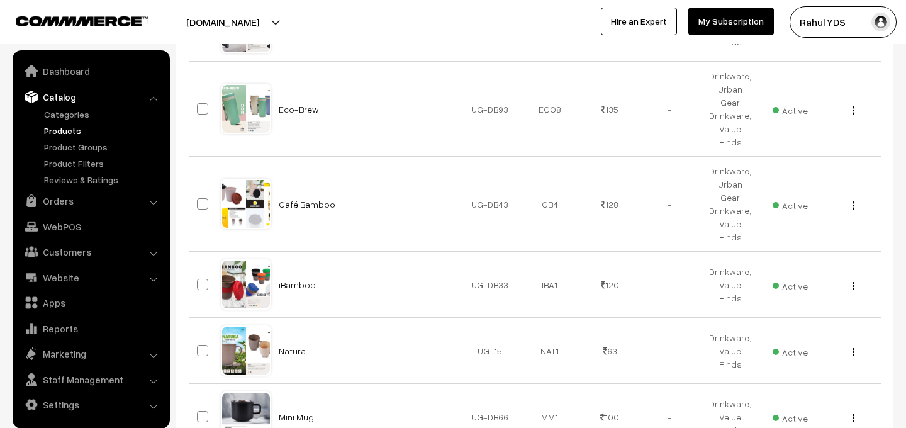
scroll to position [6313, 0]
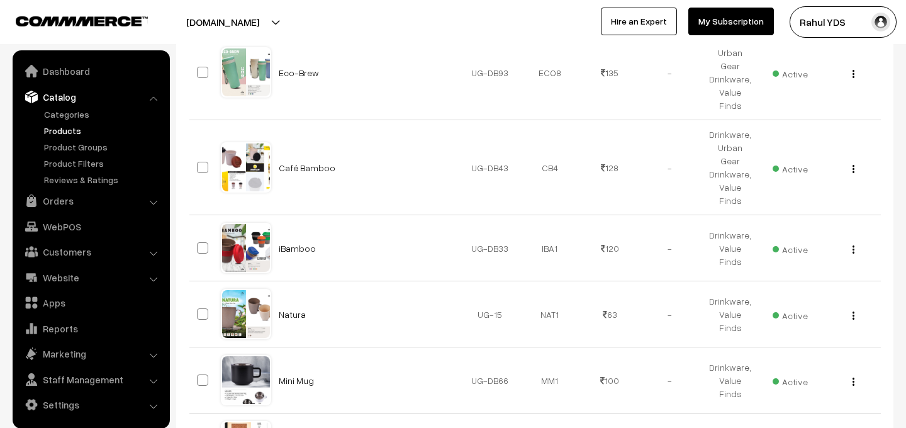
checkbox input "true"
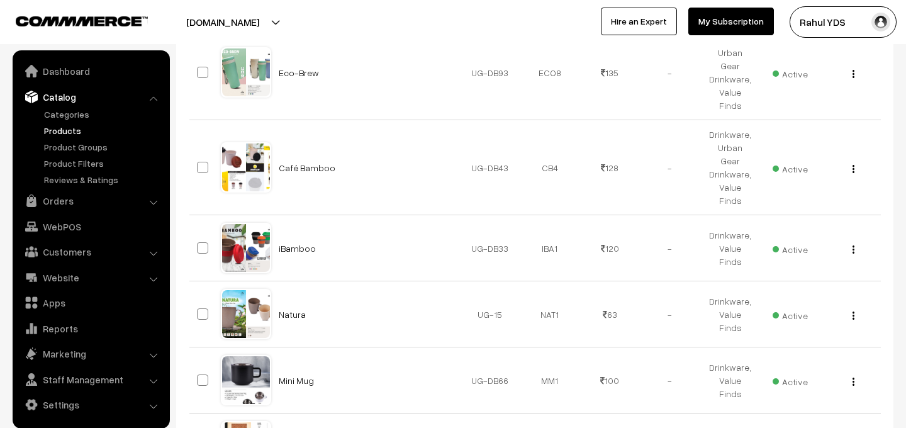
checkbox input "true"
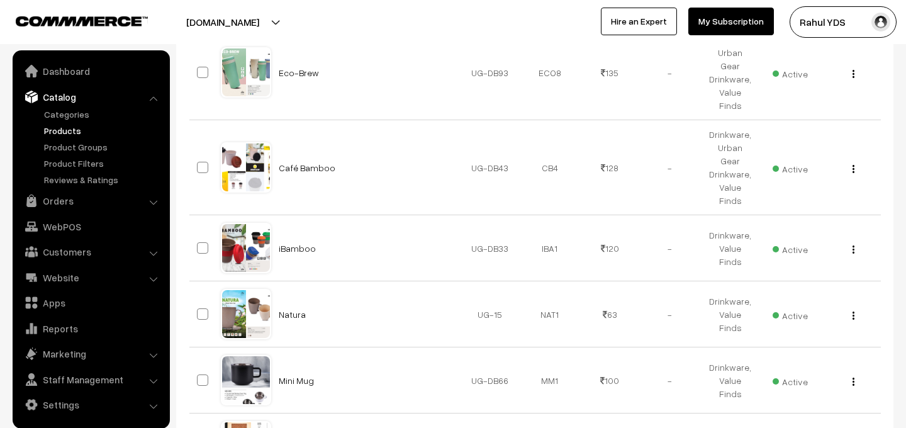
checkbox input "true"
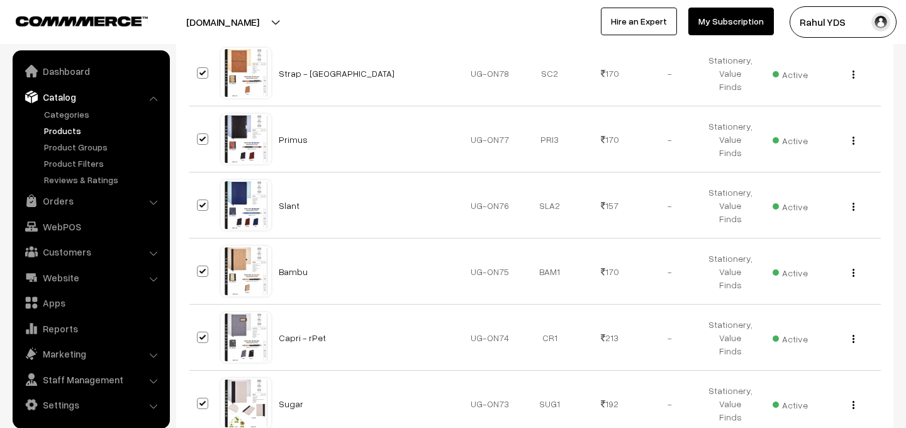
scroll to position [6687, 0]
checkbox input "true"
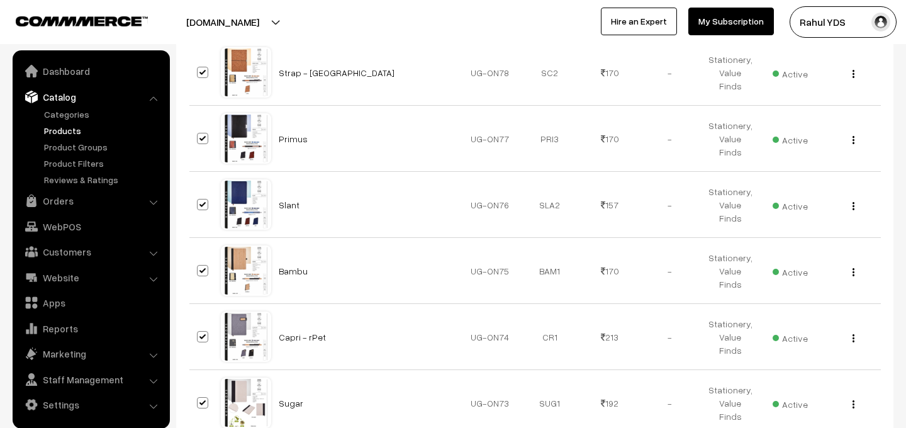
checkbox input "true"
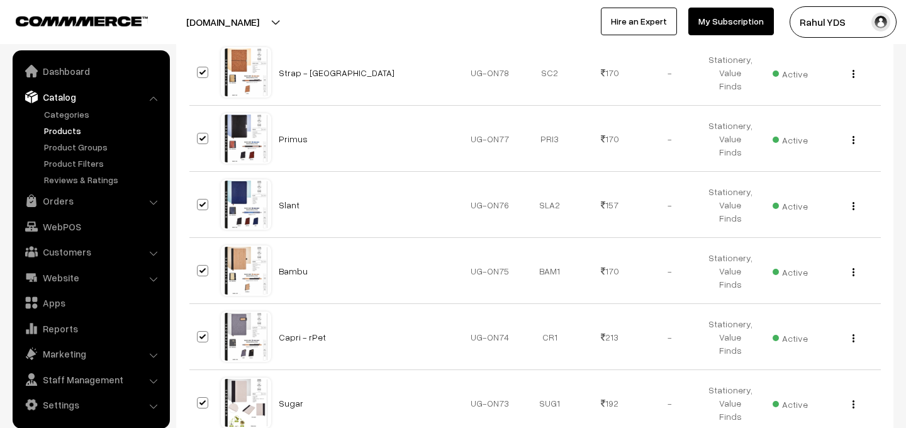
checkbox input "true"
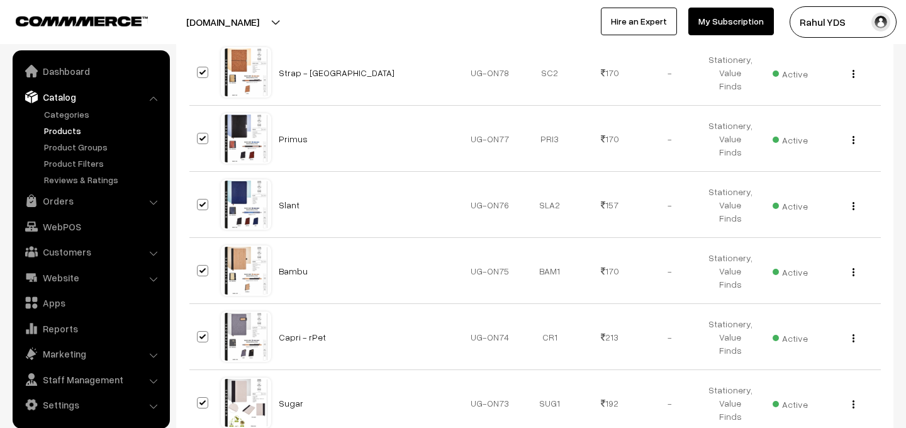
checkbox input "true"
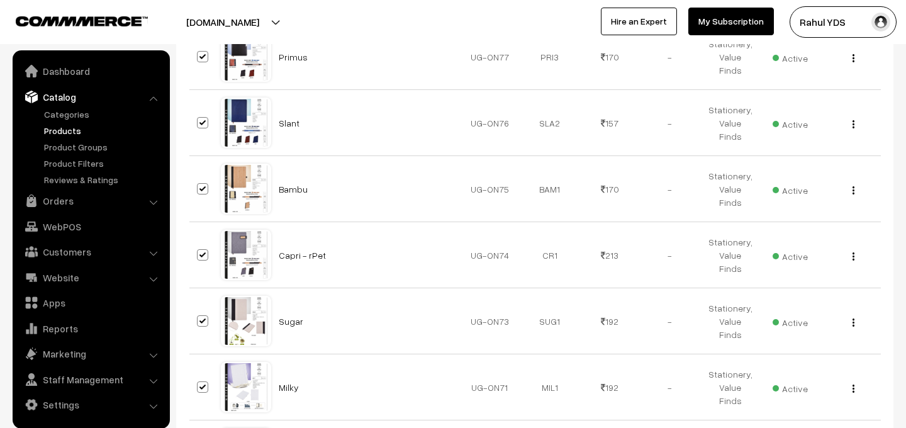
scroll to position [6864, 0]
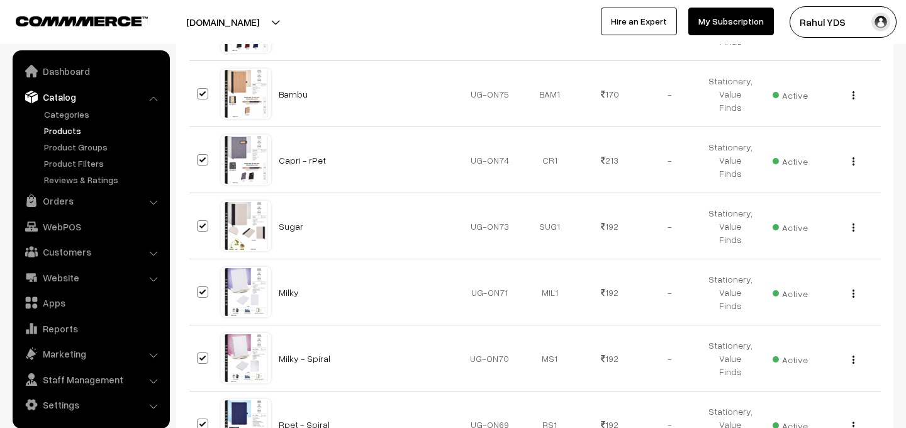
checkbox input "false"
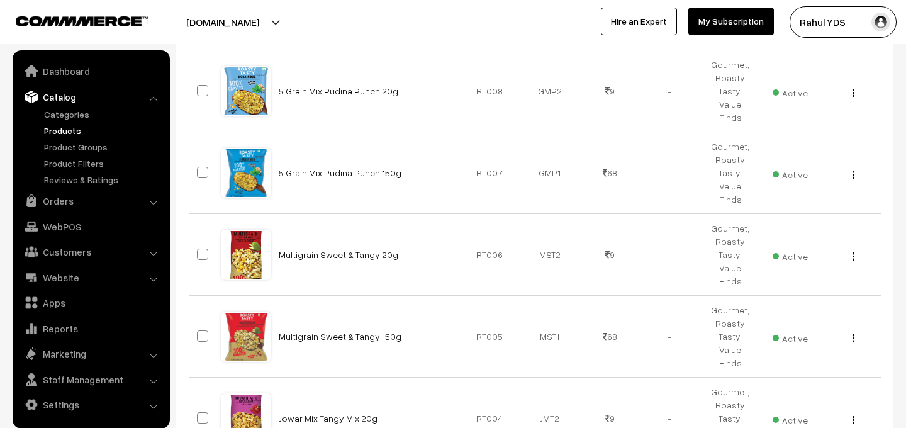
scroll to position [0, 0]
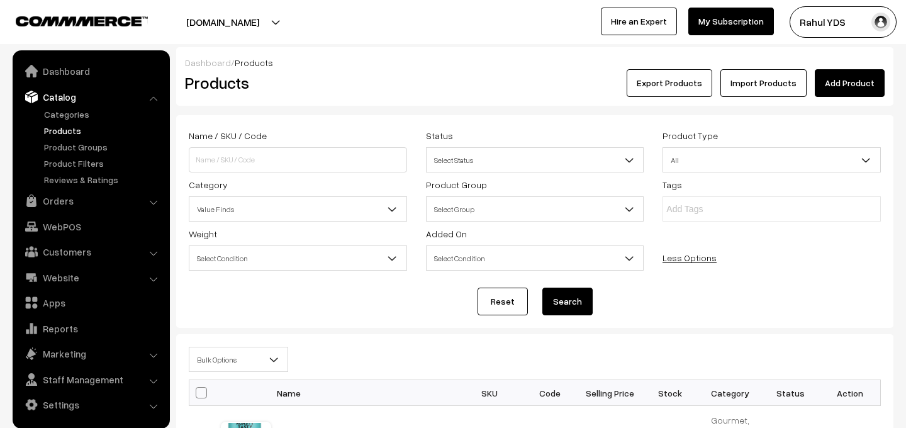
click at [247, 358] on span "Bulk Options" at bounding box center [238, 360] width 98 height 22
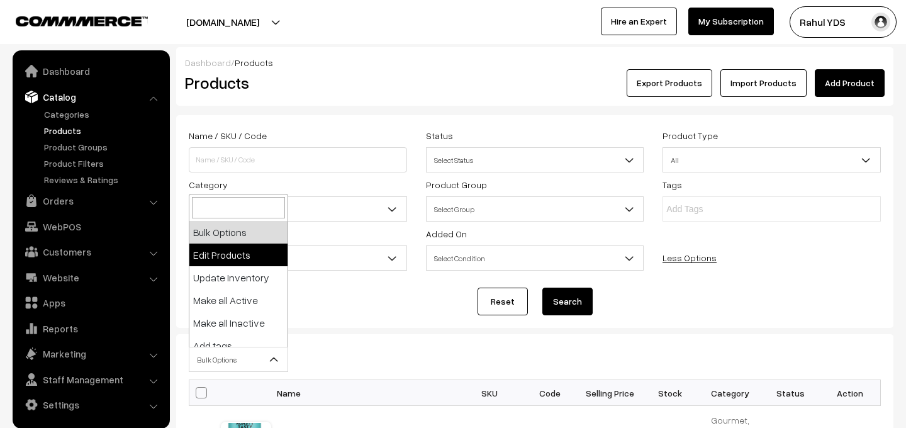
select select "editProduct"
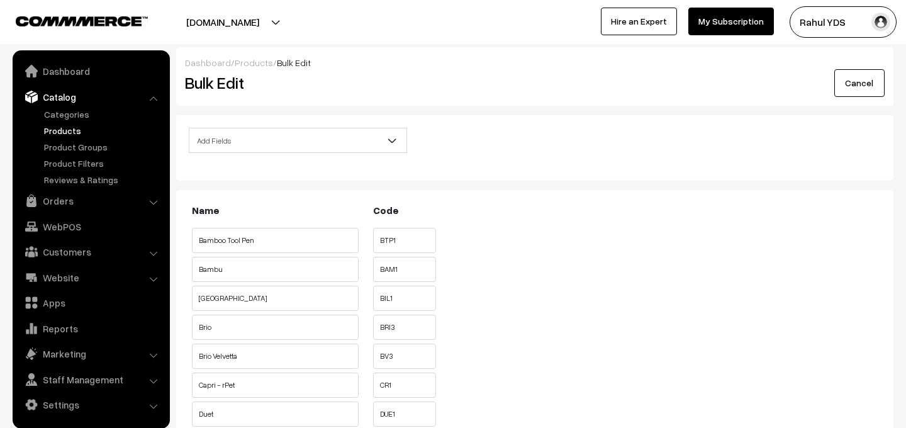
click at [269, 142] on span "Add Fields" at bounding box center [297, 141] width 217 height 22
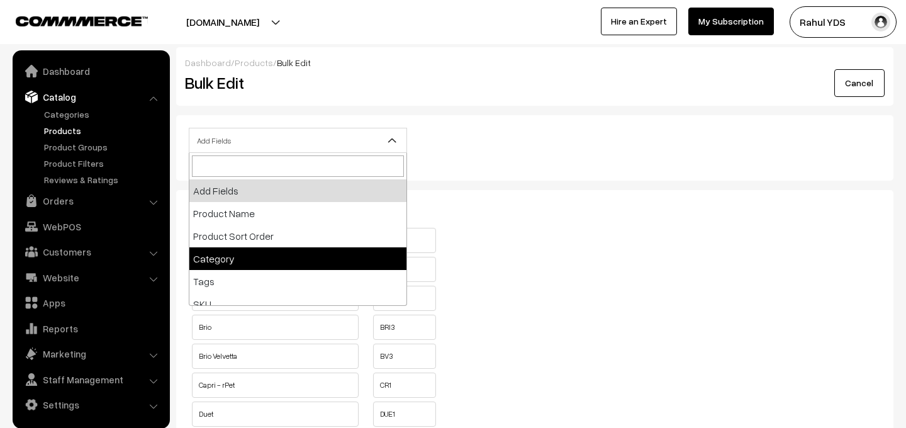
select select "category"
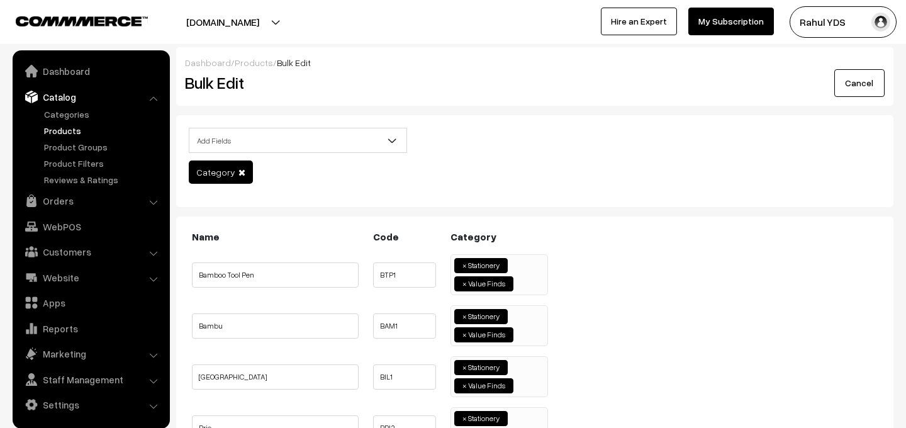
click at [521, 281] on input "search" at bounding box center [520, 282] width 6 height 13
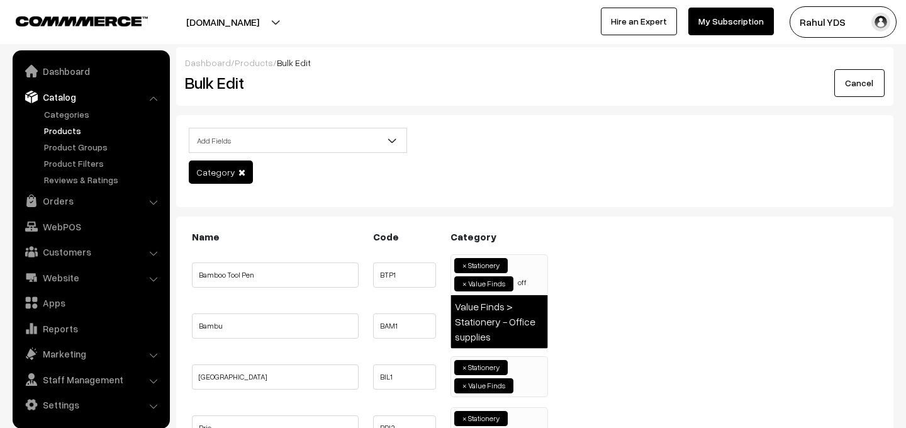
type input "off"
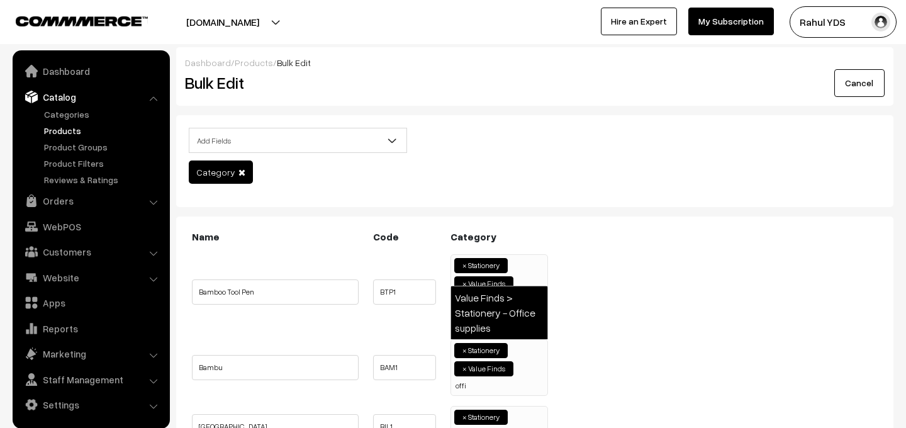
type input "offi"
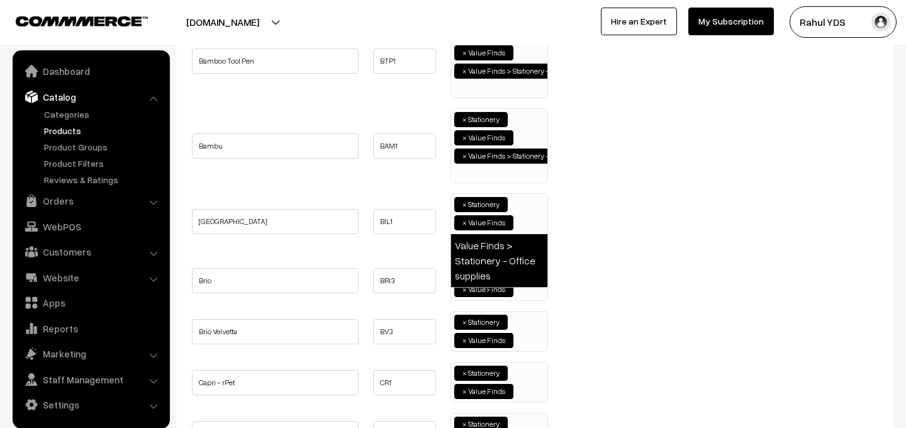
type input "offi"
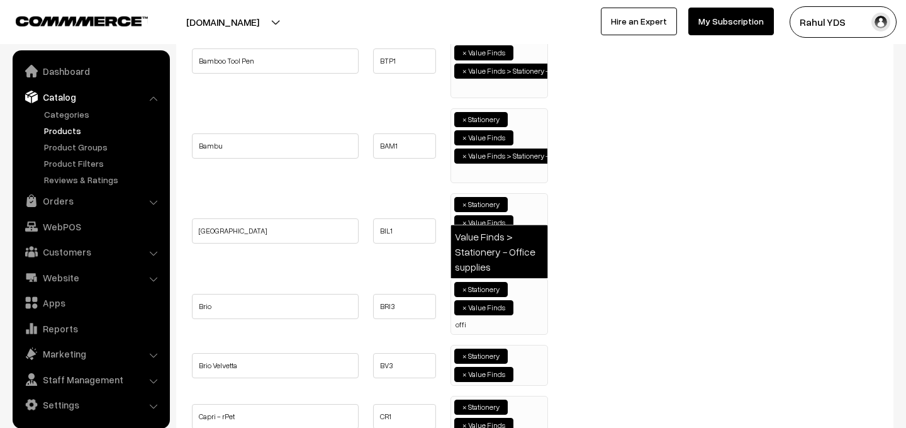
type input "offi"
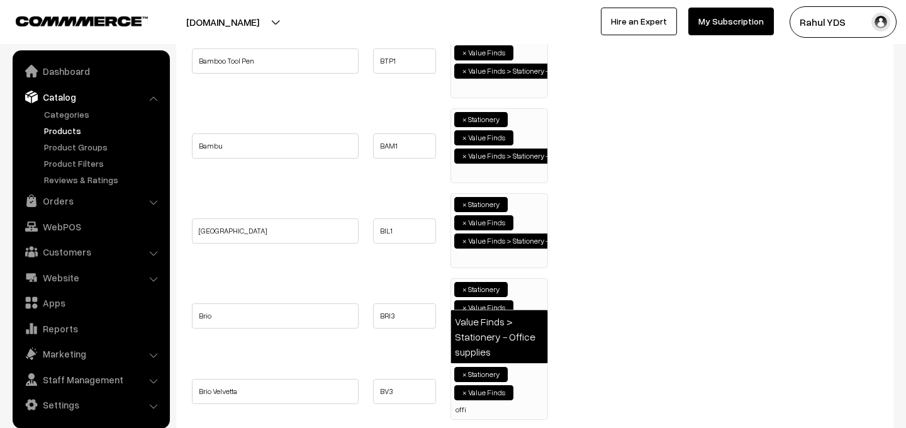
type input "offi"
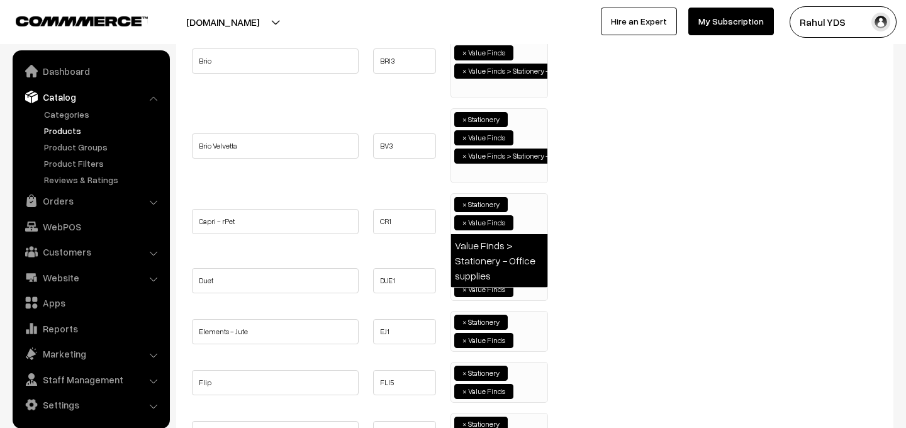
type input "offi"
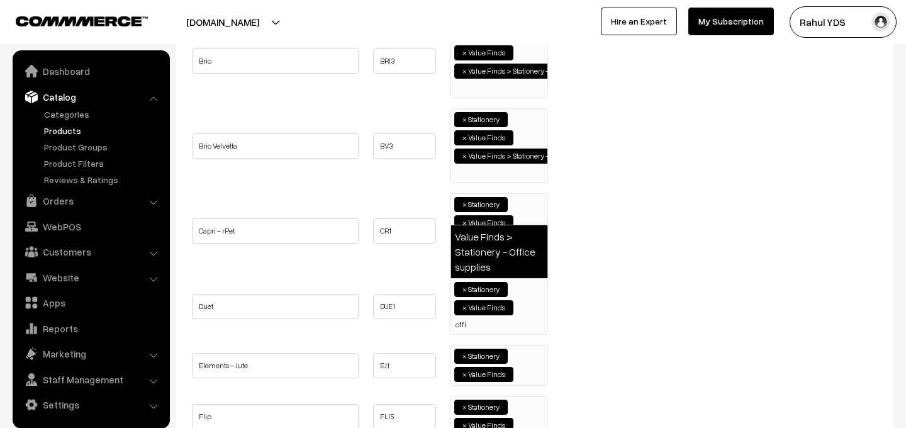
type input "offi"
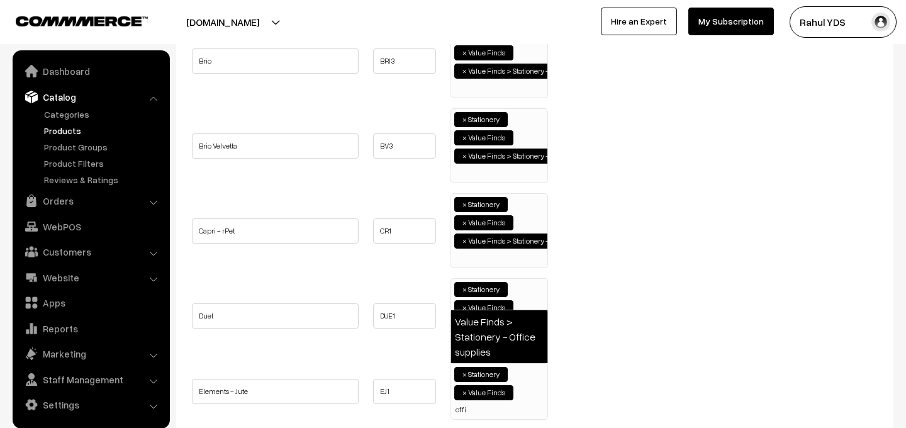
type input "offi"
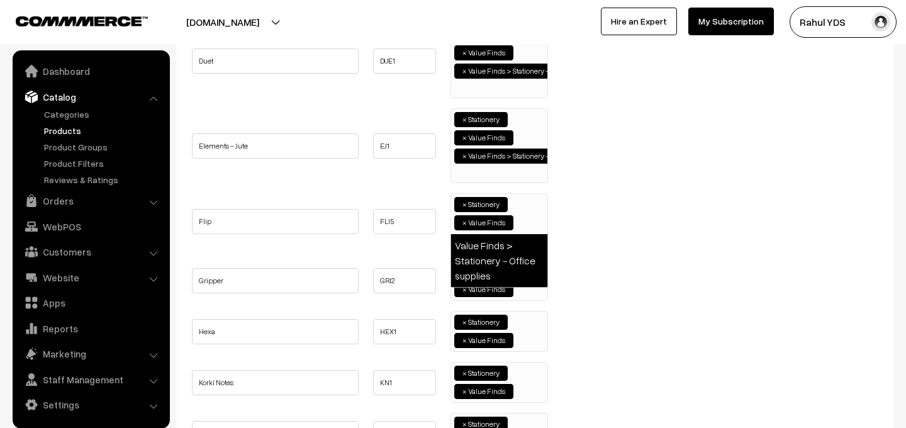
type input "offi"
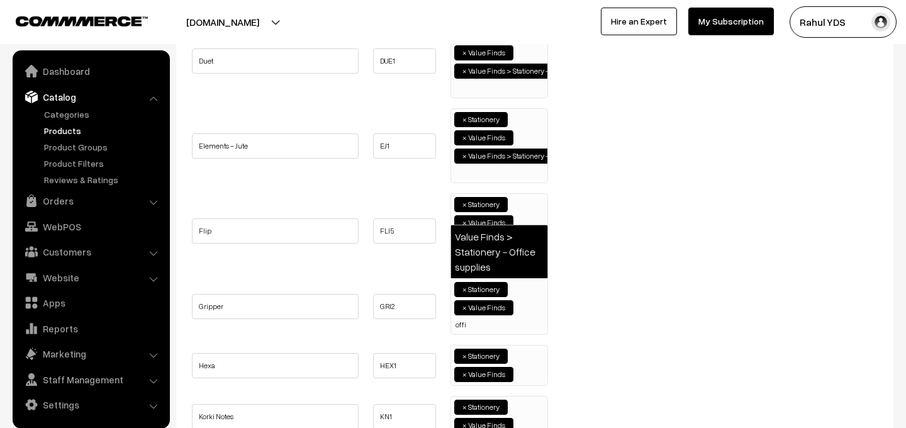
type input "offi"
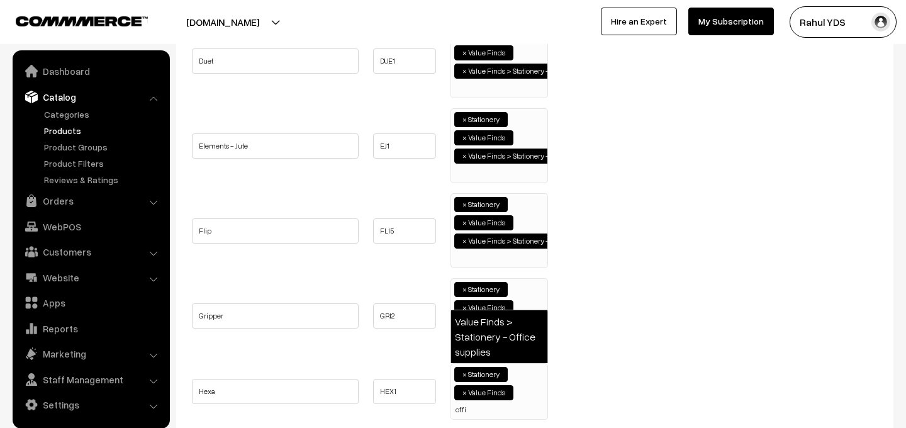
type input "offi"
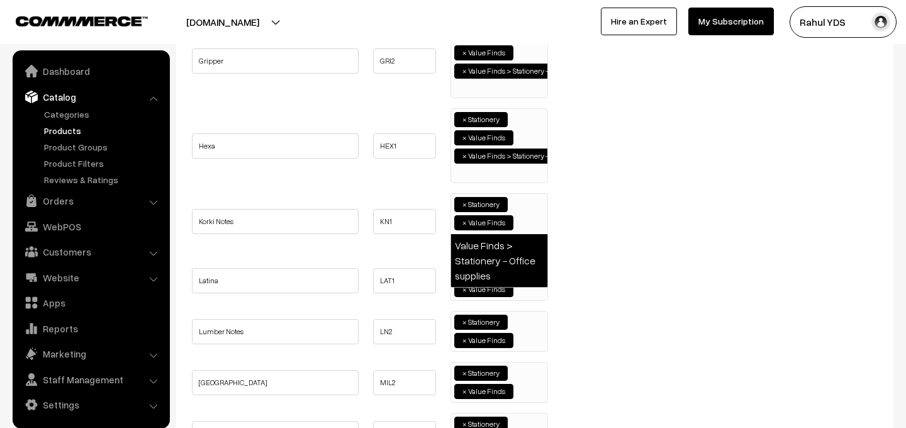
type input "offi"
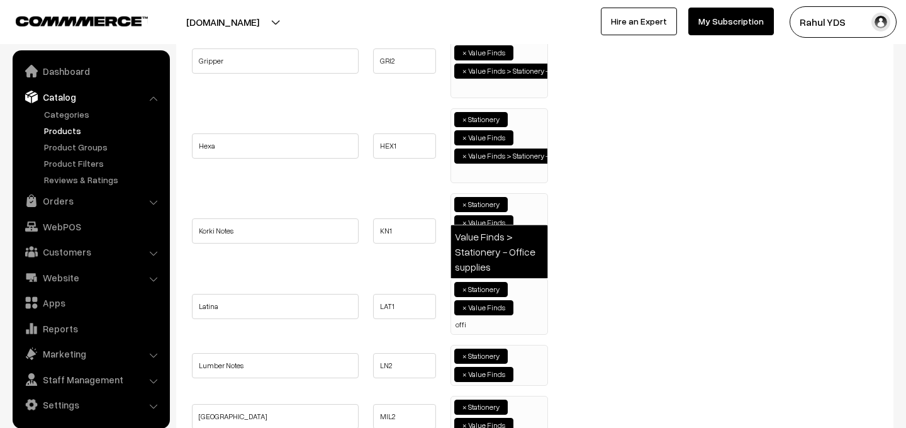
type input "offi"
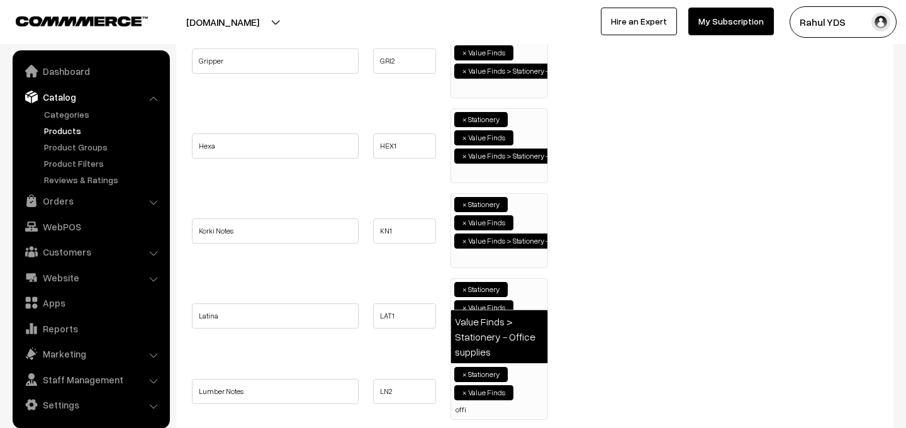
type input "offi"
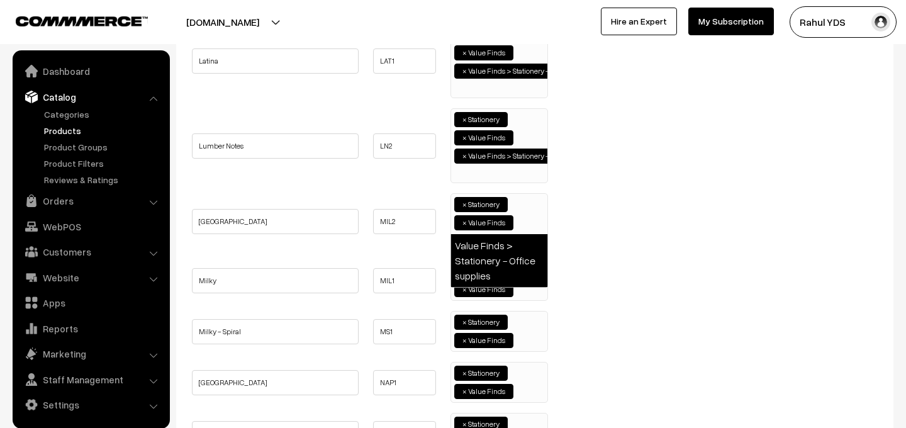
type input "offi"
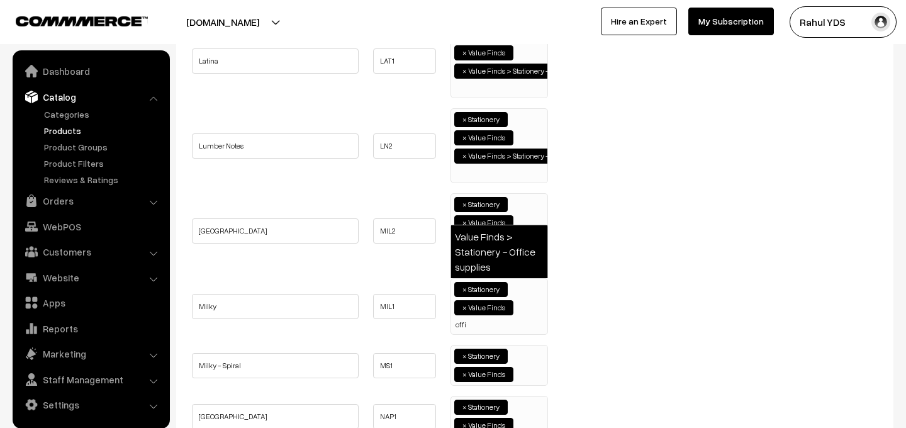
type input "offi"
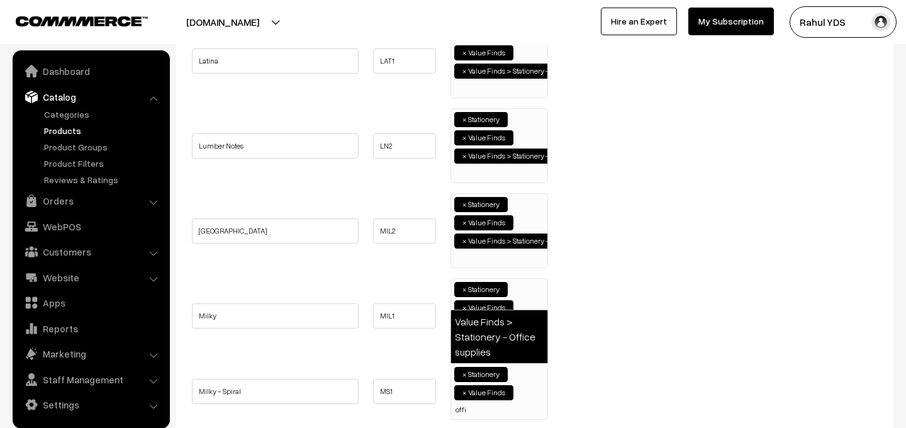
type input "offi"
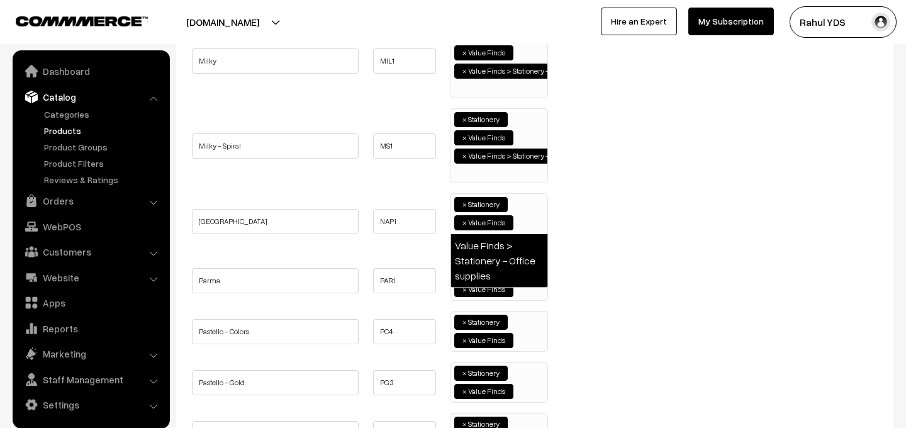
type input "offi"
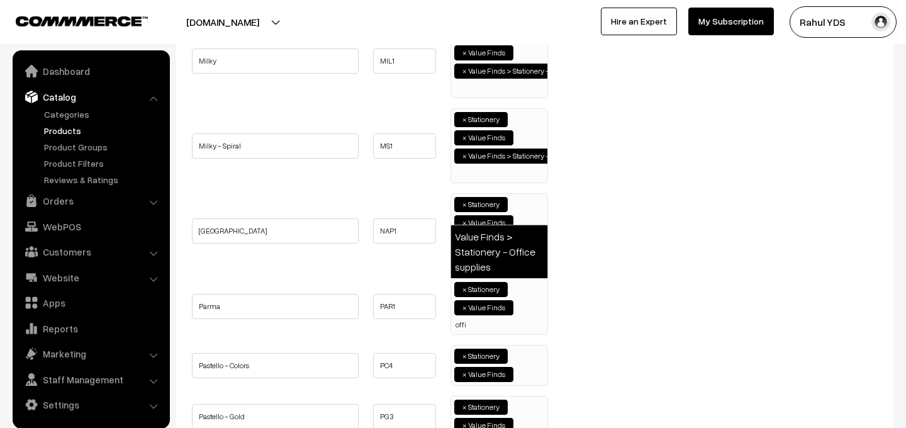
type input "offi"
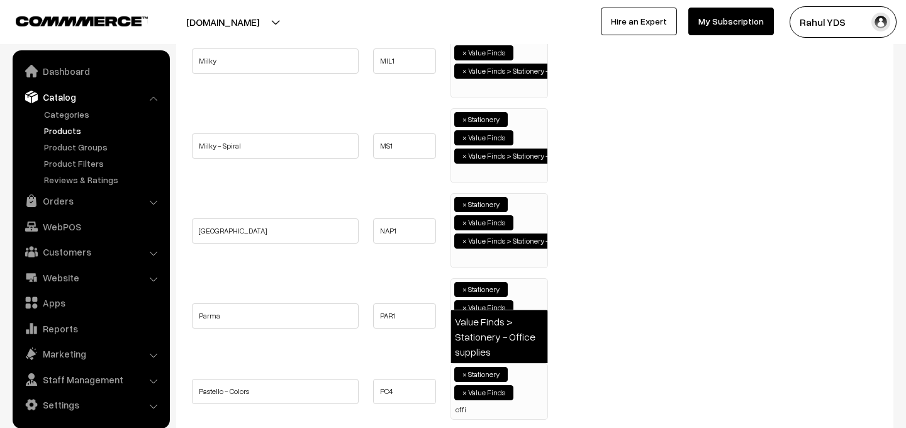
type input "offi"
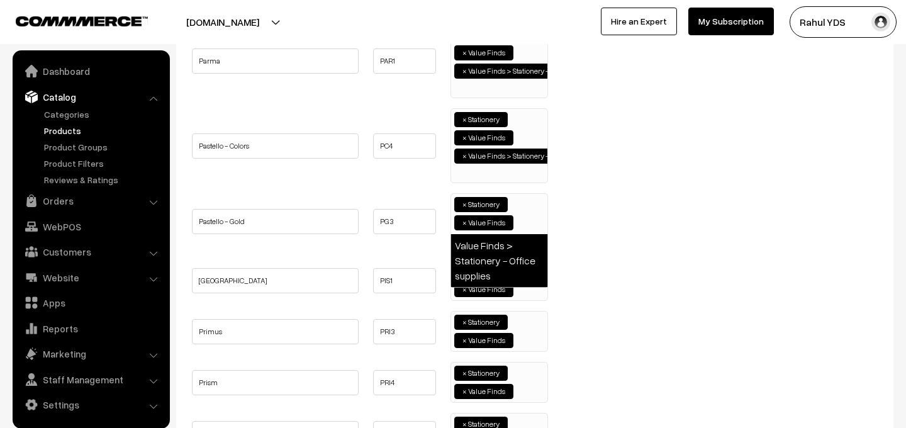
type input "offi"
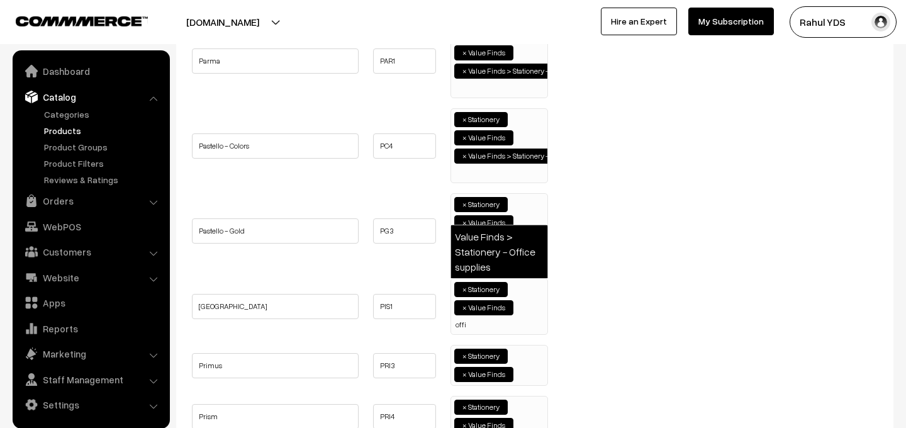
type input "offi"
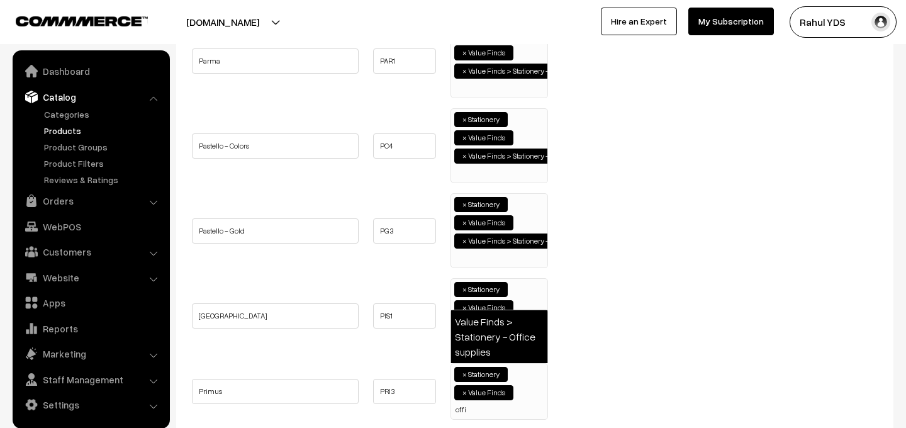
type input "offi"
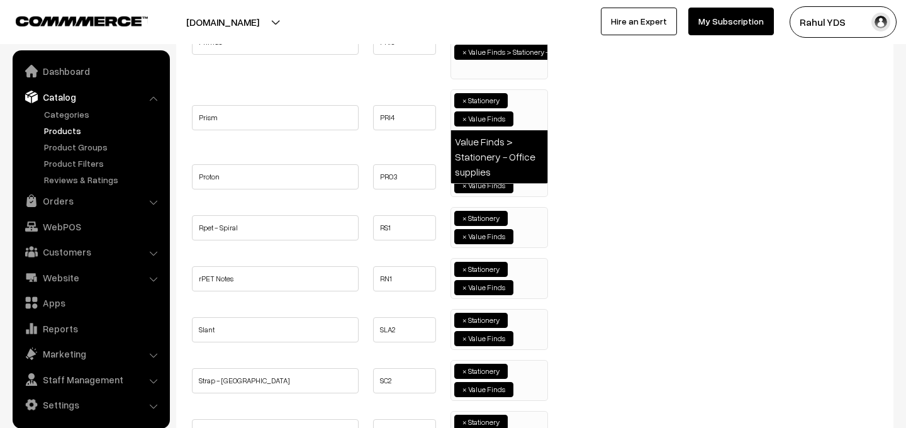
type input "offi"
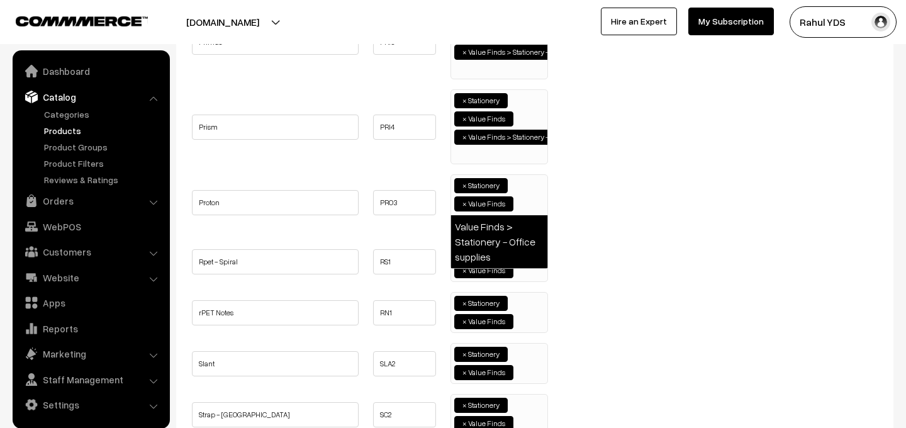
type input "offi"
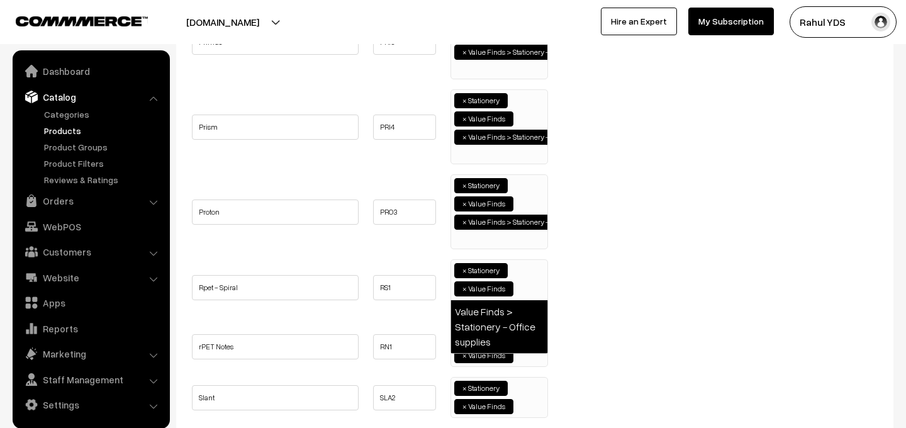
type input "offi"
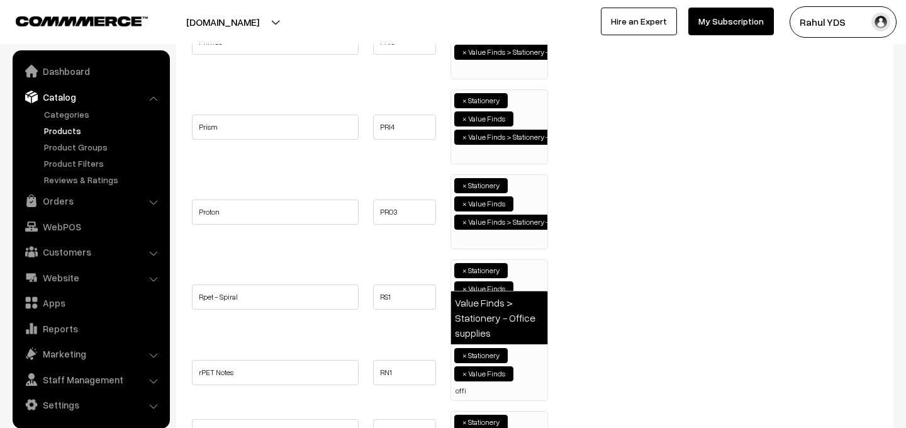
type input "offi"
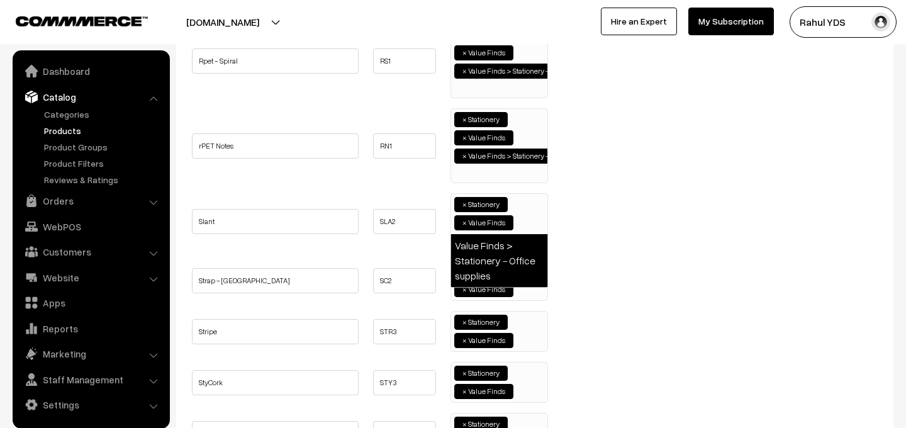
type input "offi"
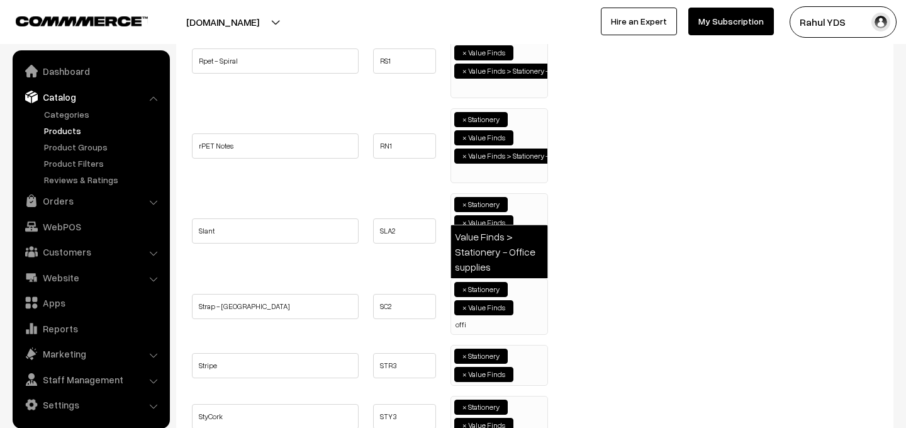
type input "offi"
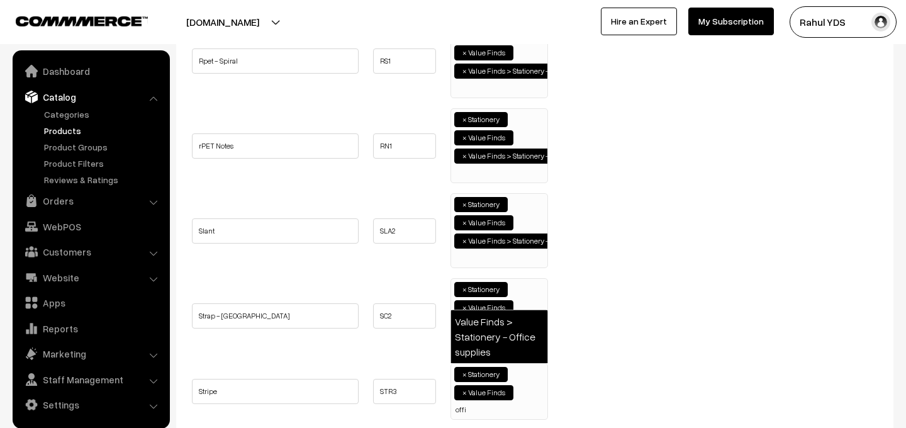
type input "offi"
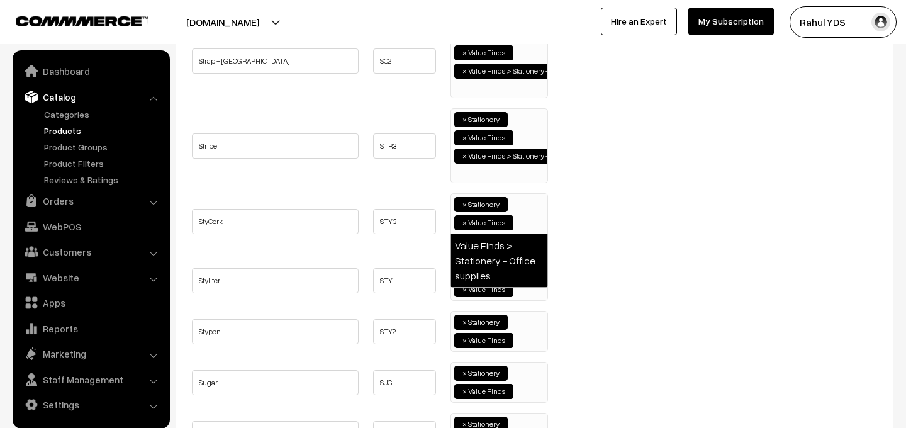
type input "offi"
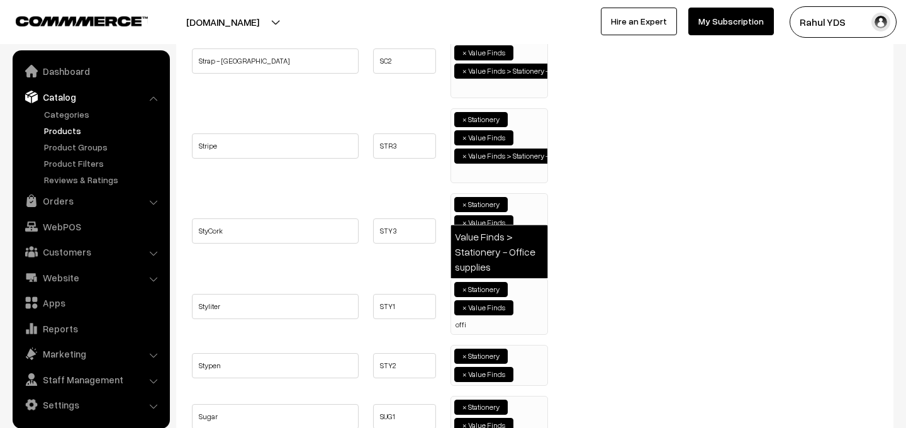
type input "offi"
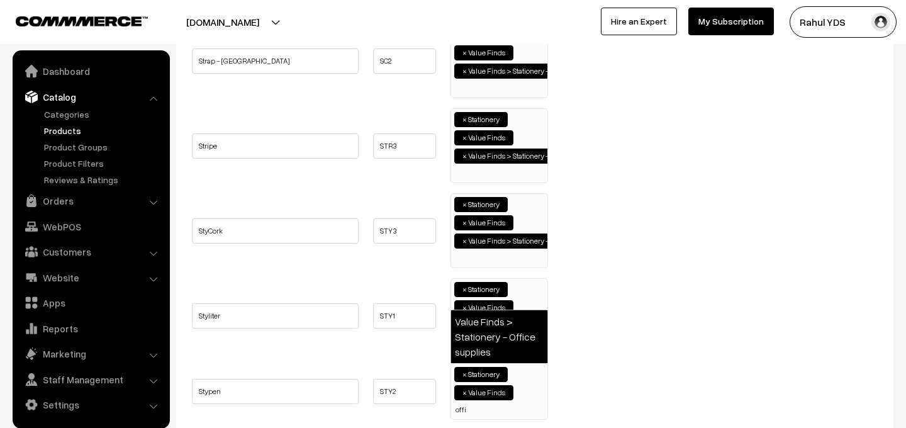
type input "offi"
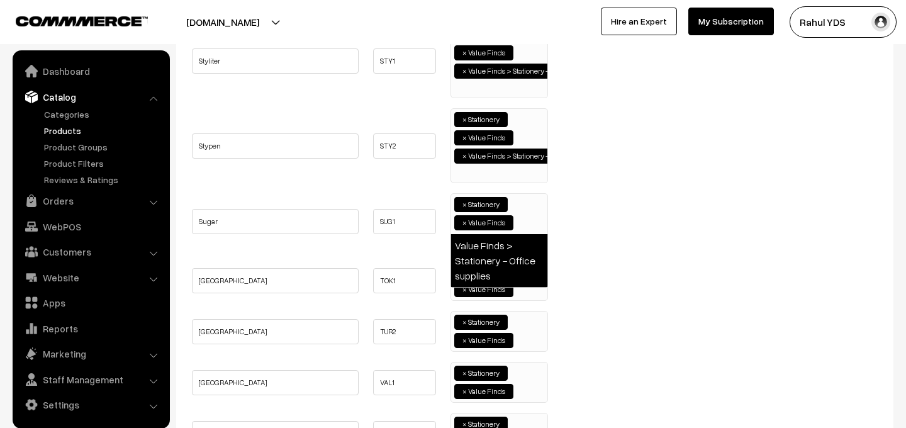
type input "offi"
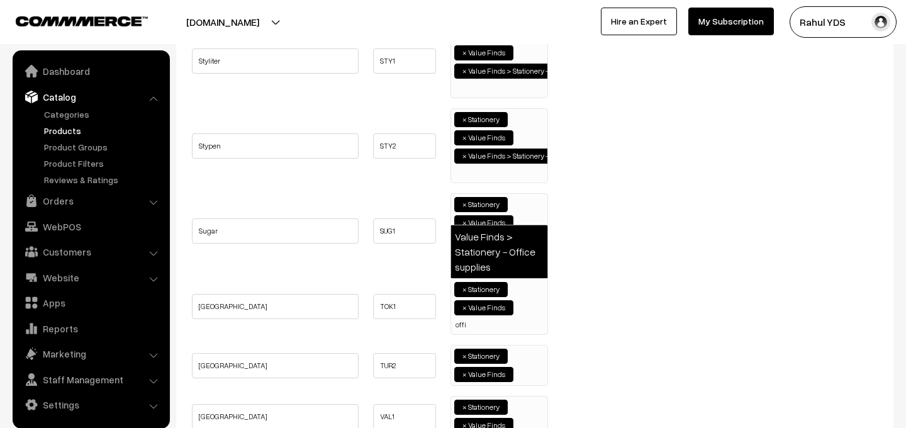
type input "offi"
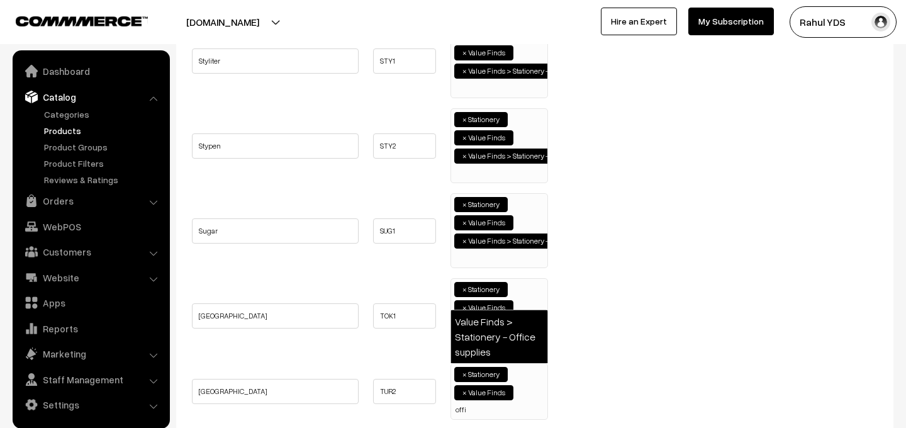
type input "offi"
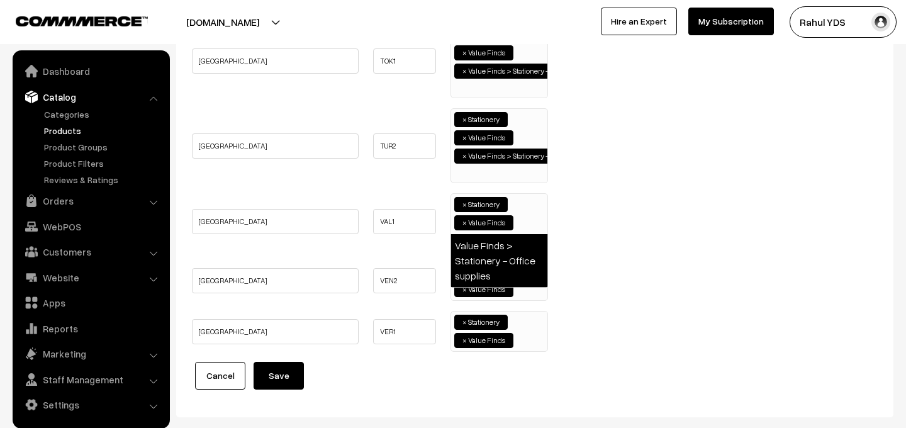
type input "offi"
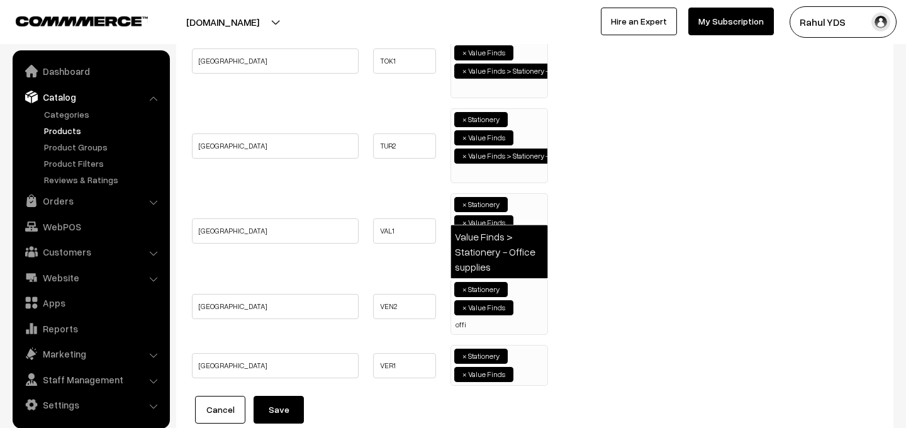
type input "offi"
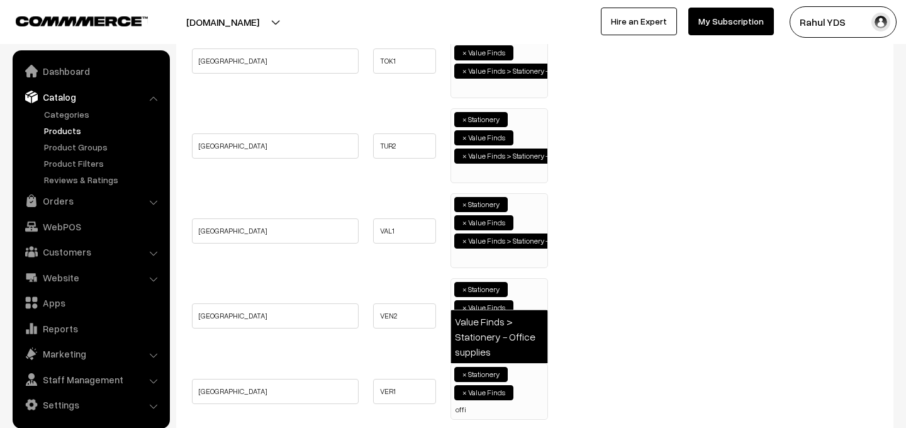
type input "offi"
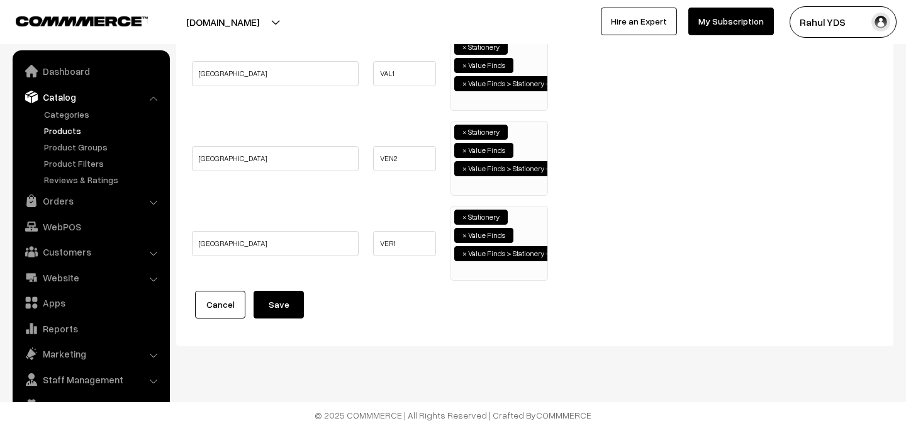
click at [296, 306] on button "Save" at bounding box center [279, 305] width 50 height 28
